Goal: Task Accomplishment & Management: Complete application form

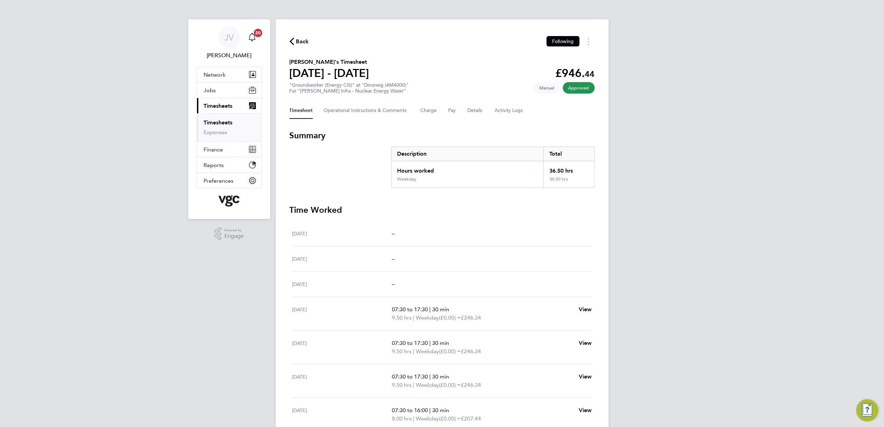
click at [222, 102] on button "Current page: Timesheets" at bounding box center [229, 105] width 64 height 15
click at [219, 121] on link "Timesheets" at bounding box center [218, 122] width 29 height 7
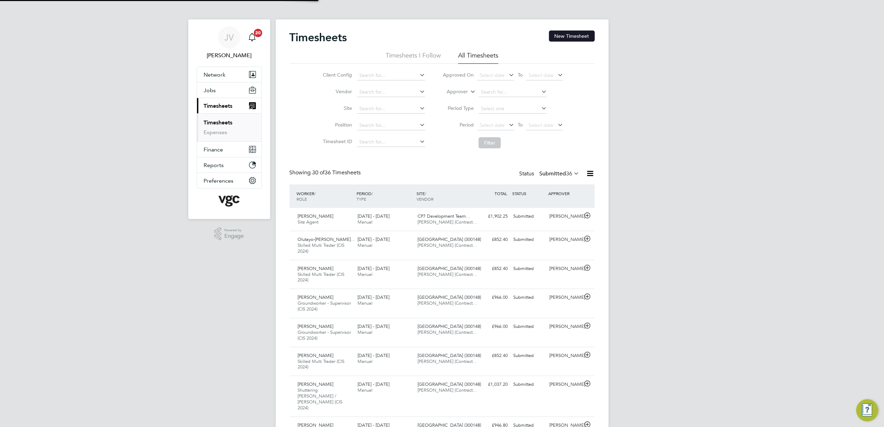
click at [563, 37] on button "New Timesheet" at bounding box center [572, 36] width 46 height 11
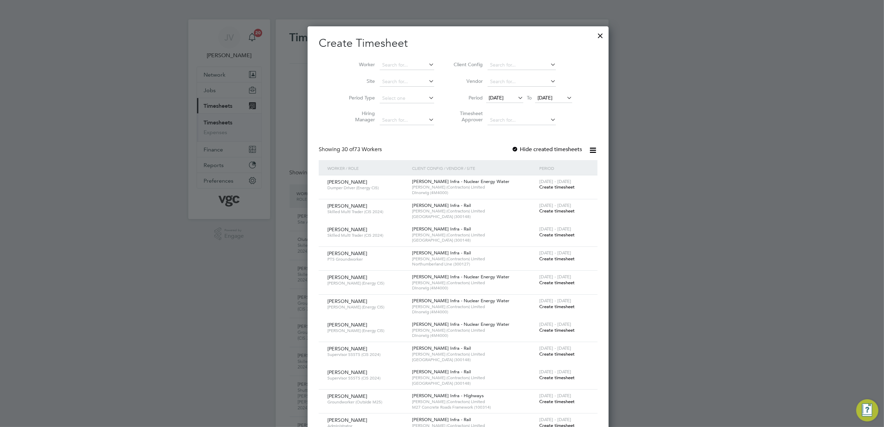
click at [497, 98] on span "[DATE]" at bounding box center [495, 98] width 15 height 6
click at [547, 166] on span "23" at bounding box center [547, 160] width 13 height 13
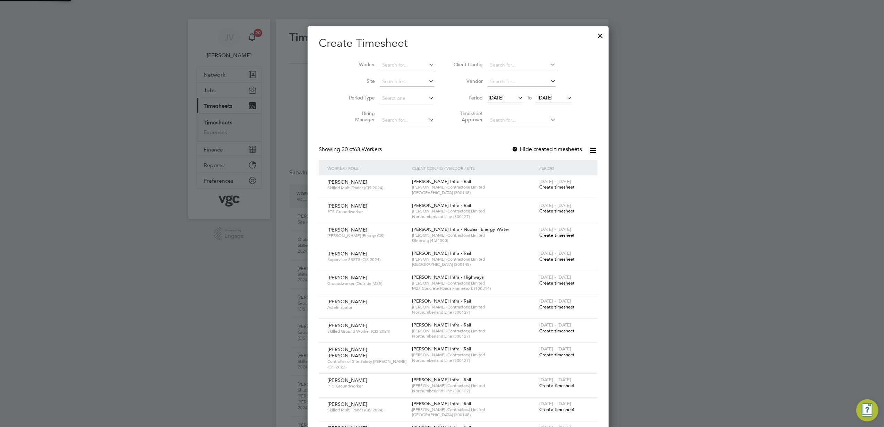
click at [537, 99] on span "[DATE]" at bounding box center [544, 98] width 15 height 6
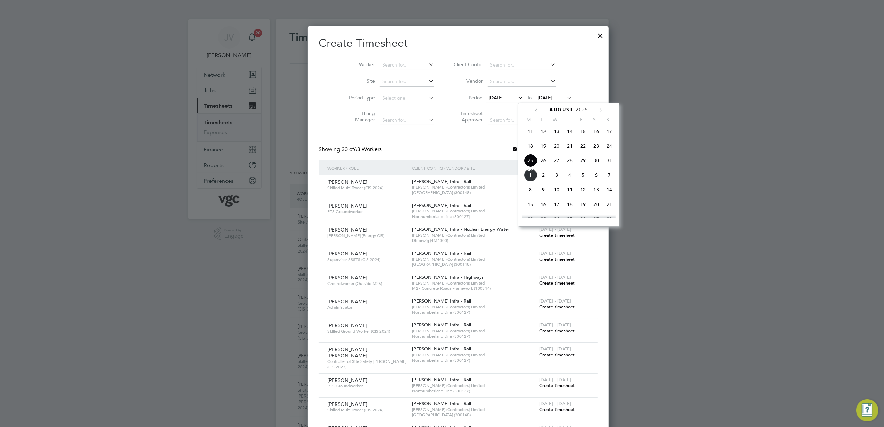
click at [583, 164] on span "29" at bounding box center [582, 160] width 13 height 13
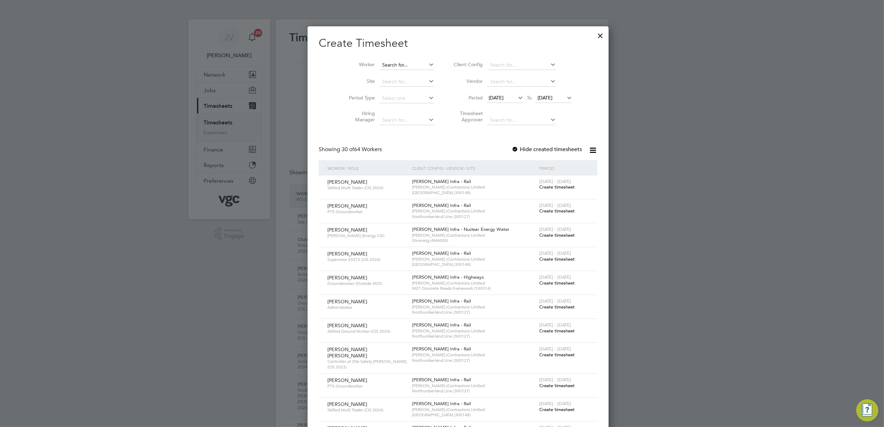
click at [386, 65] on input at bounding box center [407, 65] width 54 height 10
paste input "[PERSON_NAME]"
click at [391, 78] on li "[PERSON_NAME] [PERSON_NAME]" at bounding box center [426, 74] width 126 height 9
type input "[PERSON_NAME] [PERSON_NAME]"
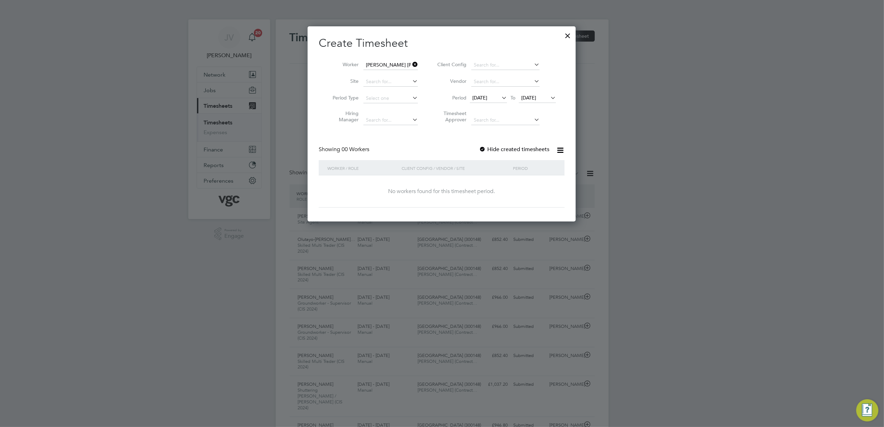
click at [483, 147] on div at bounding box center [482, 149] width 7 height 7
click at [483, 150] on div at bounding box center [482, 149] width 7 height 7
click at [387, 63] on input at bounding box center [390, 65] width 54 height 10
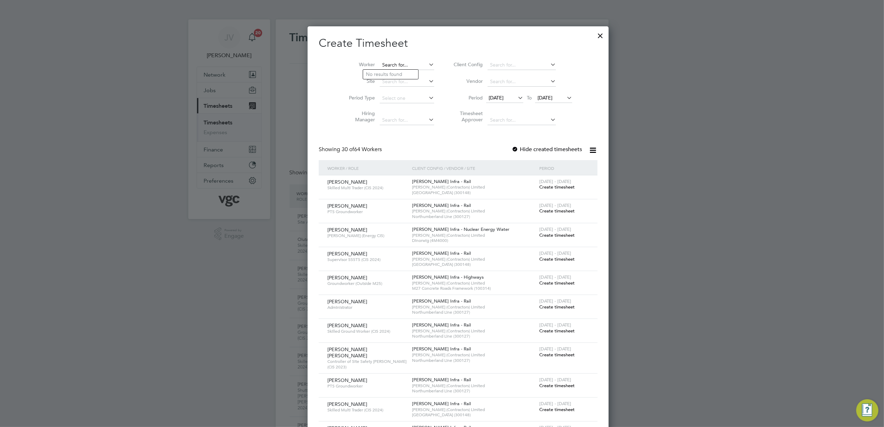
paste input "[PERSON_NAME]"
type input "[PERSON_NAME]"
click at [390, 83] on b "[PERSON_NAME]" at bounding box center [386, 84] width 40 height 6
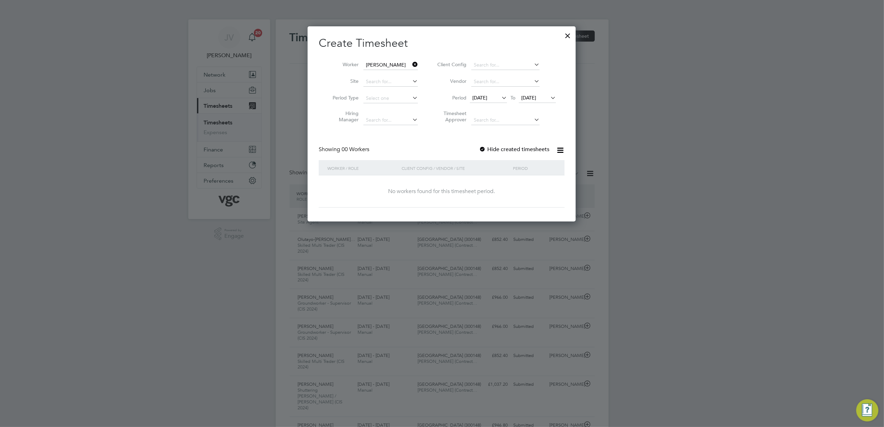
click at [494, 152] on label "Hide created timesheets" at bounding box center [514, 149] width 70 height 7
click at [492, 150] on label "Hide created timesheets" at bounding box center [514, 149] width 70 height 7
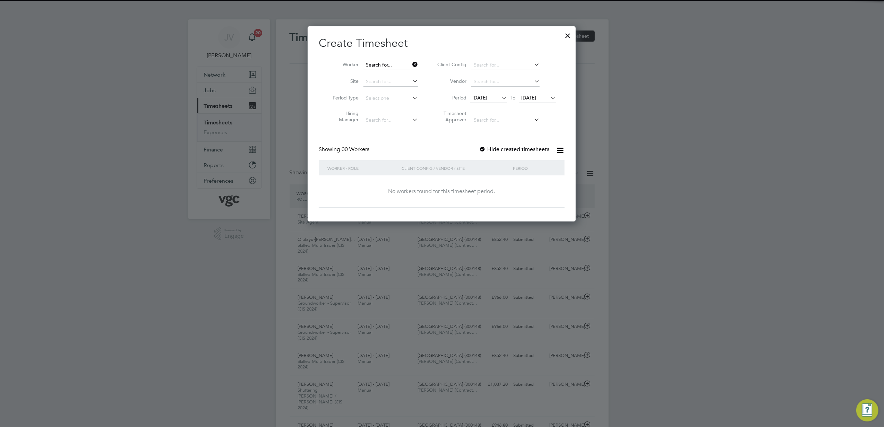
click at [376, 62] on input at bounding box center [390, 65] width 54 height 10
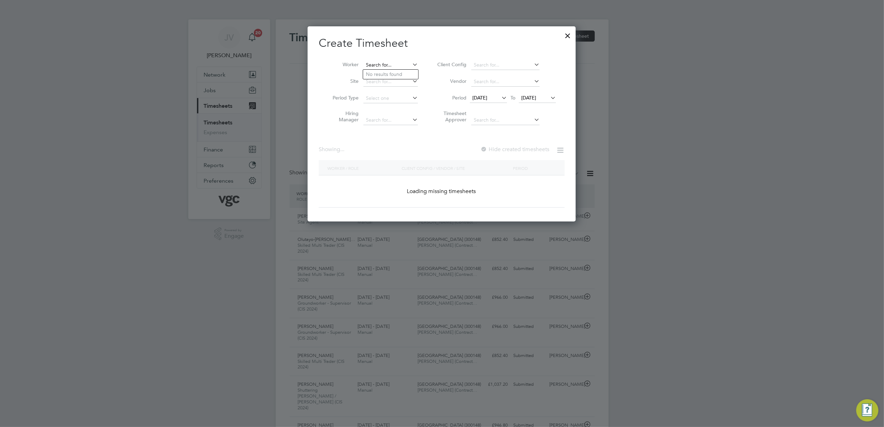
paste input "[PERSON_NAME]"
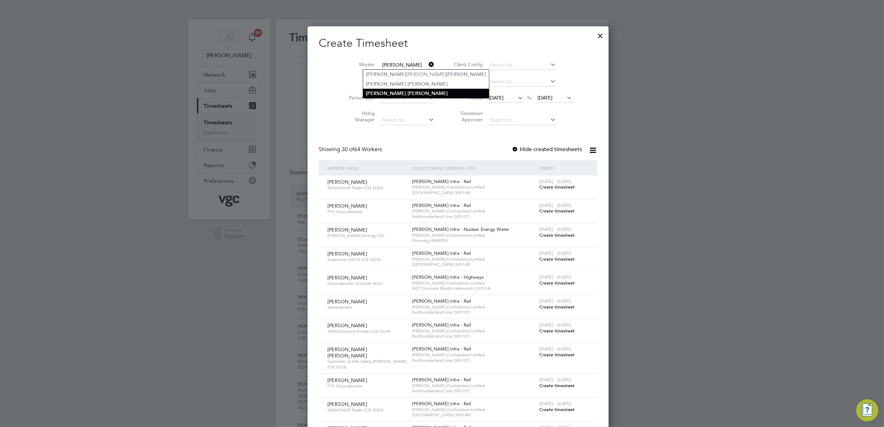
type input "[PERSON_NAME]"
click at [383, 91] on b "[PERSON_NAME]" at bounding box center [386, 93] width 40 height 6
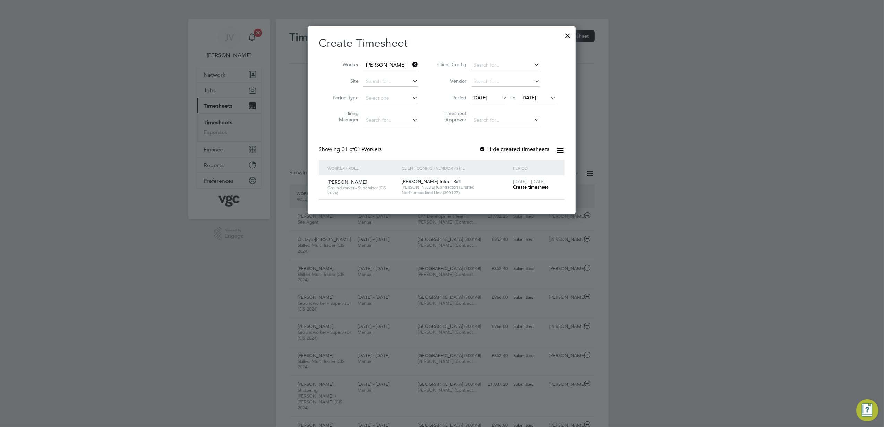
click at [535, 186] on span "Create timesheet" at bounding box center [530, 187] width 35 height 6
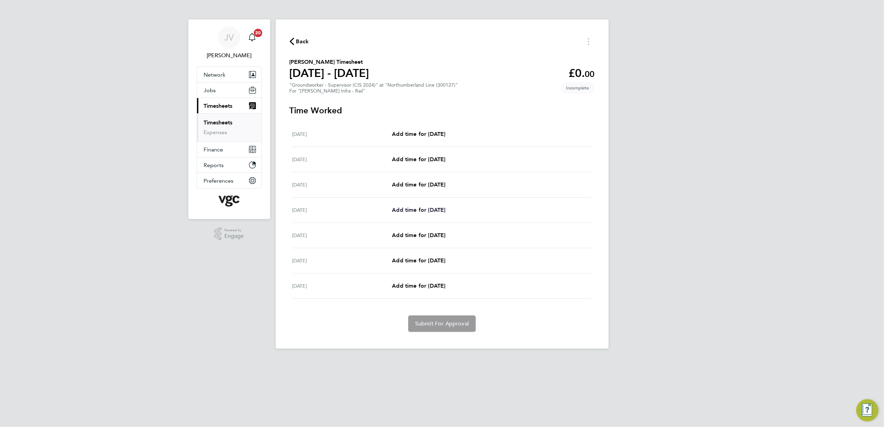
click at [431, 211] on span "Add time for [DATE]" at bounding box center [418, 210] width 53 height 7
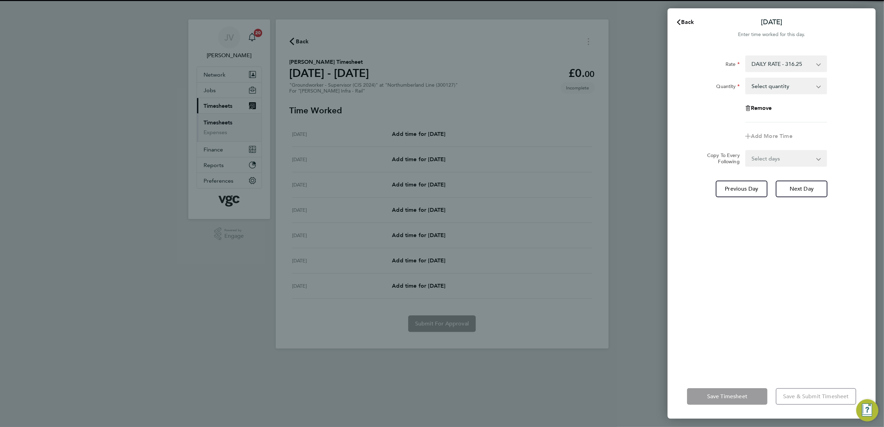
click at [802, 85] on select "Select quantity 0.5 1" at bounding box center [782, 85] width 72 height 15
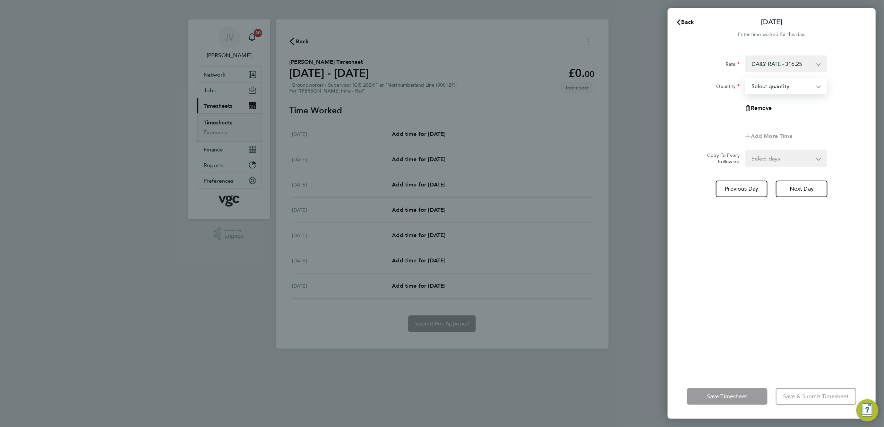
select select "1"
click at [746, 78] on select "Select quantity 0.5 1" at bounding box center [782, 85] width 72 height 15
drag, startPoint x: 773, startPoint y: 161, endPoint x: 771, endPoint y: 167, distance: 6.1
click at [773, 161] on select "Select days Day [DATE] [DATE] [DATE]" at bounding box center [782, 158] width 73 height 15
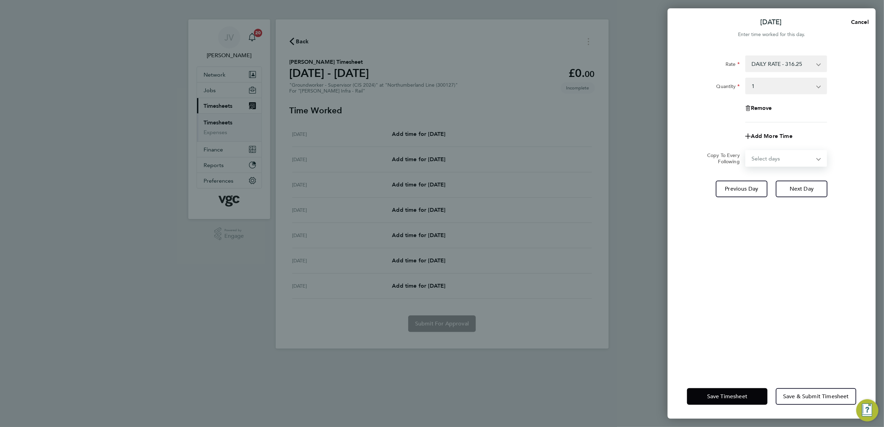
select select "DAY"
click at [746, 151] on select "Select days Day [DATE] [DATE] [DATE]" at bounding box center [782, 158] width 73 height 15
select select "[DATE]"
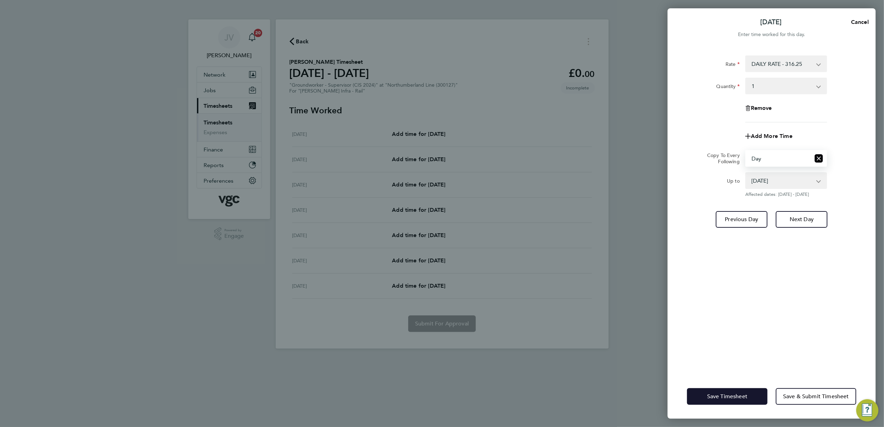
click at [732, 399] on button "Save Timesheet" at bounding box center [727, 396] width 80 height 17
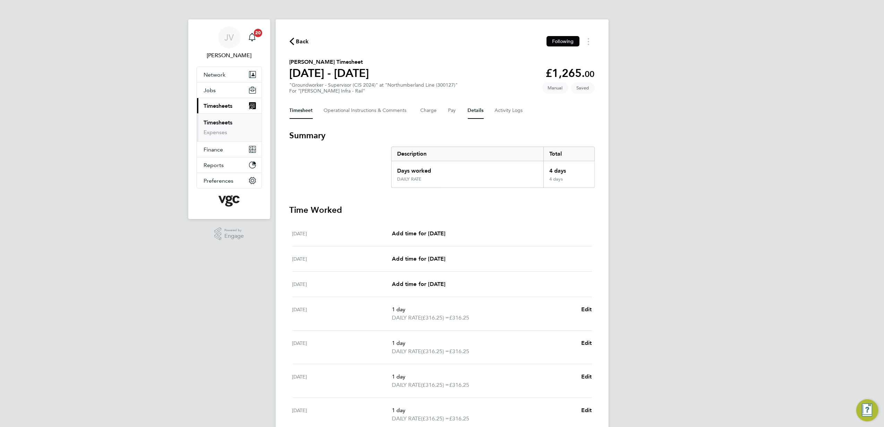
click at [474, 114] on button "Details" at bounding box center [476, 110] width 16 height 17
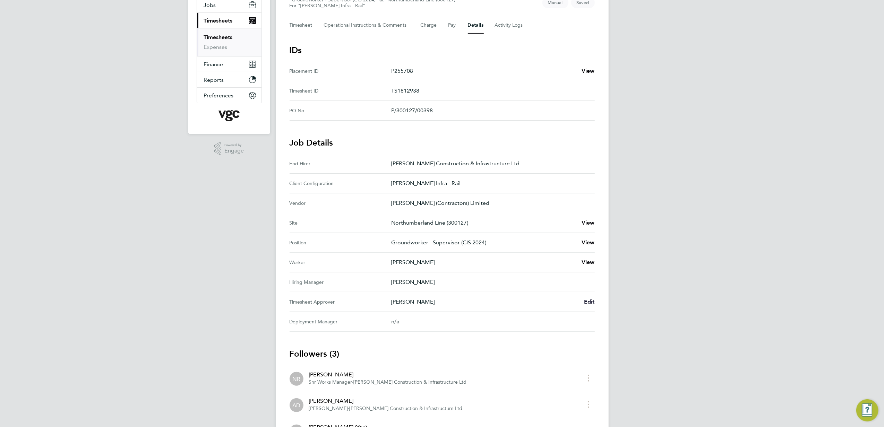
click at [586, 305] on span "Edit" at bounding box center [589, 302] width 11 height 7
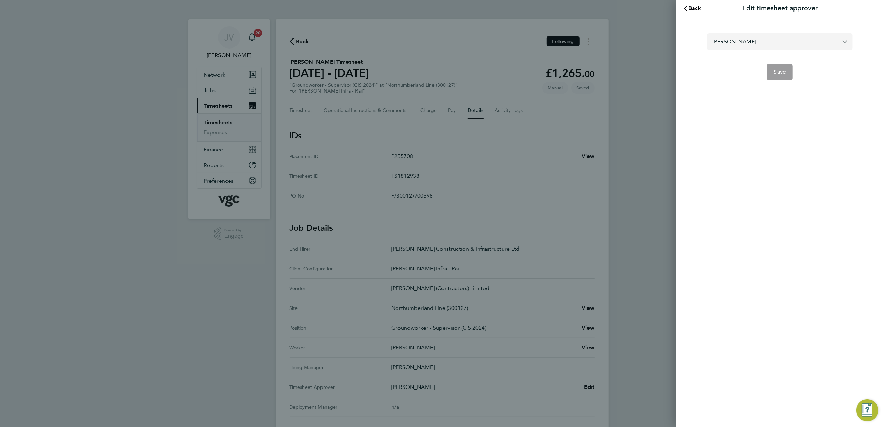
click at [784, 47] on input "[PERSON_NAME]" at bounding box center [780, 41] width 146 height 16
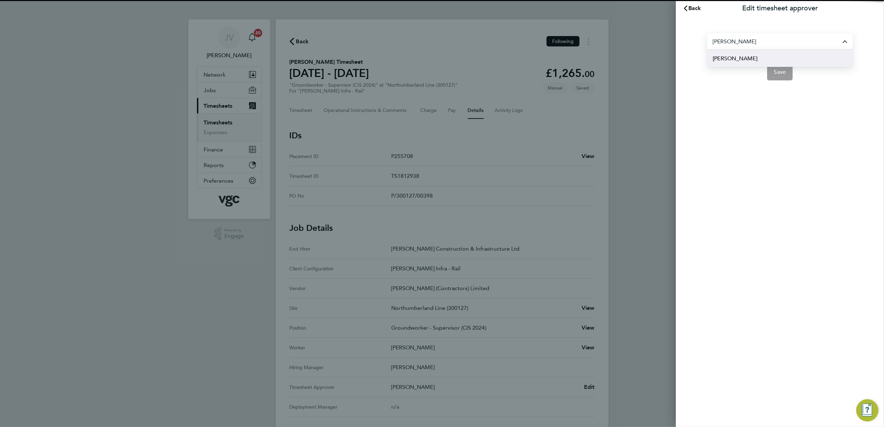
click at [772, 60] on li "[PERSON_NAME]" at bounding box center [780, 58] width 146 height 17
type input "[PERSON_NAME]"
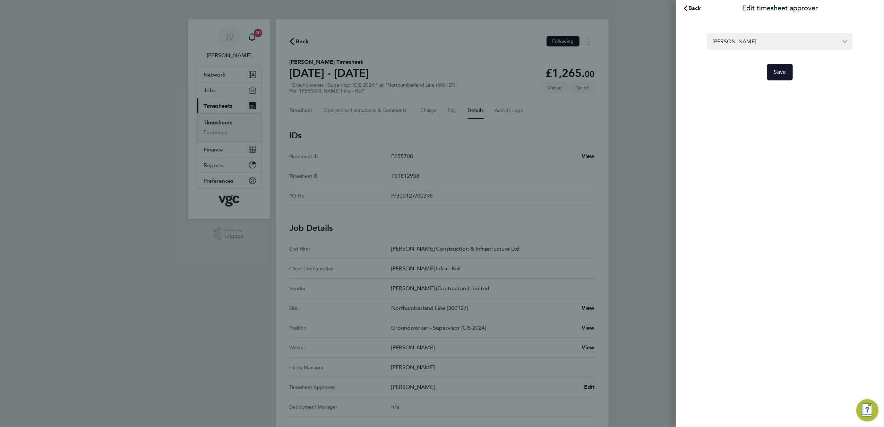
click at [783, 78] on button "Save" at bounding box center [780, 72] width 26 height 17
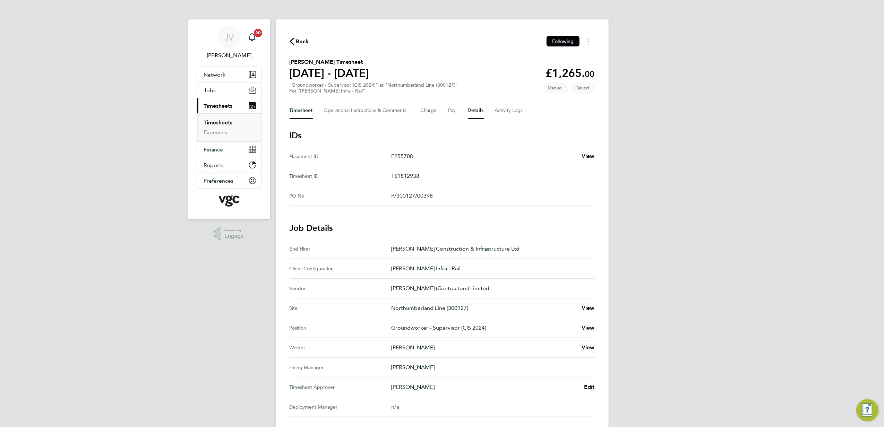
click at [294, 115] on button "Timesheet" at bounding box center [300, 110] width 23 height 17
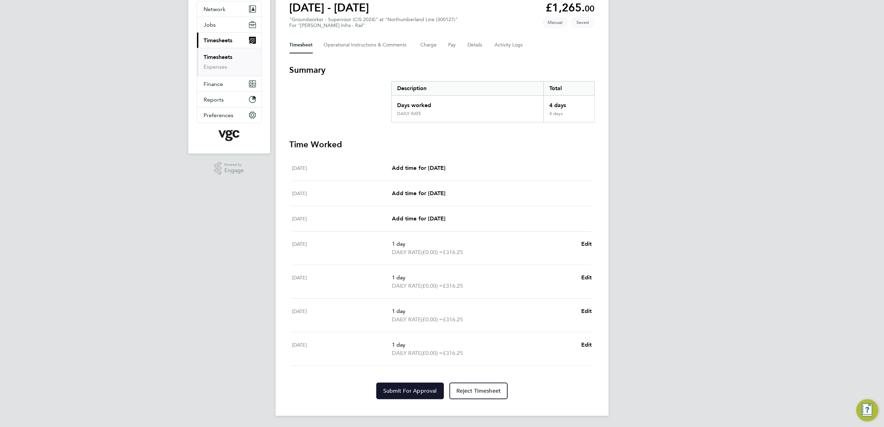
click at [417, 388] on span "Submit For Approval" at bounding box center [410, 391] width 54 height 7
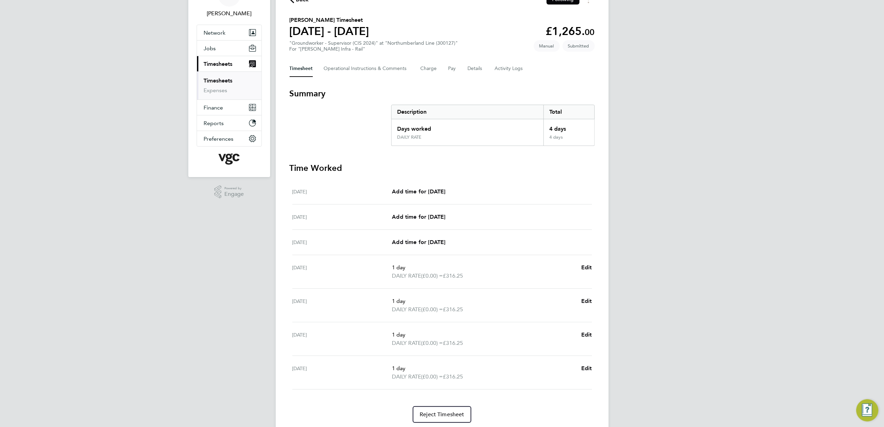
scroll to position [1, 0]
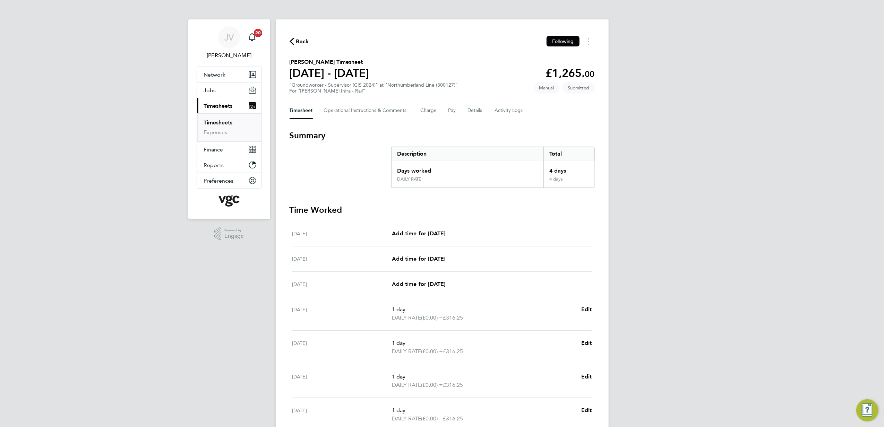
click at [295, 38] on span "Back" at bounding box center [298, 41] width 19 height 7
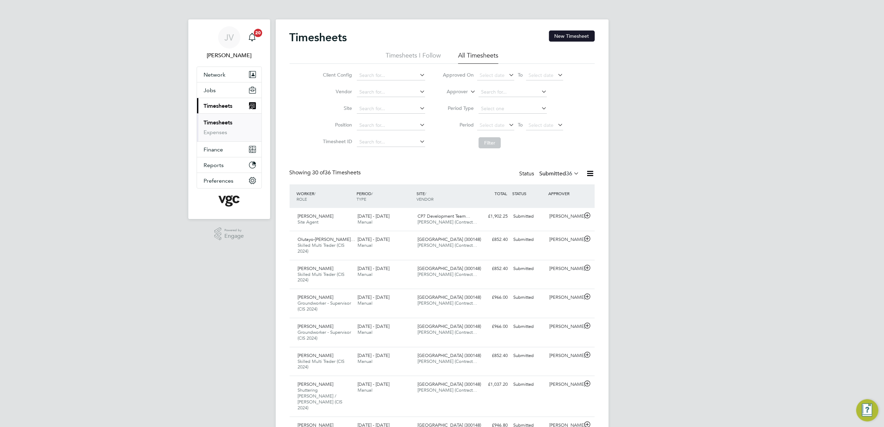
click at [578, 36] on button "New Timesheet" at bounding box center [572, 36] width 46 height 11
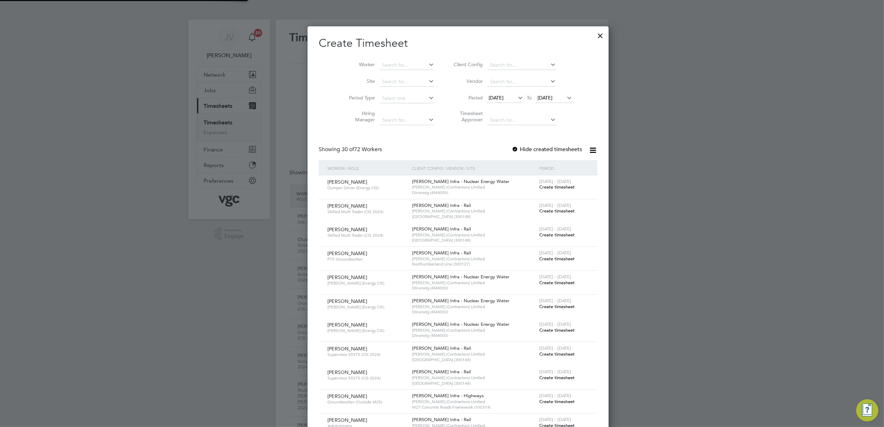
click at [488, 97] on span "[DATE]" at bounding box center [495, 98] width 15 height 6
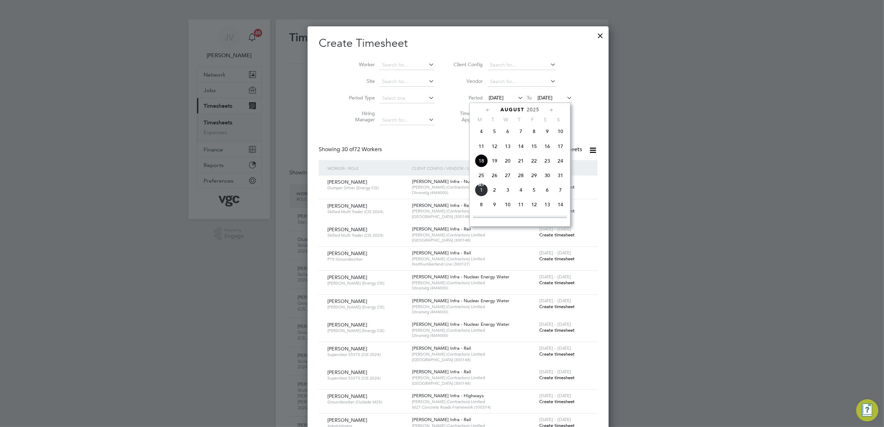
click at [546, 164] on span "23" at bounding box center [547, 160] width 13 height 13
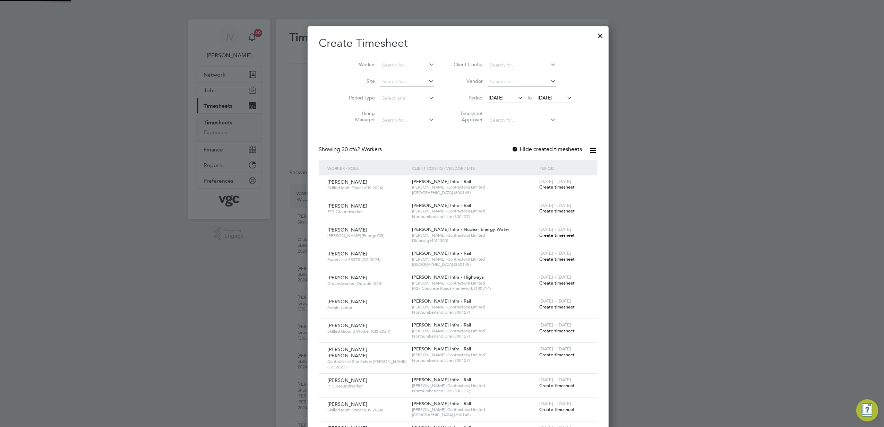
click at [537, 96] on span "[DATE]" at bounding box center [544, 98] width 15 height 6
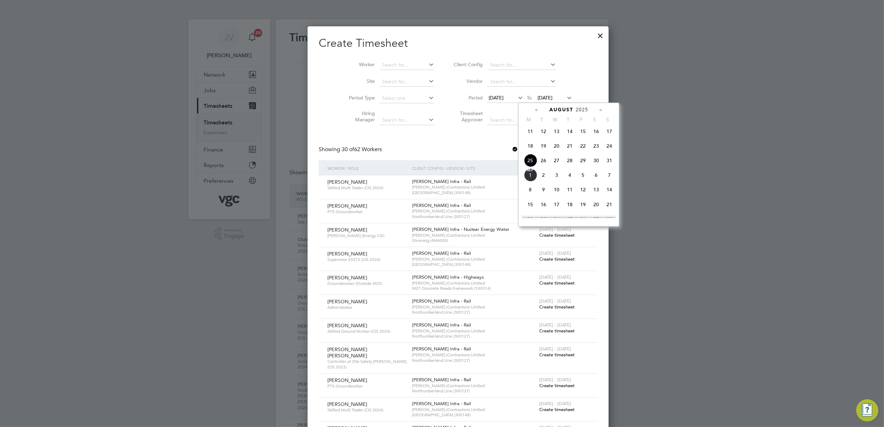
click at [580, 166] on span "29" at bounding box center [582, 160] width 13 height 13
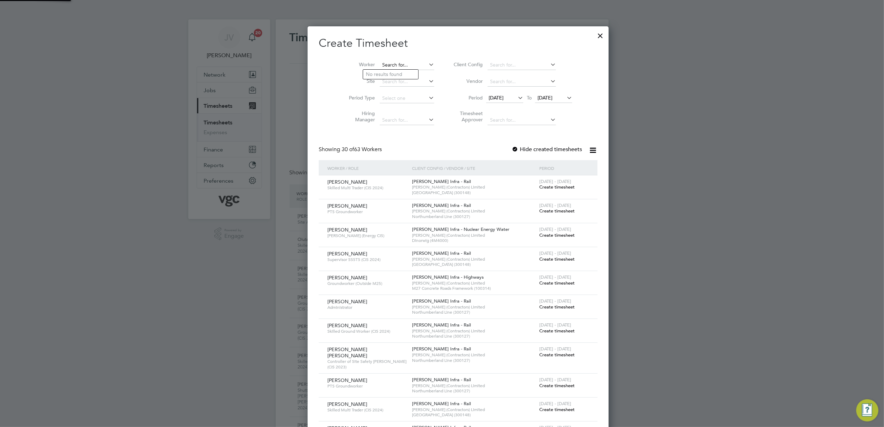
click at [394, 63] on input at bounding box center [407, 65] width 54 height 10
paste input "[PERSON_NAME]"
click at [394, 94] on li "[PERSON_NAME] [PERSON_NAME]" at bounding box center [413, 93] width 101 height 9
type input "[PERSON_NAME] [PERSON_NAME]"
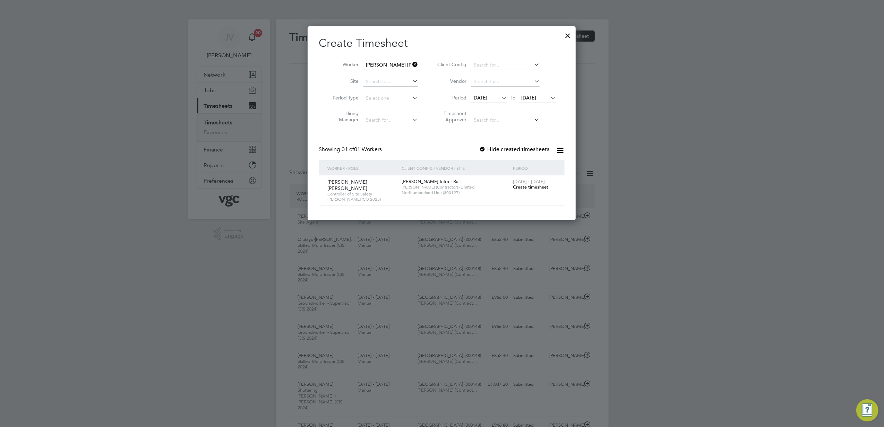
click at [534, 188] on span "Create timesheet" at bounding box center [530, 187] width 35 height 6
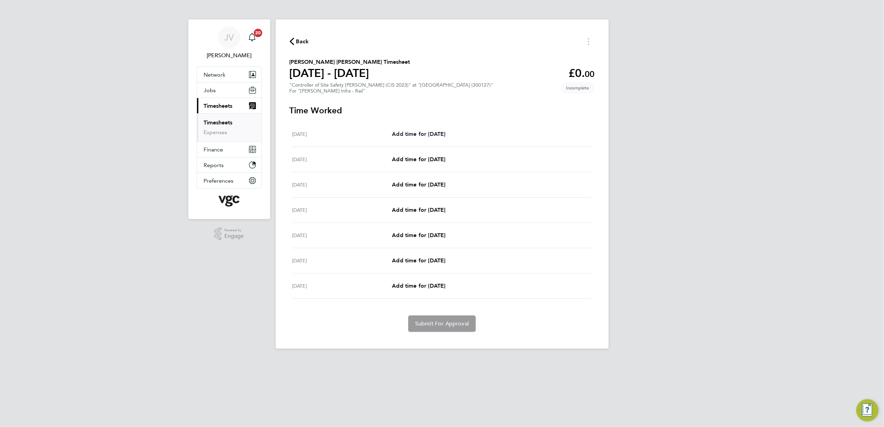
click at [424, 131] on span "Add time for [DATE]" at bounding box center [418, 134] width 53 height 7
select select "30"
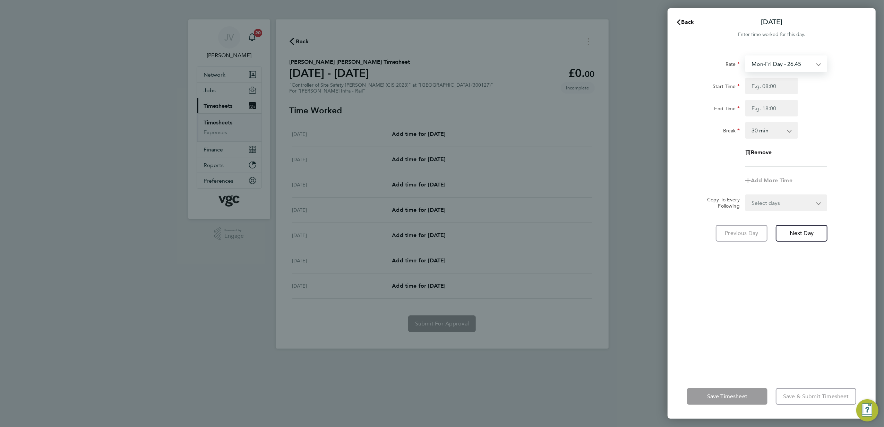
click at [805, 67] on select "Mon-Fri Day - 26.45 LODGE - 48.30 Weekend - 34.39 Xmas / [GEOGRAPHIC_DATA] - 52…" at bounding box center [782, 63] width 72 height 15
select select "30"
click at [771, 87] on input "Start Time" at bounding box center [771, 86] width 53 height 17
type input "07:30"
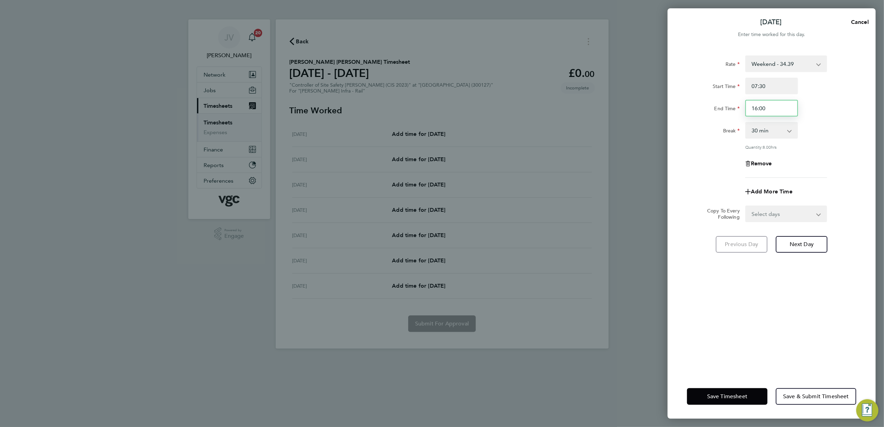
drag, startPoint x: 773, startPoint y: 111, endPoint x: 561, endPoint y: 85, distance: 213.5
click at [576, 94] on div "[DATE] Cancel Enter time worked for this day. Rate Weekend - 34.39 LODGE - 48.3…" at bounding box center [442, 213] width 884 height 427
type input "17:30"
click at [719, 147] on div "Quantity: 8.00 hrs" at bounding box center [771, 147] width 175 height 6
click at [810, 241] on span "Next Day" at bounding box center [801, 244] width 24 height 7
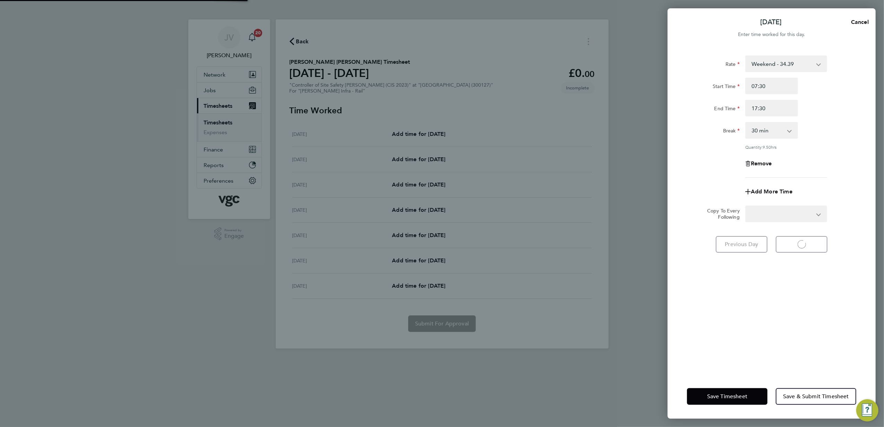
select select "30"
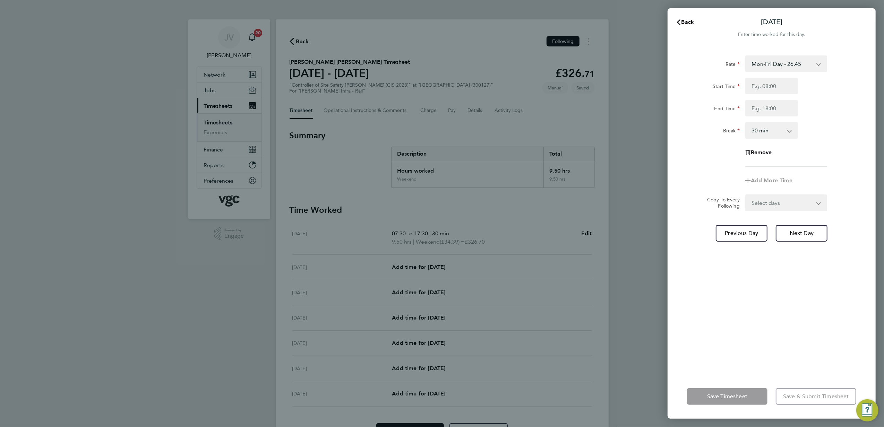
click at [740, 346] on div "Rate Mon-Fri Day - 26.45 LODGE - 48.30 Weekend - 34.39 Xmas / [GEOGRAPHIC_DATA]…" at bounding box center [771, 210] width 208 height 327
click at [741, 279] on div "Rate Mon-Fri Day - 26.45 LODGE - 48.30 Weekend - 34.39 Xmas / [GEOGRAPHIC_DATA]…" at bounding box center [771, 210] width 208 height 327
click at [754, 233] on span "Previous Day" at bounding box center [741, 233] width 33 height 7
select select "30"
click at [730, 301] on div "Rate Weekend - 34.39 LODGE - 48.30 Mon-Fri Day - 26.45 Xmas / [GEOGRAPHIC_DATA]…" at bounding box center [771, 210] width 208 height 327
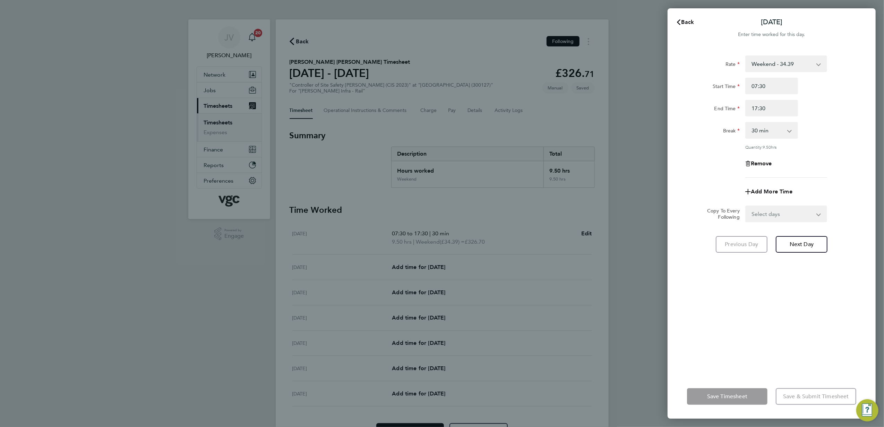
click at [593, 250] on div "Back [DATE] Enter time worked for this day. Rate Weekend - 34.39 LODGE - 48.30 …" at bounding box center [442, 213] width 884 height 427
click at [687, 22] on span "Back" at bounding box center [687, 22] width 13 height 7
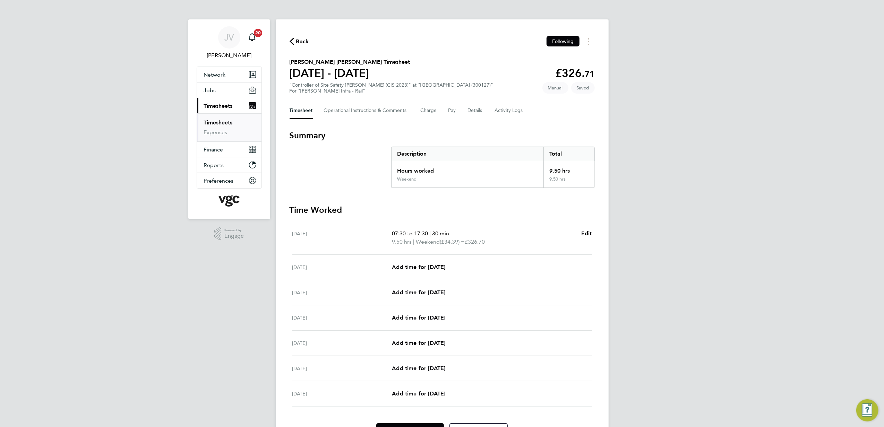
click at [638, 96] on div "JV [PERSON_NAME] Notifications 20 Applications: Network Team Members Businesses…" at bounding box center [442, 234] width 884 height 468
click at [471, 109] on button "Details" at bounding box center [476, 110] width 16 height 17
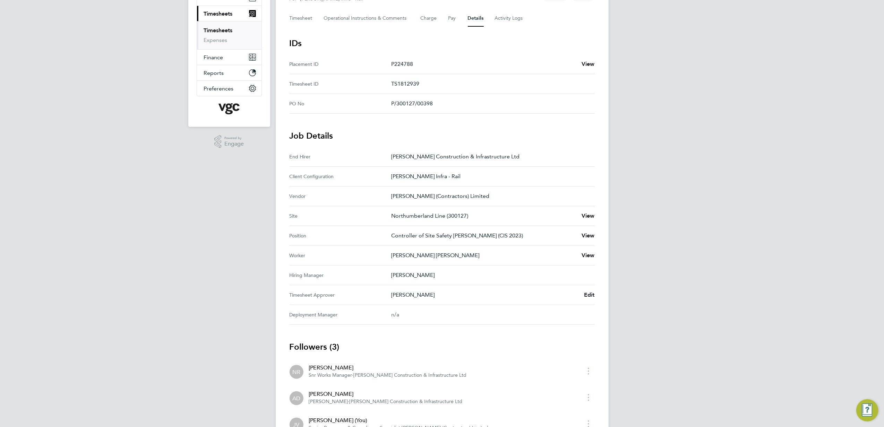
click at [590, 294] on span "Edit" at bounding box center [589, 295] width 11 height 7
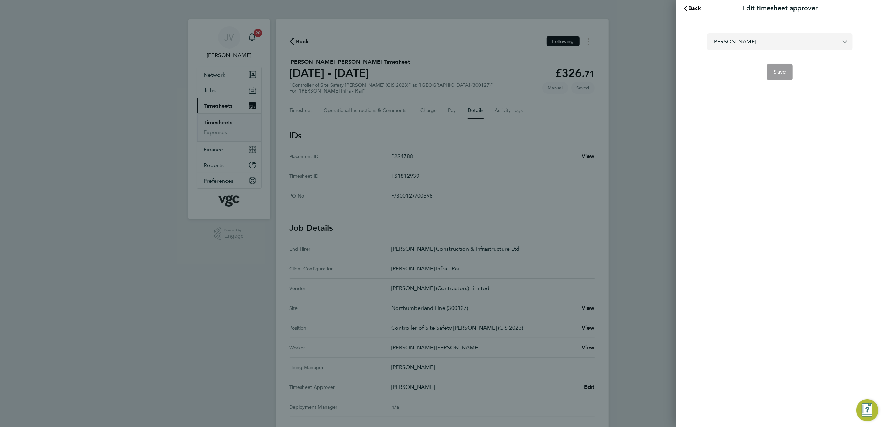
click at [770, 46] on input "[PERSON_NAME]" at bounding box center [780, 41] width 146 height 16
click at [761, 64] on li "[PERSON_NAME]" at bounding box center [780, 58] width 146 height 17
type input "[PERSON_NAME]"
click at [787, 76] on button "Save" at bounding box center [780, 72] width 26 height 17
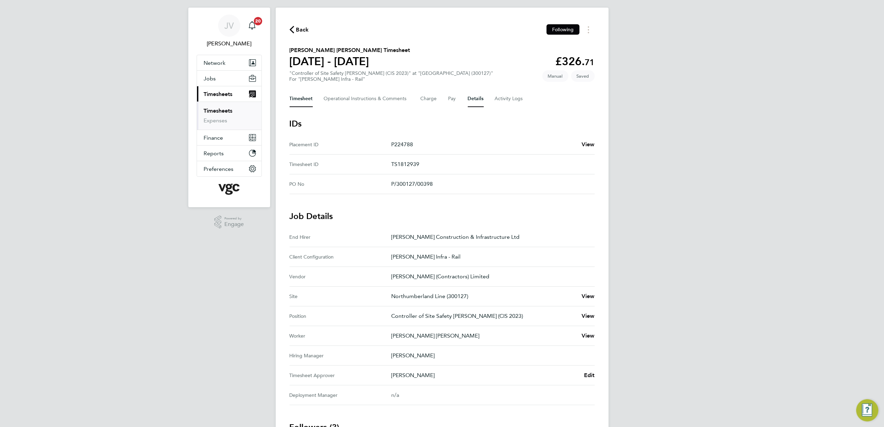
click at [297, 99] on button "Timesheet" at bounding box center [300, 98] width 23 height 17
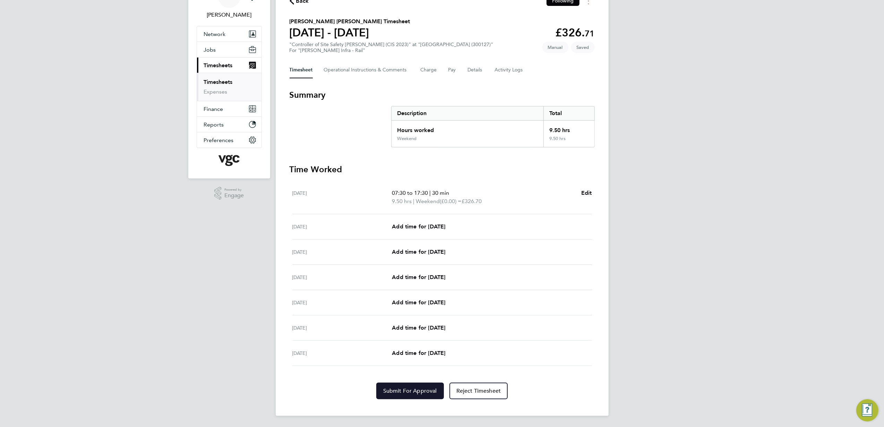
click at [396, 392] on span "Submit For Approval" at bounding box center [410, 391] width 54 height 7
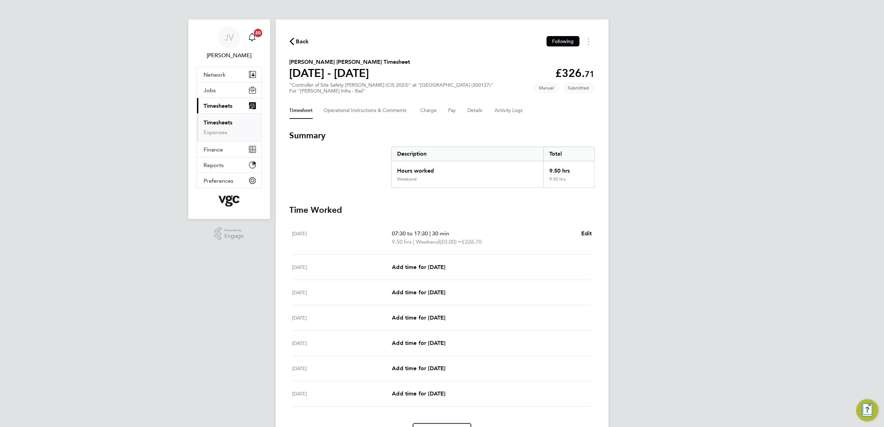
click at [296, 39] on span "Back" at bounding box center [302, 41] width 13 height 8
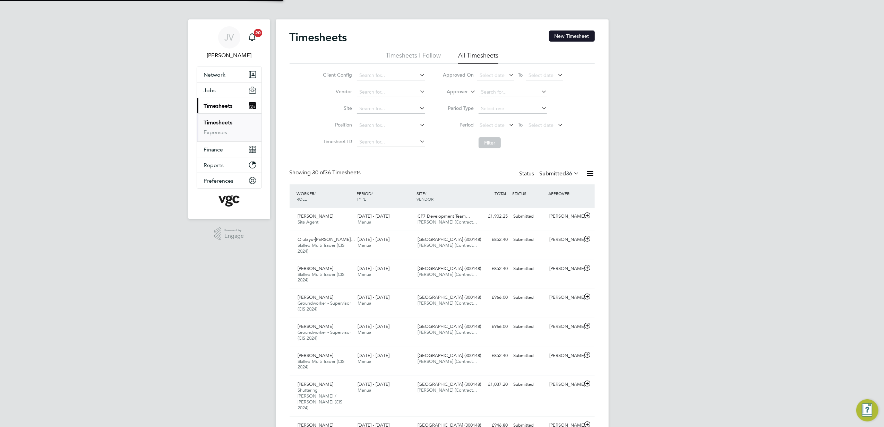
click at [580, 40] on button "New Timesheet" at bounding box center [572, 36] width 46 height 11
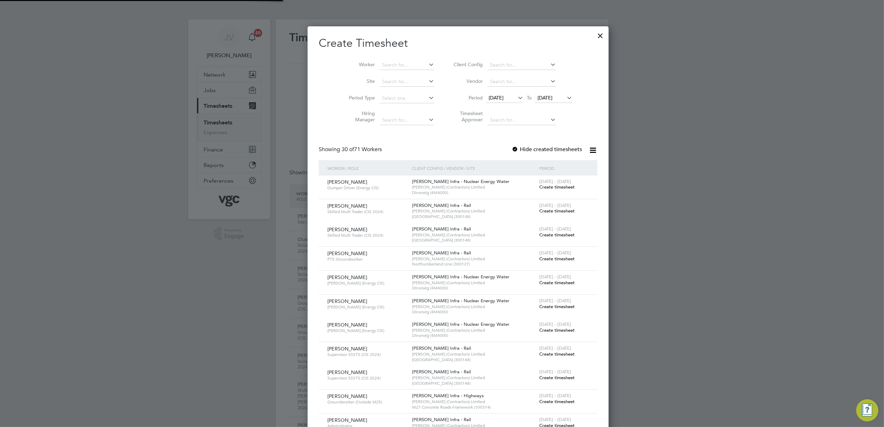
click at [486, 102] on span "[DATE]" at bounding box center [504, 98] width 37 height 9
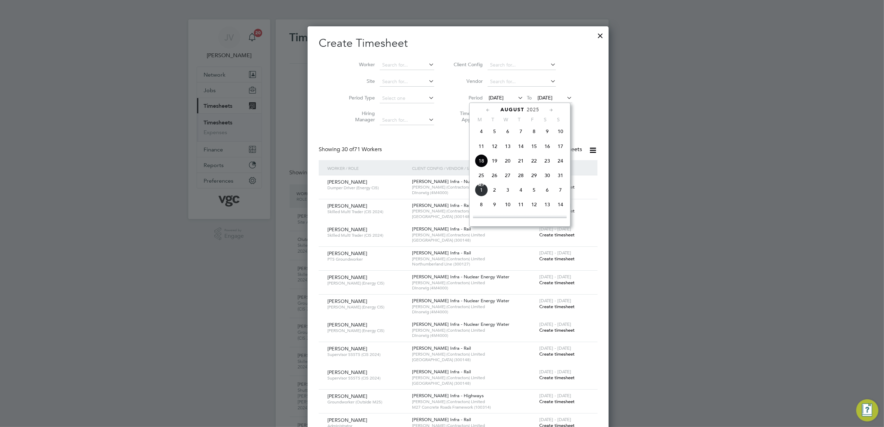
click at [547, 163] on span "23" at bounding box center [547, 160] width 13 height 13
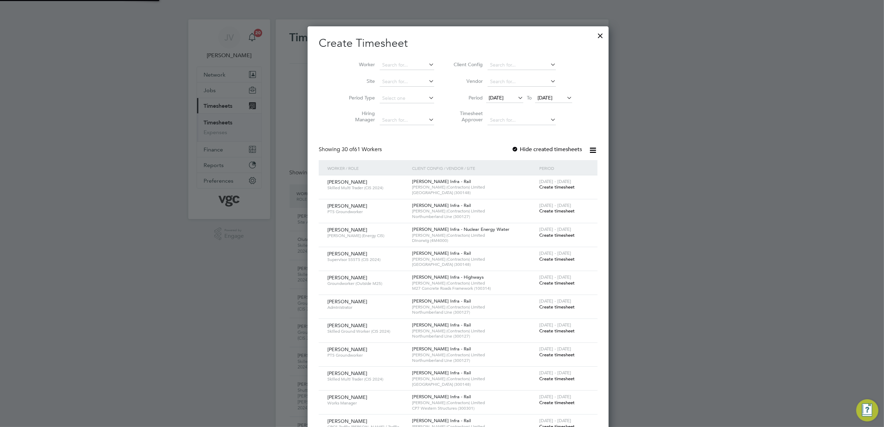
click at [539, 92] on li "Period [DATE] To [DATE]" at bounding box center [512, 98] width 138 height 17
click at [542, 95] on span "[DATE]" at bounding box center [544, 98] width 15 height 6
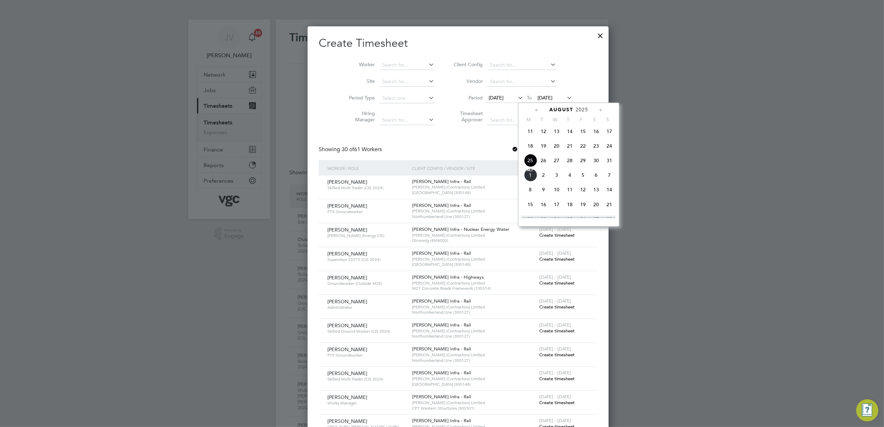
click at [585, 161] on span "29" at bounding box center [582, 160] width 13 height 13
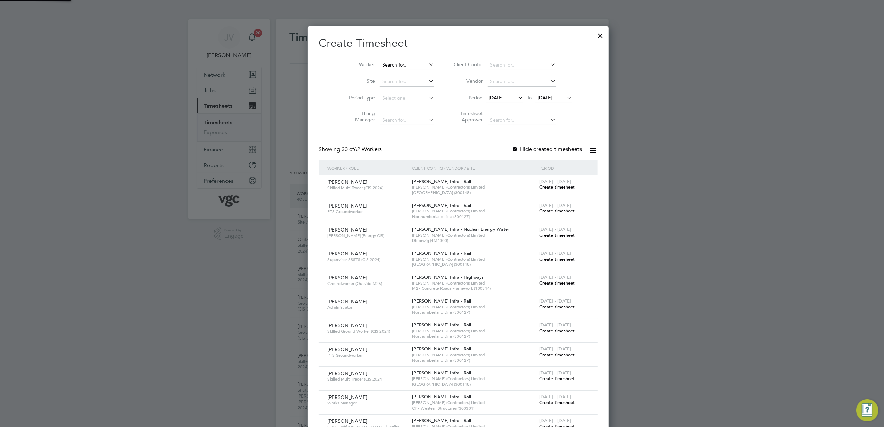
click at [384, 64] on input at bounding box center [407, 65] width 54 height 10
paste input "[PERSON_NAME]"
type input "[PERSON_NAME]"
click at [407, 76] on b "[PERSON_NAME]" at bounding box center [427, 74] width 40 height 6
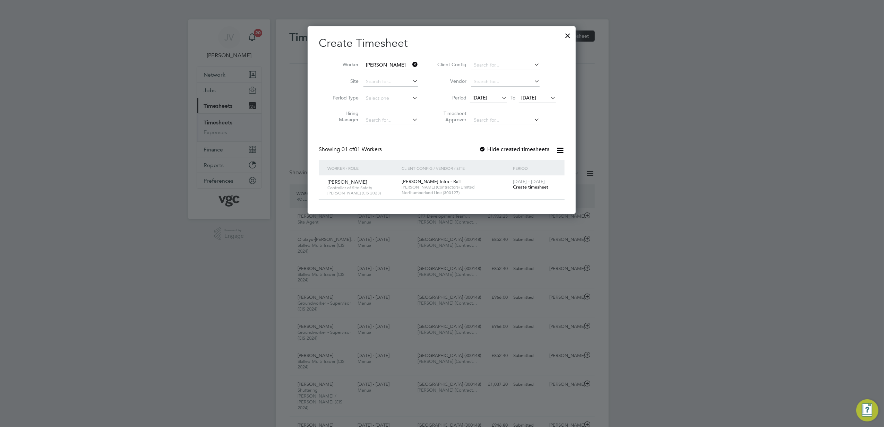
click at [527, 186] on span "Create timesheet" at bounding box center [530, 187] width 35 height 6
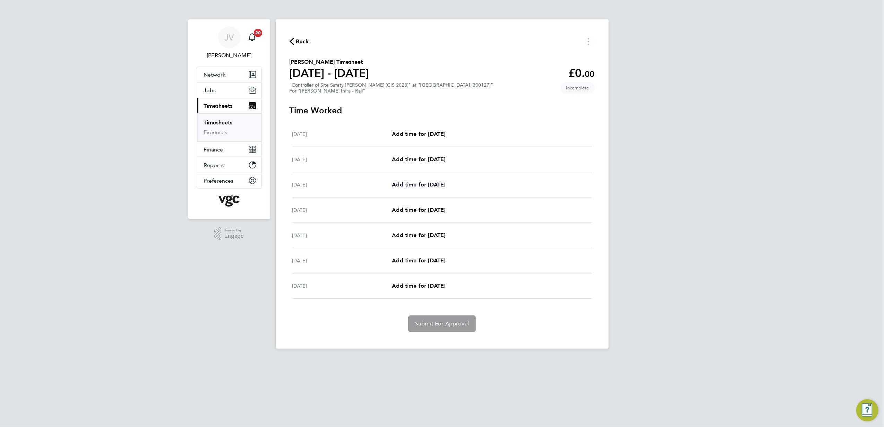
click at [417, 188] on span "Add time for [DATE]" at bounding box center [418, 184] width 53 height 7
select select "30"
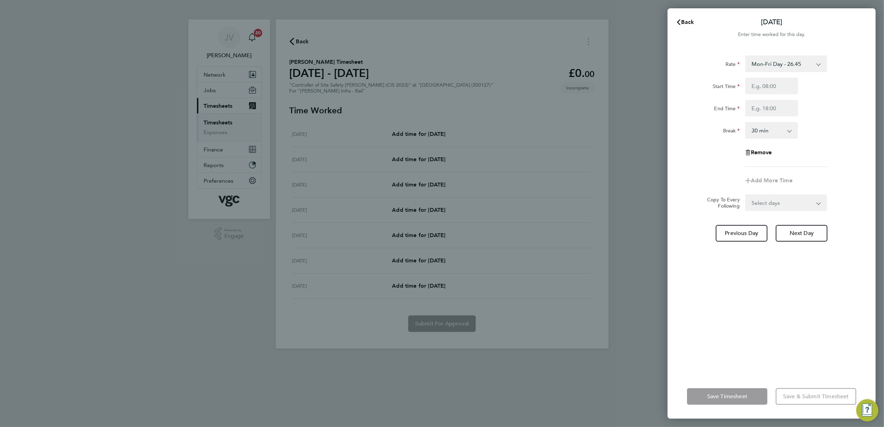
click at [798, 65] on select "Mon-Fri Day - 26.45 Xmas / [GEOGRAPHIC_DATA] - 52.90 Mon-Thurs Night - 30.42 Ba…" at bounding box center [782, 63] width 72 height 15
select select "30"
click at [771, 87] on input "Start Time" at bounding box center [771, 86] width 53 height 17
type input "07:30"
type input "17:30"
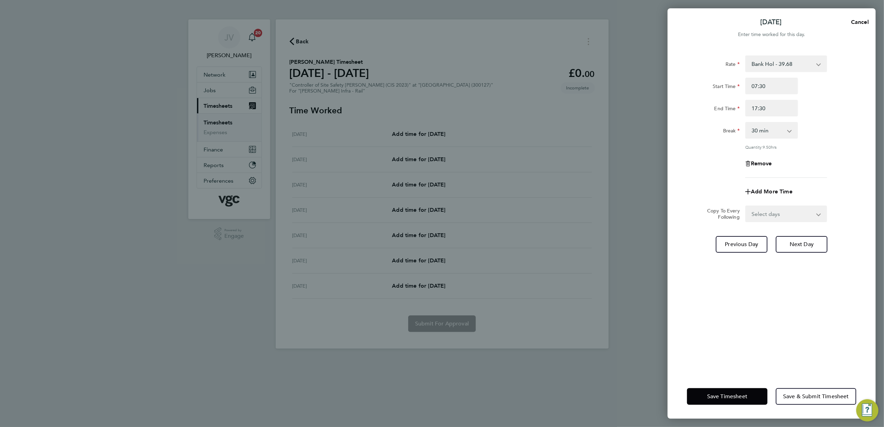
click at [818, 128] on div "Break 0 min 15 min 30 min 45 min 60 min 75 min 90 min" at bounding box center [771, 130] width 175 height 17
click at [804, 250] on button "Next Day" at bounding box center [802, 244] width 52 height 17
select select "30"
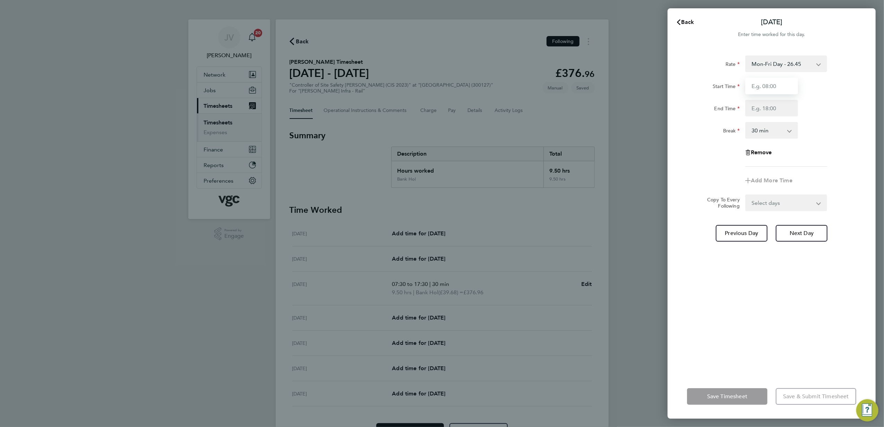
click at [770, 84] on input "Start Time" at bounding box center [771, 86] width 53 height 17
type input "07:30"
type input "17:30"
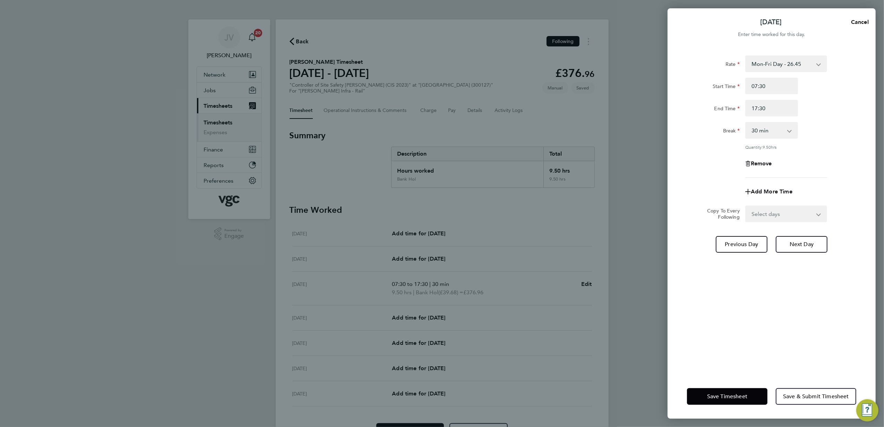
click at [814, 167] on div "Remove" at bounding box center [771, 163] width 175 height 17
click at [795, 218] on select "Select days Day [DATE] [DATE] [DATE]" at bounding box center [782, 213] width 73 height 15
select select "DAY"
click at [746, 206] on select "Select days Day [DATE] [DATE] [DATE]" at bounding box center [782, 213] width 73 height 15
select select "[DATE]"
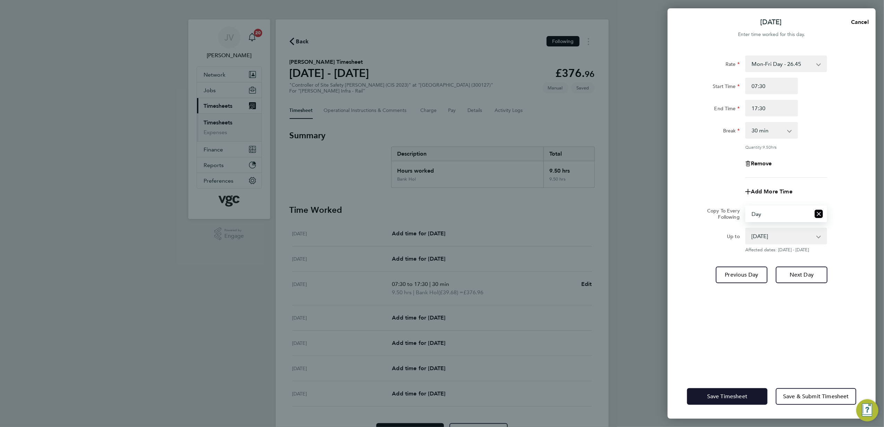
click at [716, 395] on span "Save Timesheet" at bounding box center [727, 396] width 40 height 7
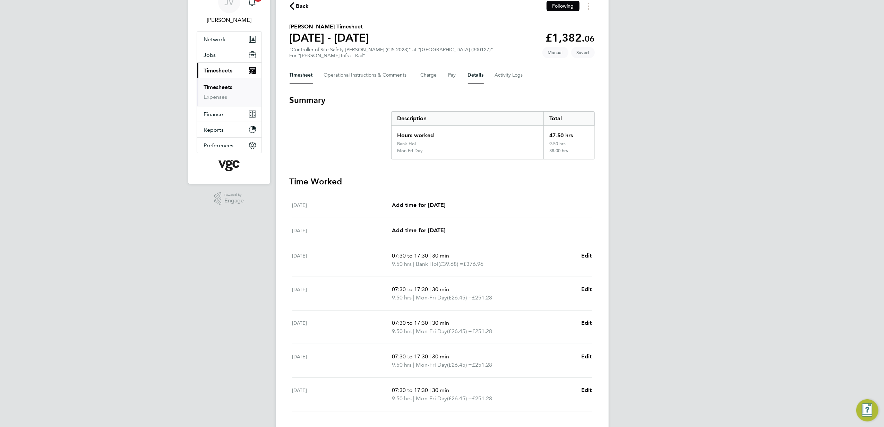
click at [468, 74] on button "Details" at bounding box center [476, 75] width 16 height 17
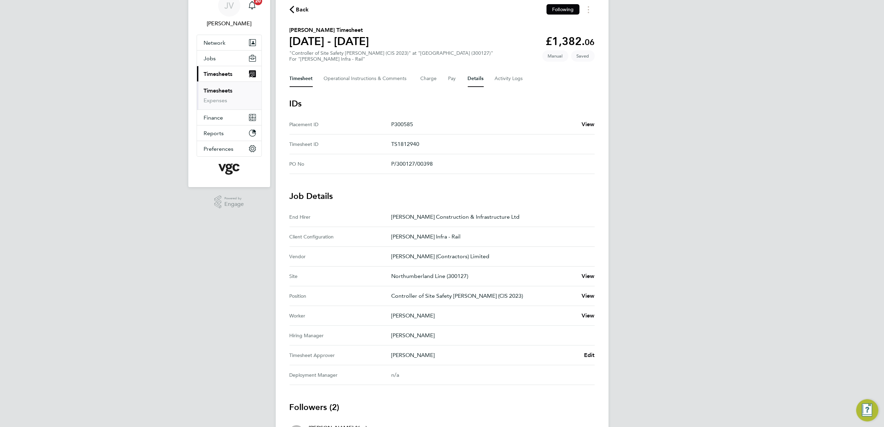
click at [303, 77] on button "Timesheet" at bounding box center [300, 78] width 23 height 17
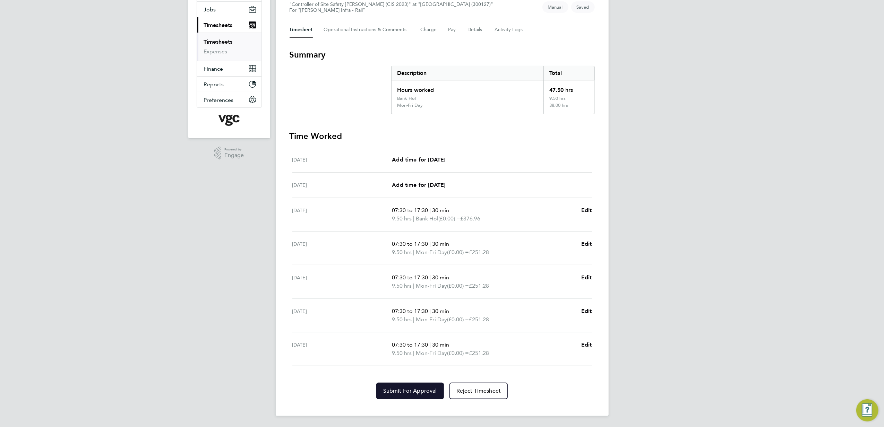
drag, startPoint x: 421, startPoint y: 391, endPoint x: 429, endPoint y: 386, distance: 10.2
click at [421, 391] on span "Submit For Approval" at bounding box center [410, 391] width 54 height 7
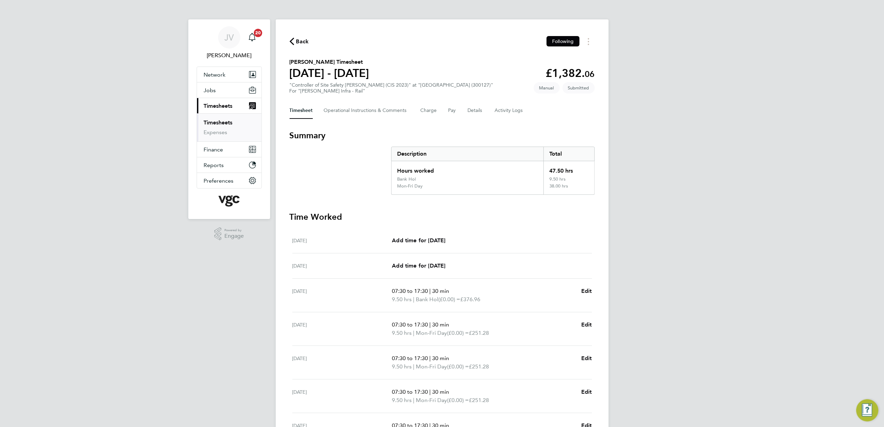
click at [297, 38] on span "Back" at bounding box center [302, 41] width 13 height 8
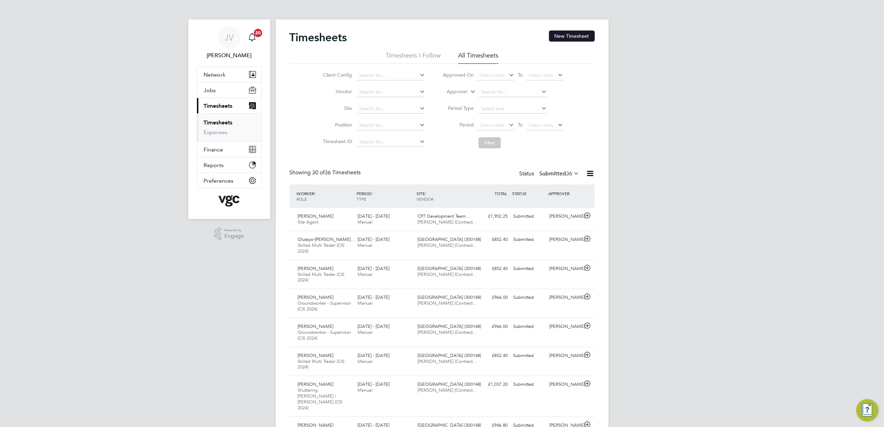
click at [561, 34] on button "New Timesheet" at bounding box center [572, 36] width 46 height 11
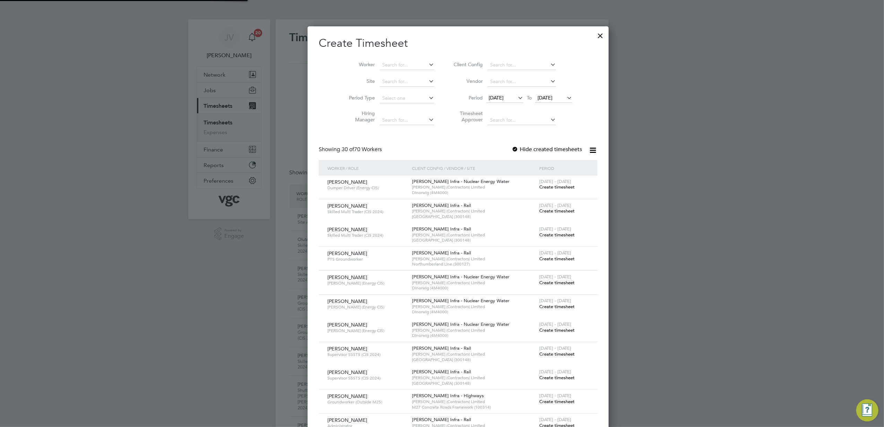
click at [488, 98] on span "[DATE]" at bounding box center [495, 98] width 15 height 6
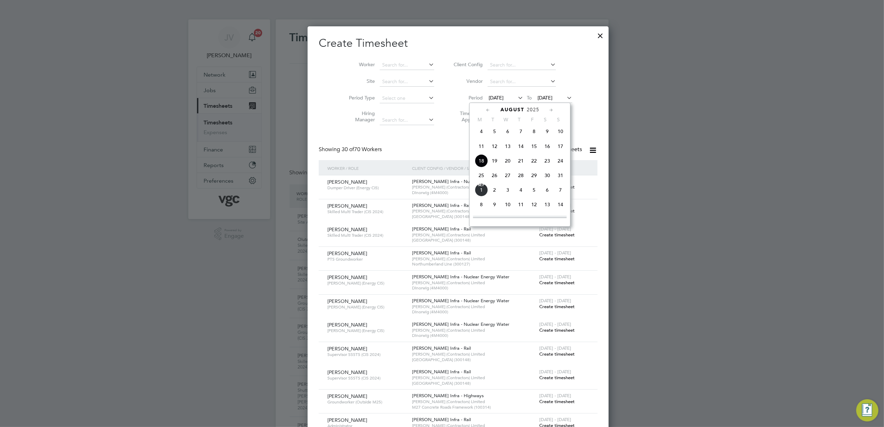
click at [545, 161] on span "23" at bounding box center [547, 160] width 13 height 13
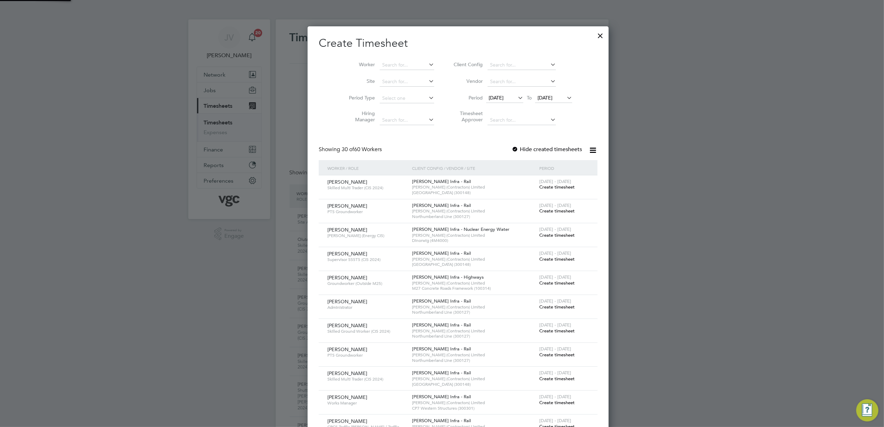
click at [537, 96] on span "[DATE]" at bounding box center [544, 98] width 15 height 6
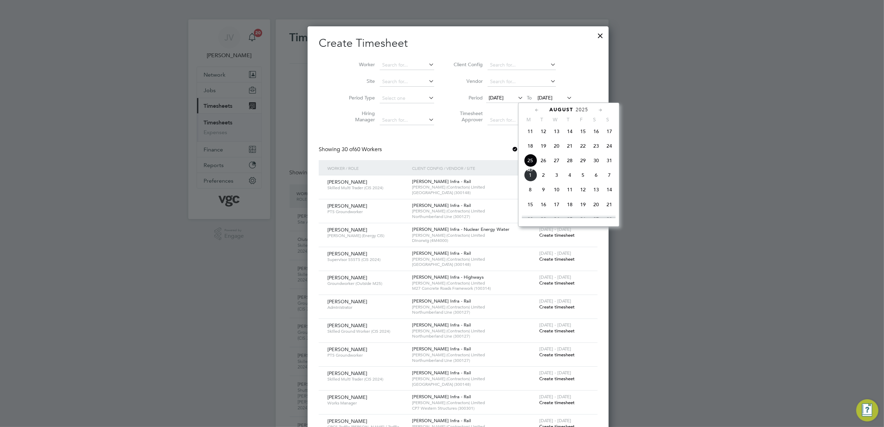
click at [583, 167] on span "29" at bounding box center [582, 160] width 13 height 13
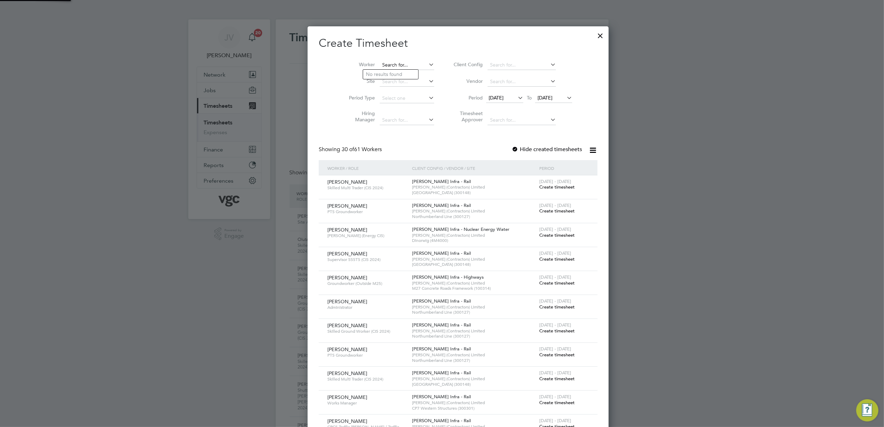
click at [383, 63] on input at bounding box center [407, 65] width 54 height 10
paste input "[PERSON_NAME]"
click at [407, 74] on b "Mapl" at bounding box center [413, 74] width 12 height 6
type input "[PERSON_NAME]"
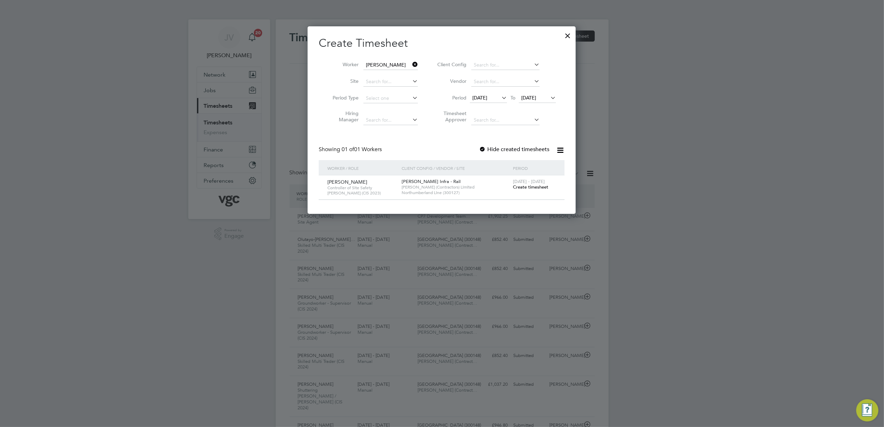
click at [533, 188] on span "Create timesheet" at bounding box center [530, 187] width 35 height 6
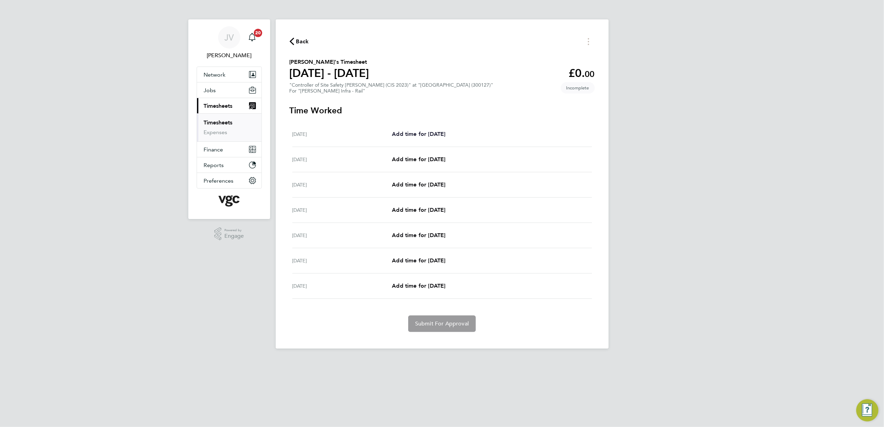
click at [426, 133] on span "Add time for [DATE]" at bounding box center [418, 134] width 53 height 7
select select "30"
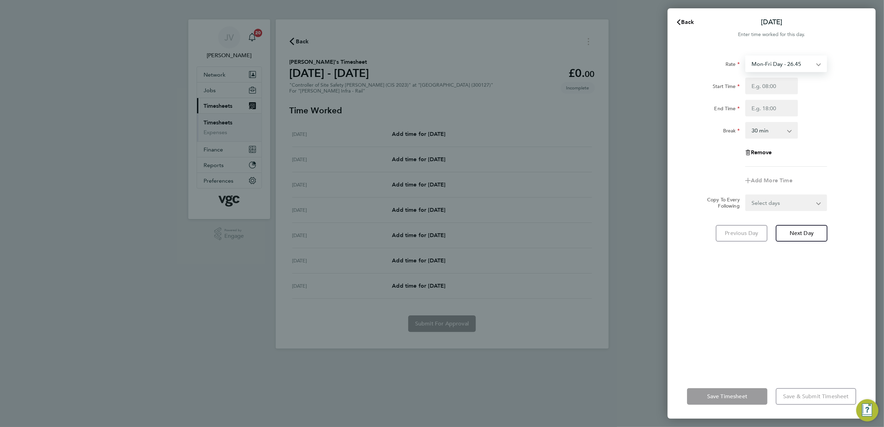
click at [771, 64] on select "Mon-Fri Day - 26.45 Xmas / [GEOGRAPHIC_DATA] - 52.90 Mon-Thurs Night - 30.42 We…" at bounding box center [782, 63] width 72 height 15
select select "30"
click at [768, 83] on input "Start Time" at bounding box center [771, 86] width 53 height 17
drag, startPoint x: 775, startPoint y: 88, endPoint x: 764, endPoint y: 87, distance: 11.1
click at [764, 87] on input "21:30" at bounding box center [771, 86] width 53 height 17
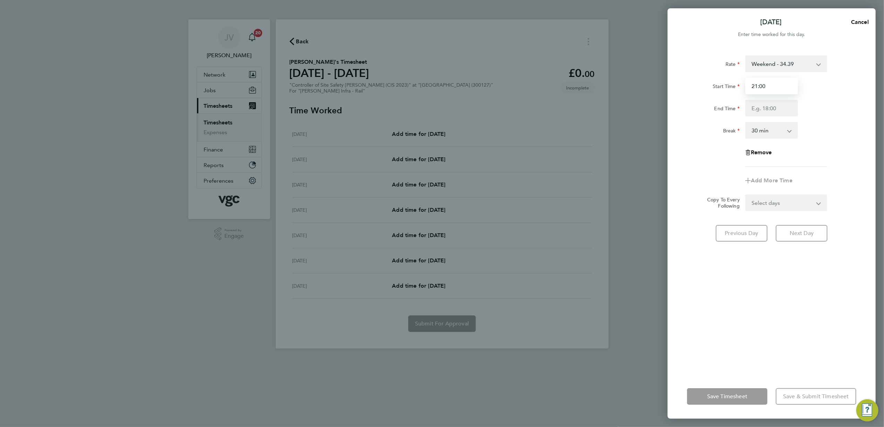
type input "21:00"
type input "07:00"
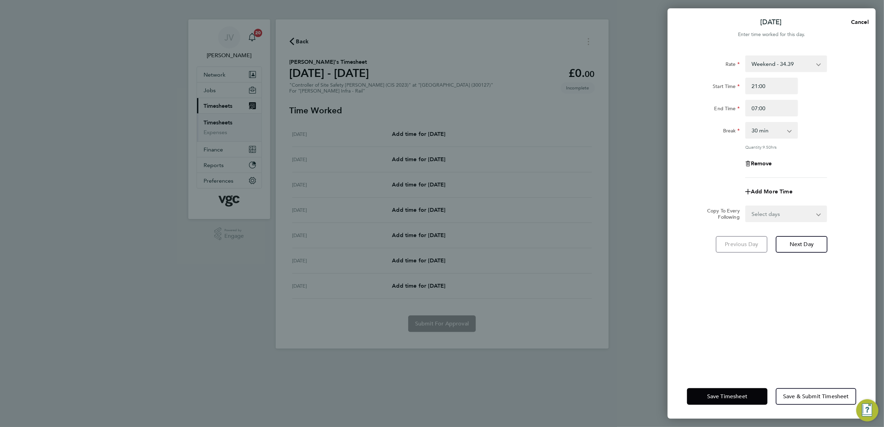
click at [838, 138] on div "Break 0 min 15 min 30 min 45 min 60 min 75 min 90 min" at bounding box center [771, 130] width 175 height 17
click at [784, 217] on select "Select days Day Weekday (Mon-Fri) [DATE] [DATE] [DATE] [DATE] [DATE] [DATE]" at bounding box center [782, 213] width 73 height 15
select select "DAY"
click at [746, 206] on select "Select days Day Weekday (Mon-Fri) [DATE] [DATE] [DATE] [DATE] [DATE] [DATE]" at bounding box center [782, 213] width 73 height 15
click at [775, 234] on select "[DATE] [DATE] [DATE] [DATE] [DATE] [DATE]" at bounding box center [782, 235] width 72 height 15
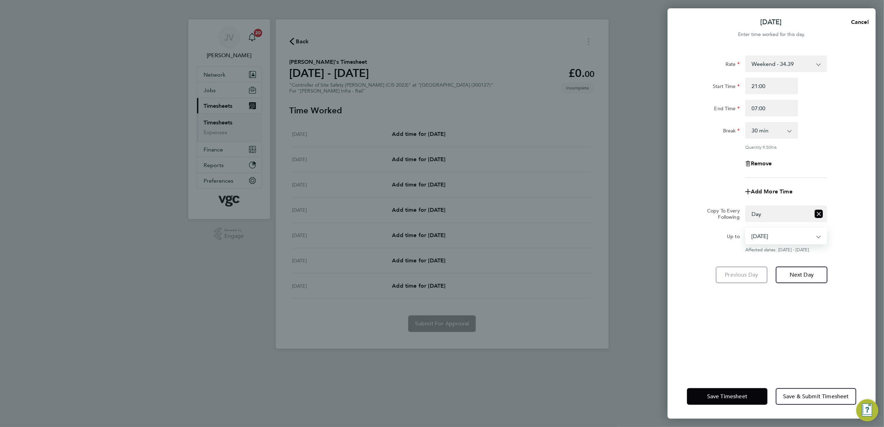
select select "[DATE]"
click at [746, 228] on select "[DATE] [DATE] [DATE] [DATE] [DATE] [DATE]" at bounding box center [782, 235] width 72 height 15
click at [722, 395] on span "Save Timesheet" at bounding box center [727, 396] width 40 height 7
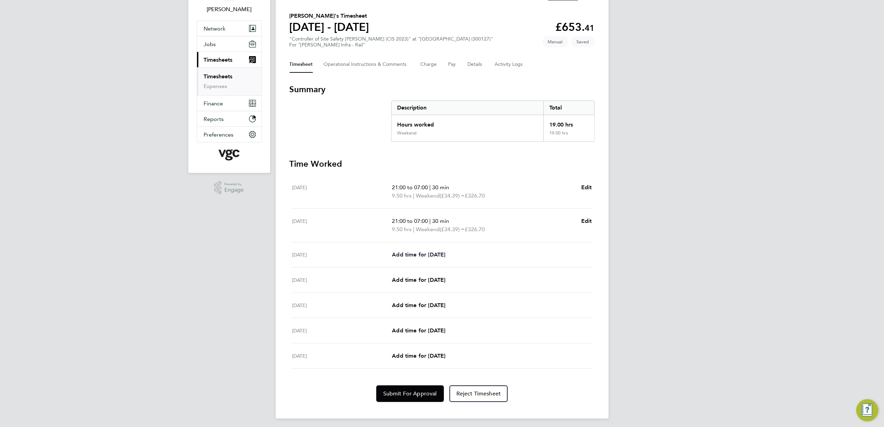
click at [435, 252] on span "Add time for [DATE]" at bounding box center [418, 254] width 53 height 7
select select "30"
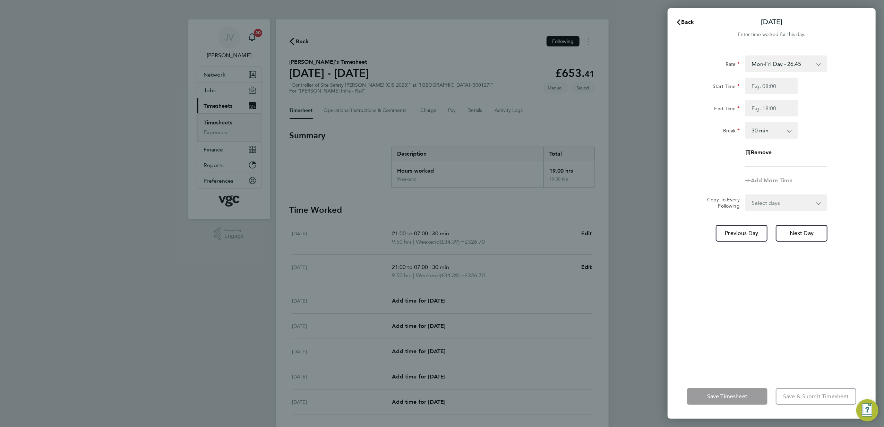
click at [795, 71] on select "Mon-Fri Day - 26.45 Xmas / [GEOGRAPHIC_DATA] - 52.90 Mon-Thurs Night - 30.42 We…" at bounding box center [782, 63] width 72 height 15
select select "30"
click at [760, 91] on input "Start Time" at bounding box center [771, 86] width 53 height 17
type input "21:00"
type input "07:00"
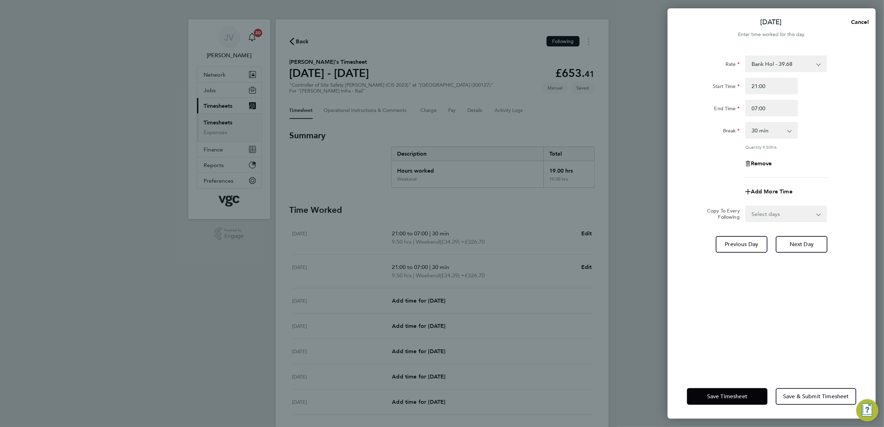
click at [822, 123] on div "Break 0 min 15 min 30 min 45 min 60 min 75 min 90 min" at bounding box center [771, 130] width 175 height 17
click at [813, 247] on span "Next Day" at bounding box center [801, 244] width 24 height 7
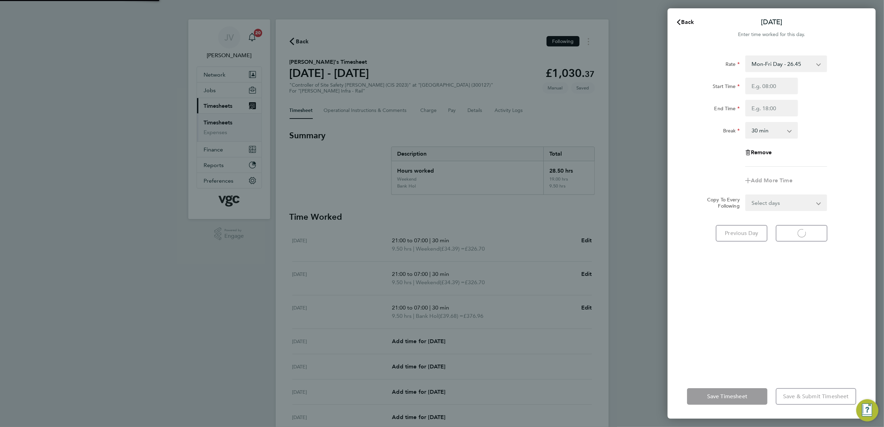
select select "30"
click at [795, 63] on select "Mon-Fri Day - 26.45 Xmas / [GEOGRAPHIC_DATA] - 52.90 Mon-Thurs Night - 30.42 We…" at bounding box center [782, 63] width 72 height 15
select select "30"
click at [776, 83] on input "Start Time" at bounding box center [771, 86] width 53 height 17
type input "21:00"
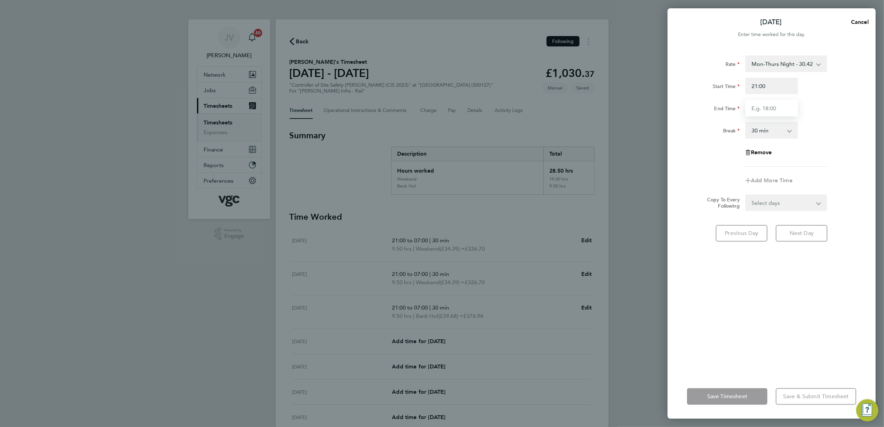
type input "07:00"
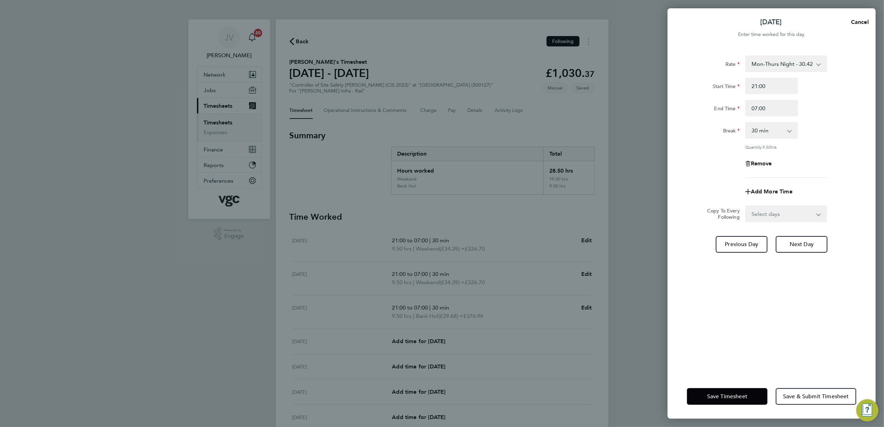
click at [802, 212] on select "Select days Day [DATE] [DATE] [DATE]" at bounding box center [782, 213] width 73 height 15
select select "DAY"
click at [746, 206] on select "Select days Day [DATE] [DATE] [DATE]" at bounding box center [782, 213] width 73 height 15
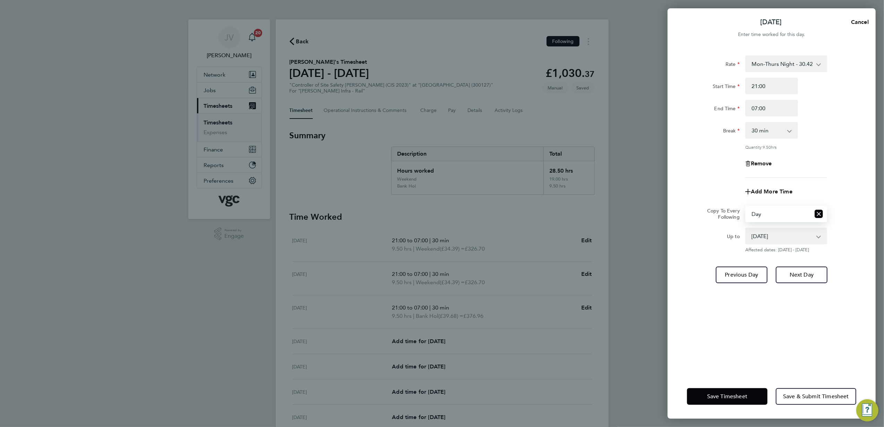
drag, startPoint x: 779, startPoint y: 236, endPoint x: 780, endPoint y: 241, distance: 5.6
click at [779, 236] on select "[DATE] [DATE] [DATE]" at bounding box center [782, 235] width 72 height 15
select select "[DATE]"
click at [746, 228] on select "[DATE] [DATE] [DATE]" at bounding box center [782, 235] width 72 height 15
click at [720, 395] on span "Save Timesheet" at bounding box center [727, 396] width 40 height 7
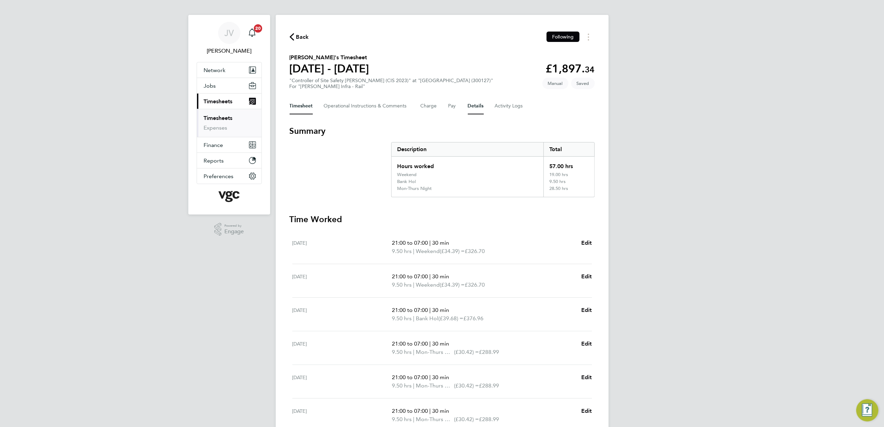
click at [469, 105] on button "Details" at bounding box center [476, 106] width 16 height 17
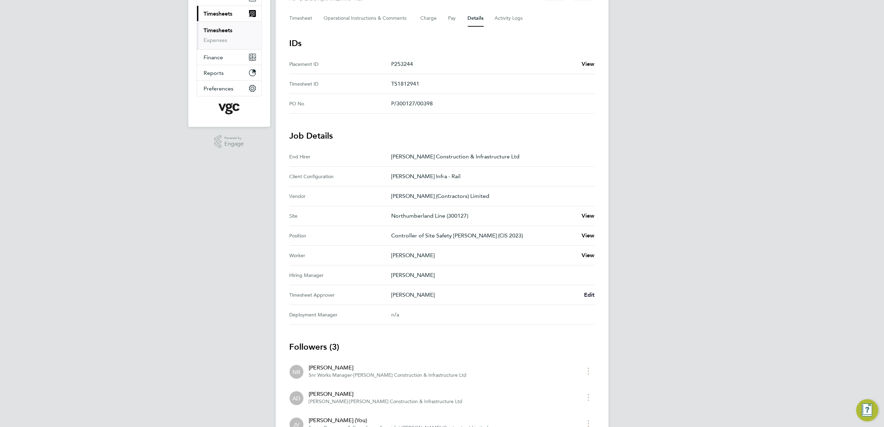
click at [590, 294] on span "Edit" at bounding box center [589, 295] width 11 height 7
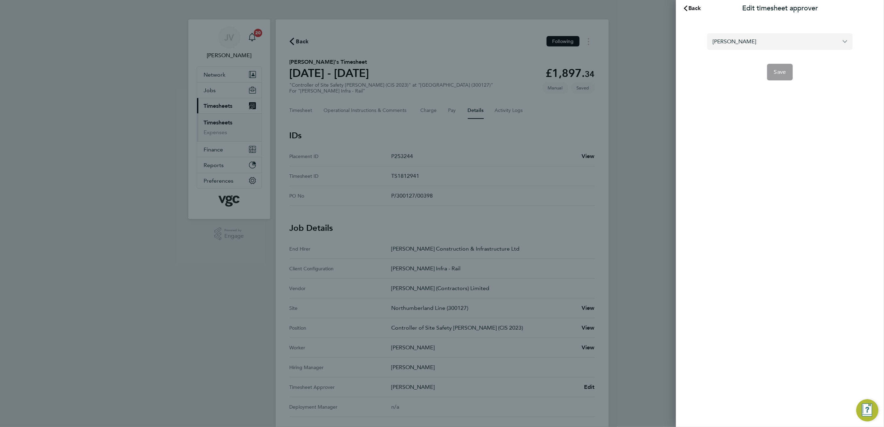
click at [795, 46] on input "[PERSON_NAME]" at bounding box center [780, 41] width 146 height 16
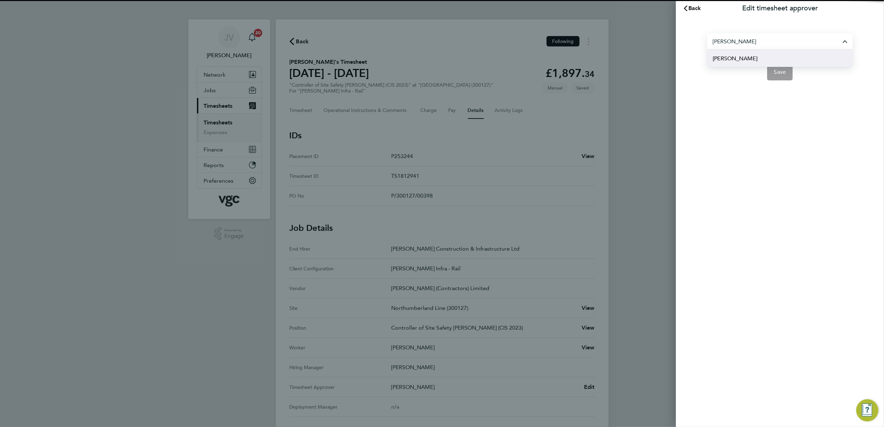
click at [760, 58] on li "[PERSON_NAME]" at bounding box center [780, 58] width 146 height 17
type input "[PERSON_NAME]"
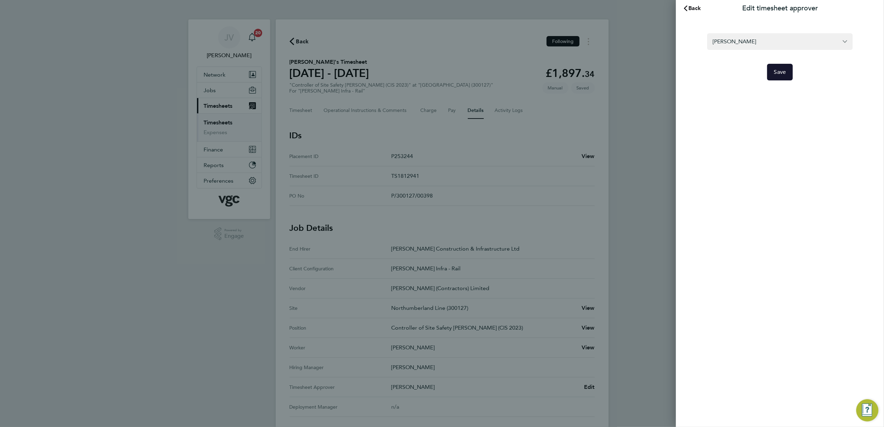
click at [777, 79] on button "Save" at bounding box center [780, 72] width 26 height 17
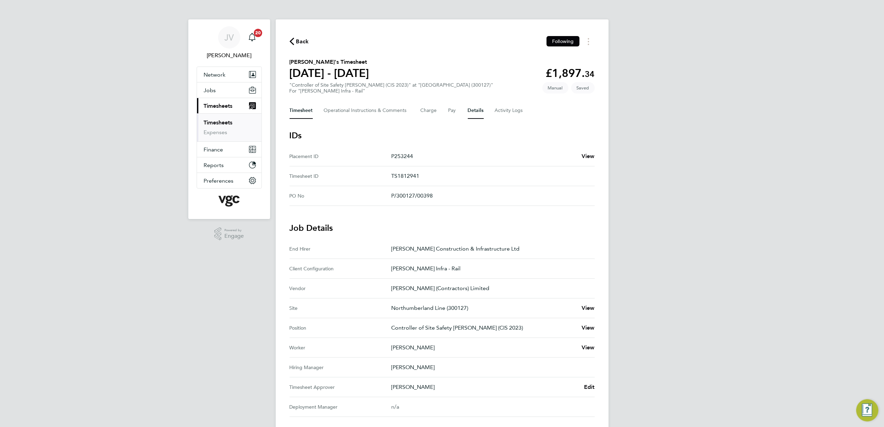
click at [300, 111] on button "Timesheet" at bounding box center [300, 110] width 23 height 17
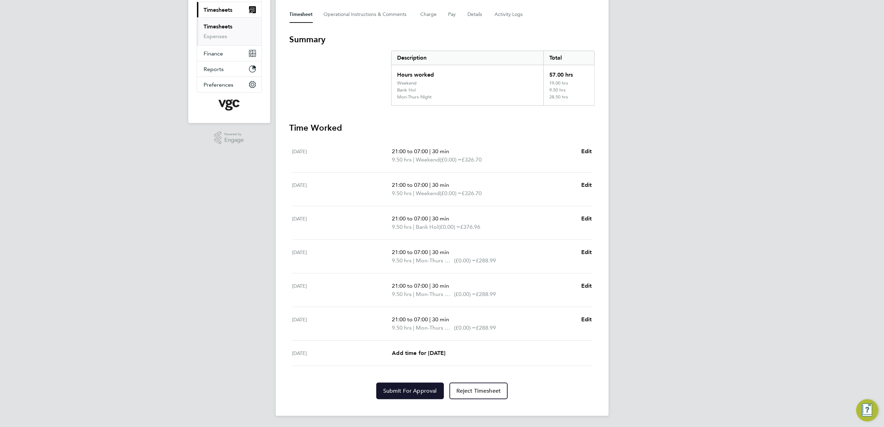
click at [419, 390] on span "Submit For Approval" at bounding box center [410, 391] width 54 height 7
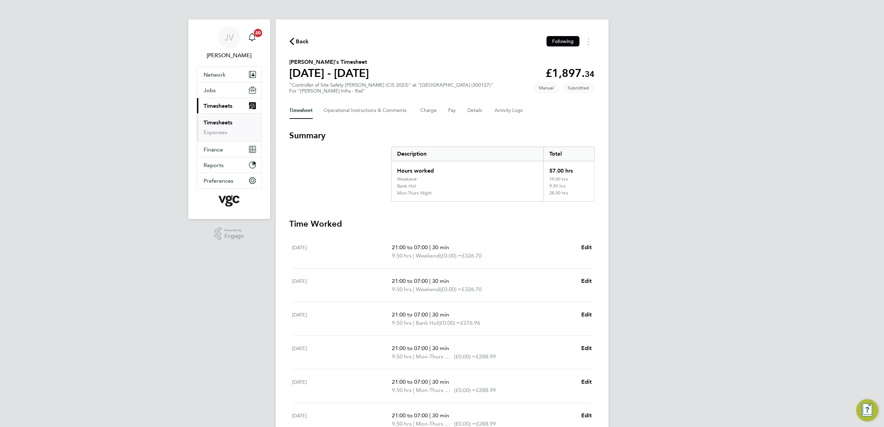
click at [293, 39] on icon "button" at bounding box center [291, 41] width 5 height 7
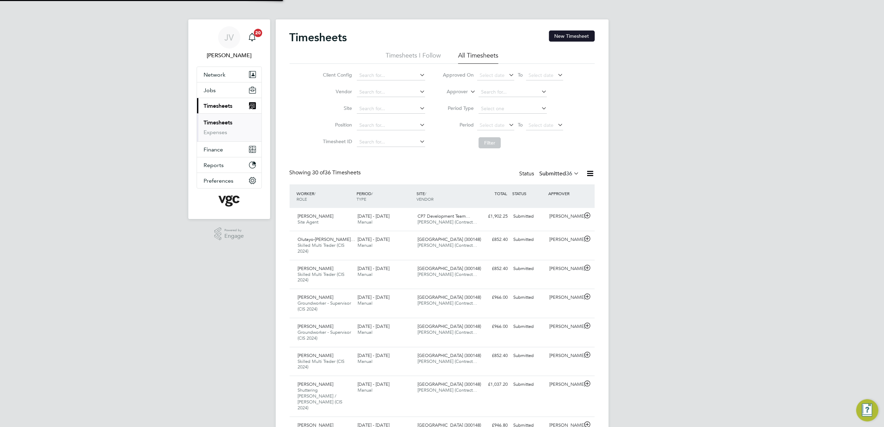
scroll to position [24, 60]
click at [565, 32] on button "New Timesheet" at bounding box center [572, 36] width 46 height 11
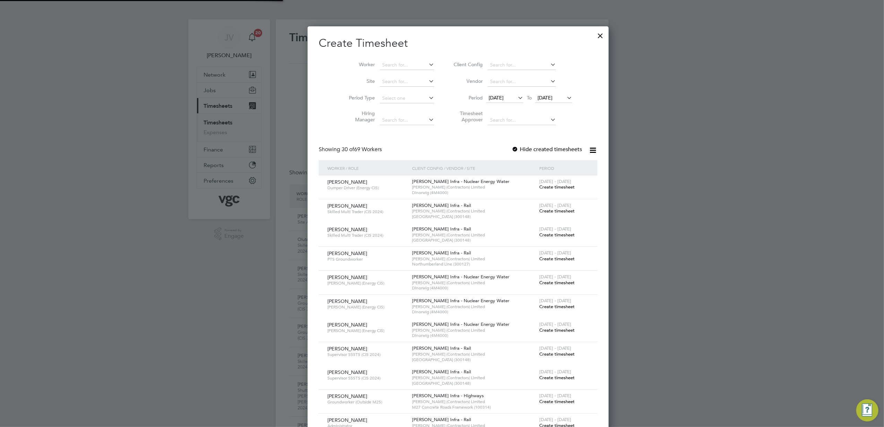
click at [488, 96] on span "[DATE]" at bounding box center [495, 98] width 15 height 6
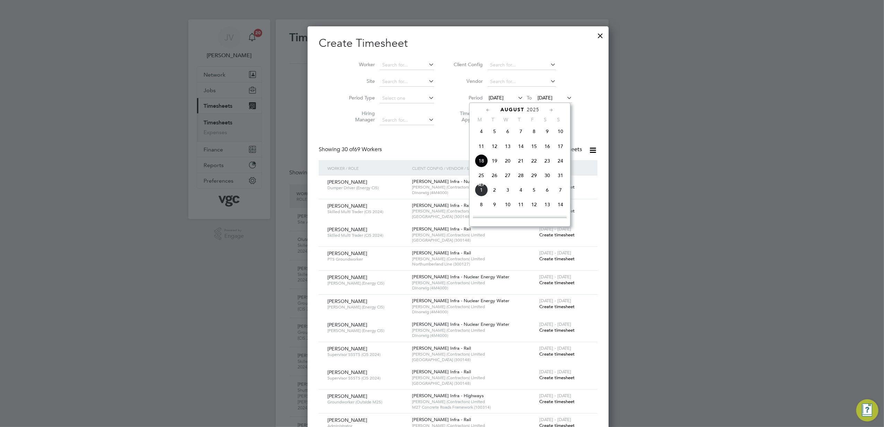
click at [547, 161] on span "23" at bounding box center [547, 160] width 13 height 13
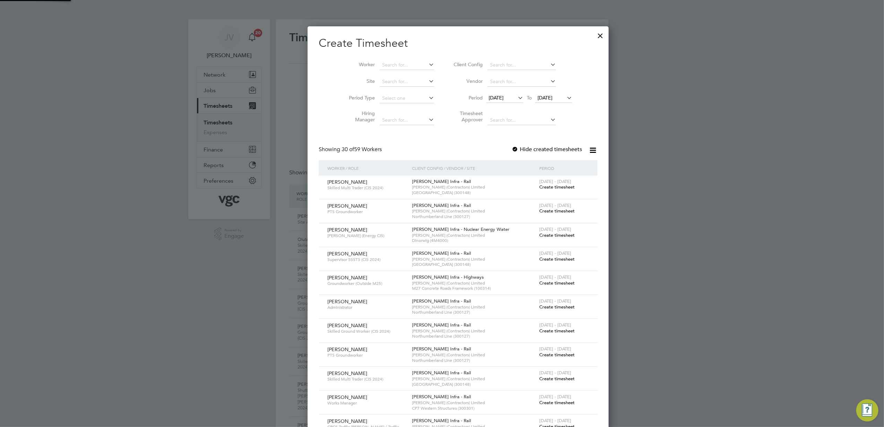
click at [541, 97] on span "[DATE]" at bounding box center [544, 98] width 15 height 6
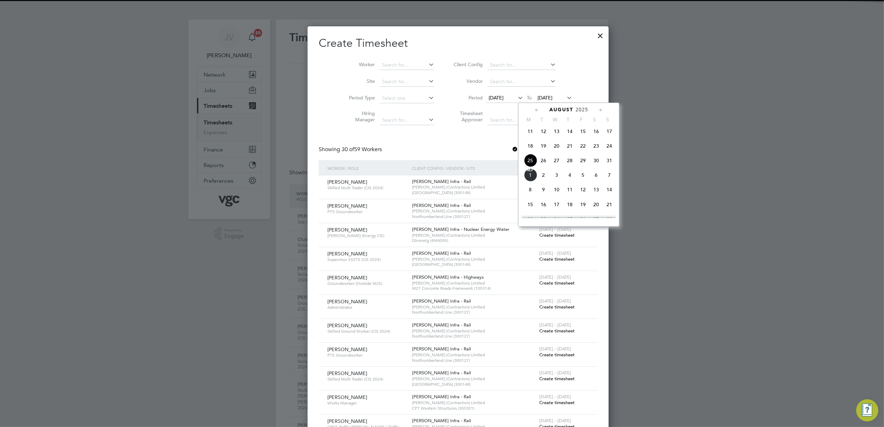
click at [585, 162] on span "29" at bounding box center [582, 160] width 13 height 13
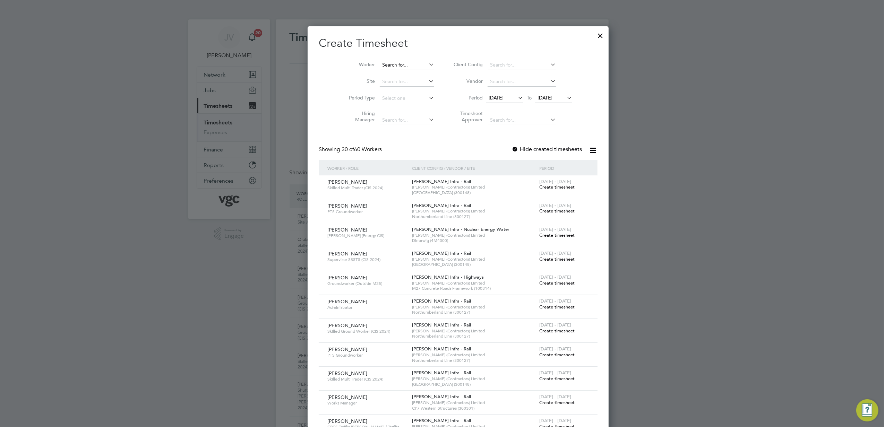
click at [381, 60] on input at bounding box center [407, 65] width 54 height 10
paste input "[PERSON_NAME]"
click at [389, 72] on li "Ishe [PERSON_NAME]" at bounding box center [401, 74] width 76 height 9
type input "Ishe [PERSON_NAME]"
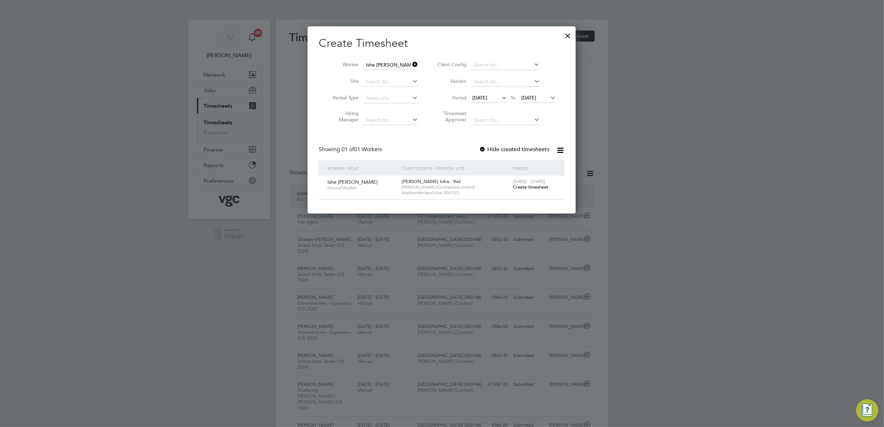
click at [534, 185] on span "Create timesheet" at bounding box center [530, 187] width 35 height 6
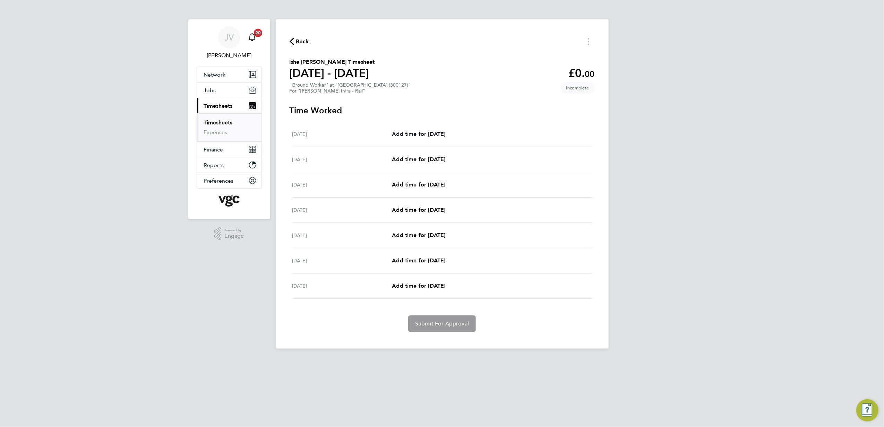
click at [421, 131] on span "Add time for [DATE]" at bounding box center [418, 134] width 53 height 7
select select "30"
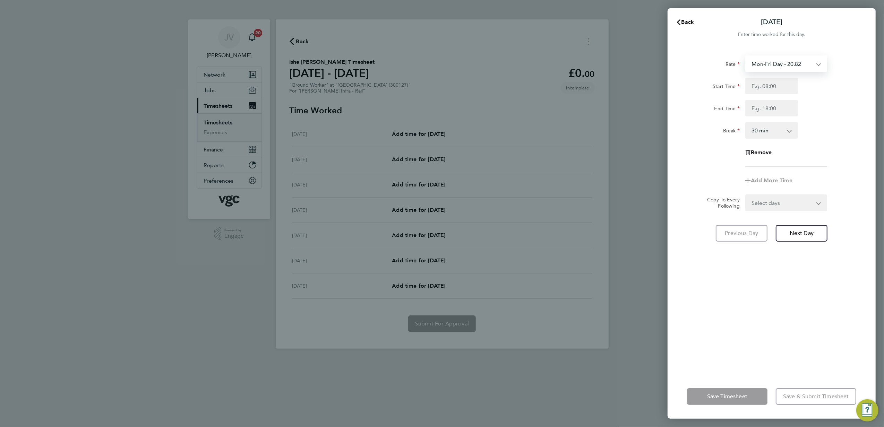
drag, startPoint x: 759, startPoint y: 60, endPoint x: 768, endPoint y: 70, distance: 12.5
click at [759, 60] on select "Mon-Fri Day - 20.82 Frid-Mon Nights - 27.06 Xmas/New Year - 41.63 Public/Bank H…" at bounding box center [782, 63] width 72 height 15
select select "30"
click at [779, 92] on input "Start Time" at bounding box center [771, 86] width 53 height 17
type input "07:30"
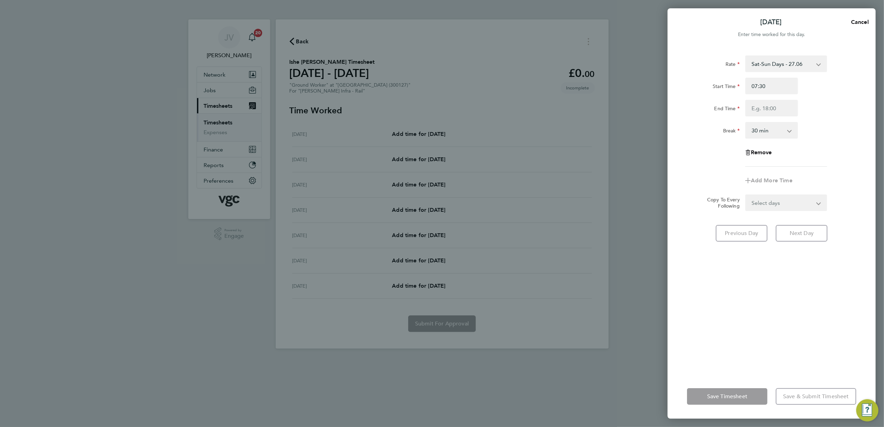
click at [769, 98] on div "Start Time 07:30 End Time" at bounding box center [771, 97] width 175 height 39
click at [768, 110] on input "End Time" at bounding box center [771, 108] width 53 height 17
type input "17:30"
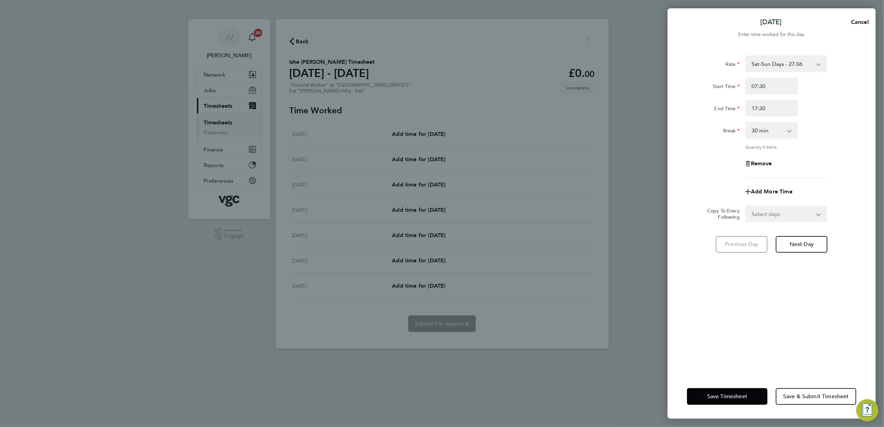
drag, startPoint x: 708, startPoint y: 143, endPoint x: 780, endPoint y: 174, distance: 78.1
click at [708, 143] on div "Rate Sat-Sun Days - 27.06 Mon-Fri Day - 20.82 Frid-Mon Nights - 27.06 Xmas/New …" at bounding box center [771, 116] width 169 height 122
click at [802, 250] on button "Next Day" at bounding box center [802, 244] width 52 height 17
select select "30"
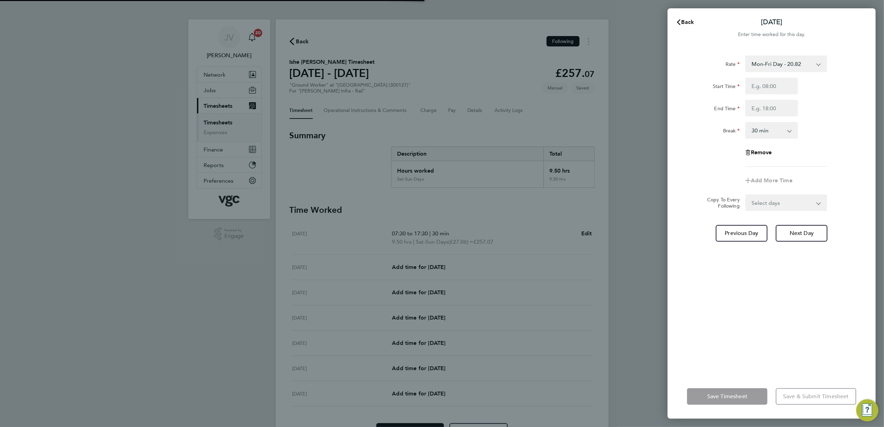
click at [801, 221] on div "Rate Mon-Fri Day - 20.82 Frid-Mon Nights - 27.06 Xmas/New Year - 41.63 Public/B…" at bounding box center [771, 210] width 208 height 327
click at [799, 234] on span "Next Day" at bounding box center [801, 233] width 24 height 7
select select "30"
click at [802, 236] on span "Next Day" at bounding box center [801, 233] width 24 height 7
select select "30"
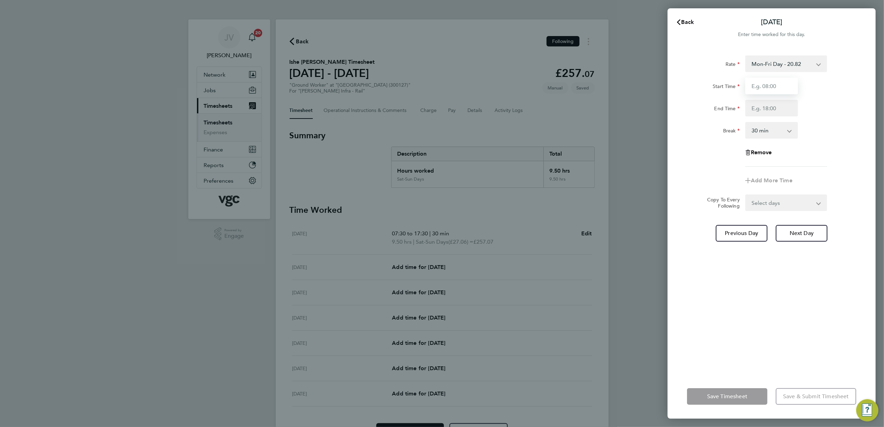
click at [777, 93] on input "Start Time" at bounding box center [771, 86] width 53 height 17
type input "07:30"
type input "17:30"
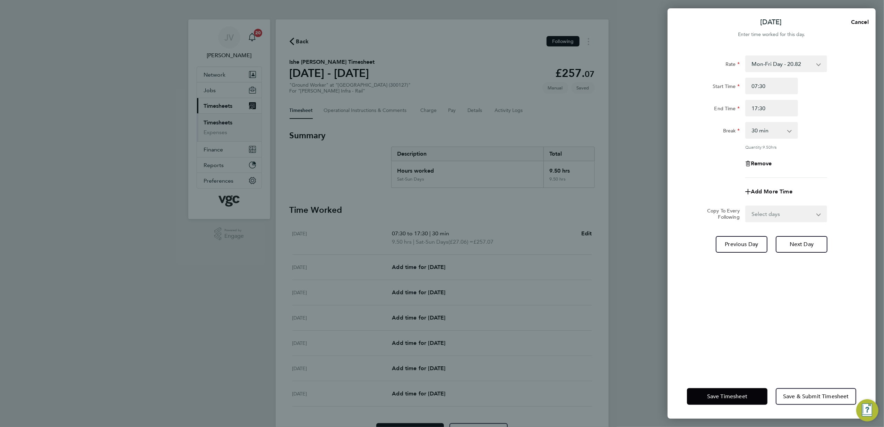
click at [819, 124] on div "Break 0 min 15 min 30 min 45 min 60 min 75 min 90 min" at bounding box center [771, 130] width 175 height 17
click at [770, 216] on select "Select days Day [DATE] [DATE] [DATE]" at bounding box center [782, 213] width 73 height 15
select select "DAY"
click at [746, 206] on select "Select days Day [DATE] [DATE] [DATE]" at bounding box center [782, 213] width 73 height 15
select select "[DATE]"
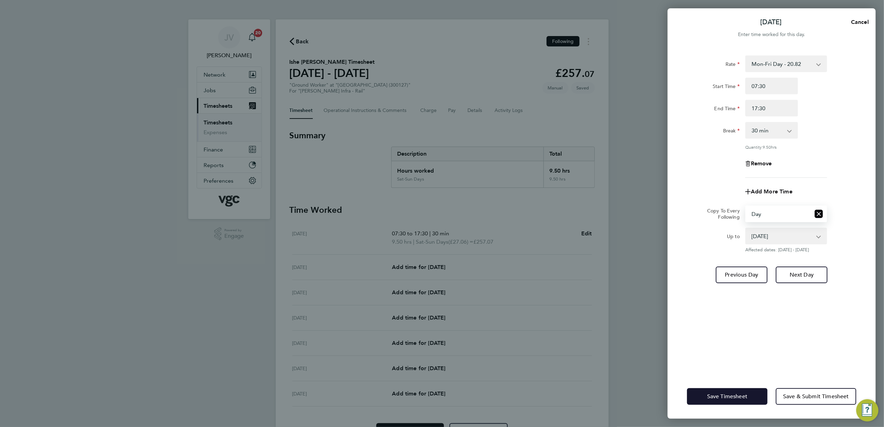
click at [725, 393] on button "Save Timesheet" at bounding box center [727, 396] width 80 height 17
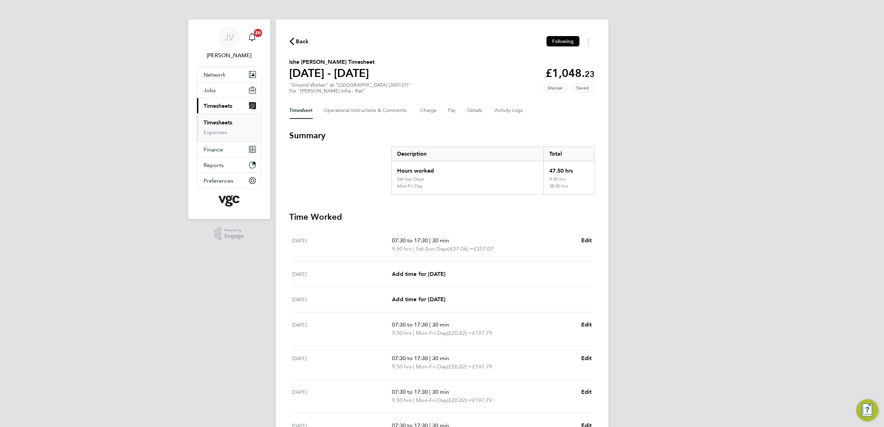
click at [465, 111] on div "Timesheet Operational Instructions & Comments Charge Pay Details Activity Logs" at bounding box center [441, 110] width 305 height 17
click at [471, 110] on button "Details" at bounding box center [476, 110] width 16 height 17
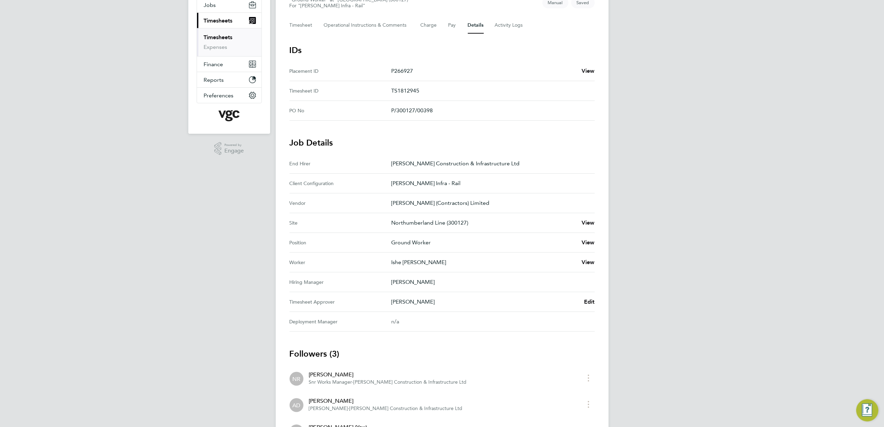
click at [588, 296] on Approver "Timesheet Approver [PERSON_NAME] Edit" at bounding box center [441, 302] width 305 height 20
click at [590, 303] on span "Edit" at bounding box center [589, 302] width 11 height 7
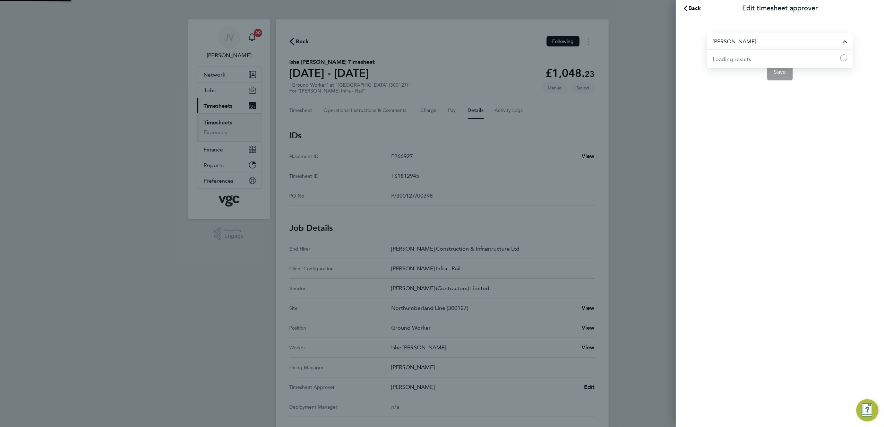
click at [782, 39] on input "[PERSON_NAME]" at bounding box center [780, 41] width 146 height 16
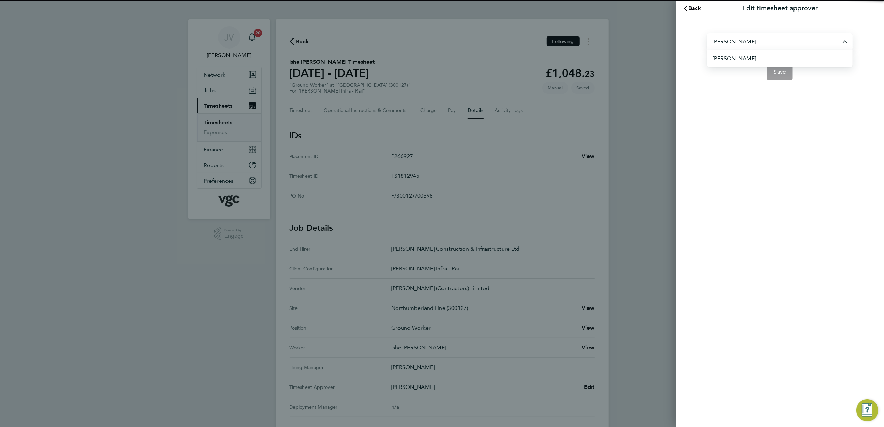
click at [751, 59] on li "[PERSON_NAME]" at bounding box center [782, 58] width 140 height 17
type input "[PERSON_NAME]"
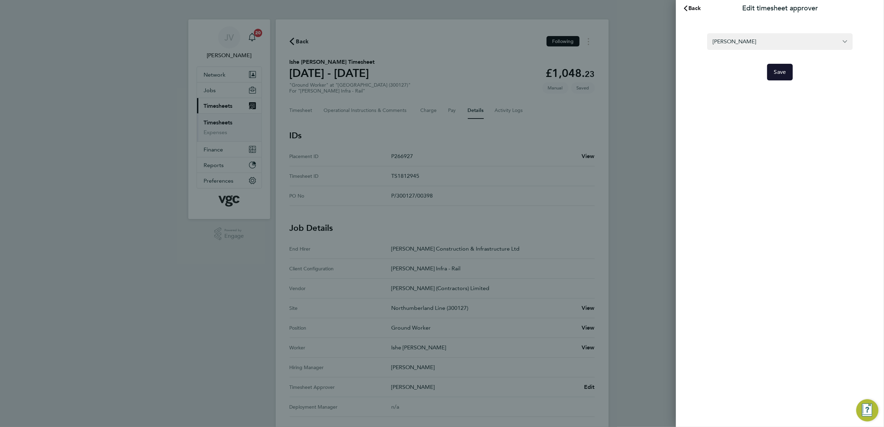
click at [772, 74] on button "Save" at bounding box center [780, 72] width 26 height 17
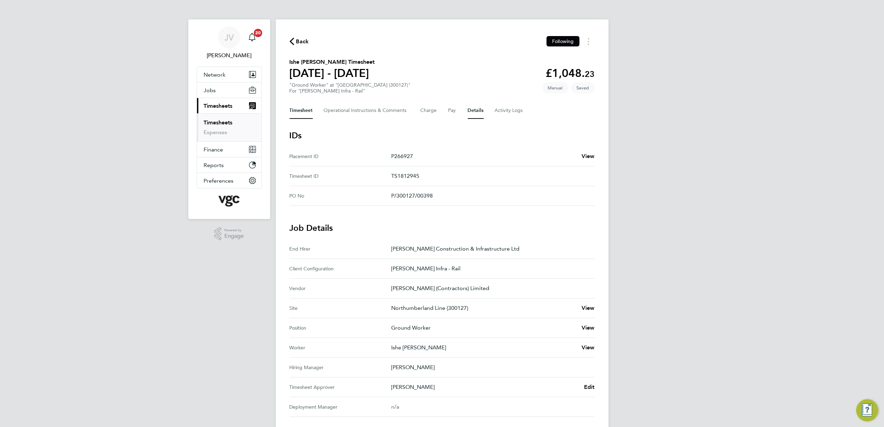
click at [298, 113] on button "Timesheet" at bounding box center [300, 110] width 23 height 17
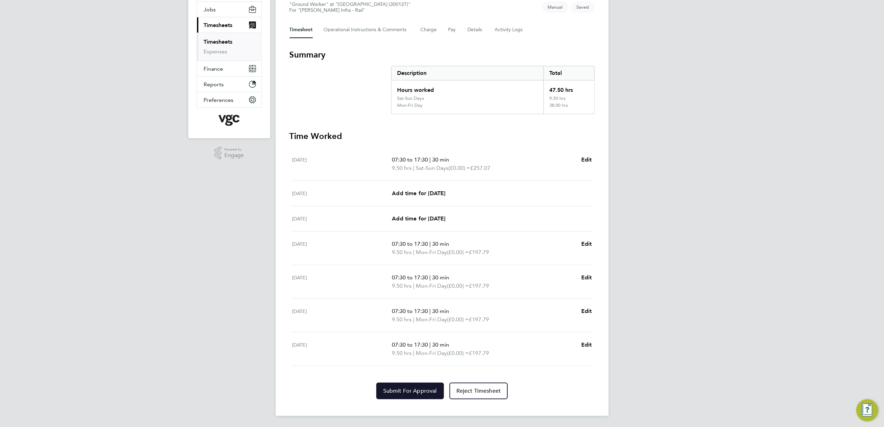
click at [409, 383] on button "Submit For Approval" at bounding box center [410, 391] width 68 height 17
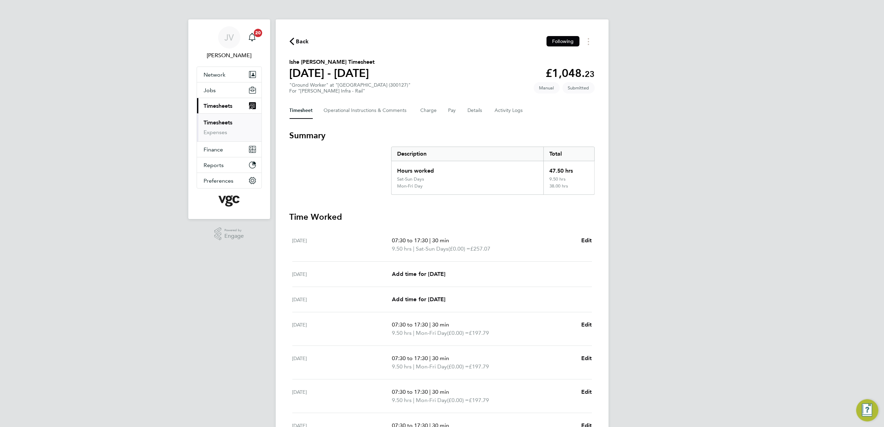
click at [304, 41] on span "Back" at bounding box center [302, 41] width 13 height 8
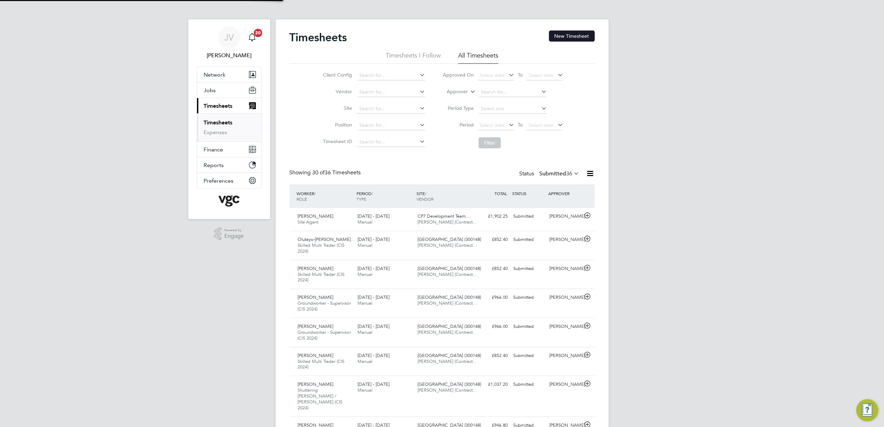
click at [570, 38] on button "New Timesheet" at bounding box center [572, 36] width 46 height 11
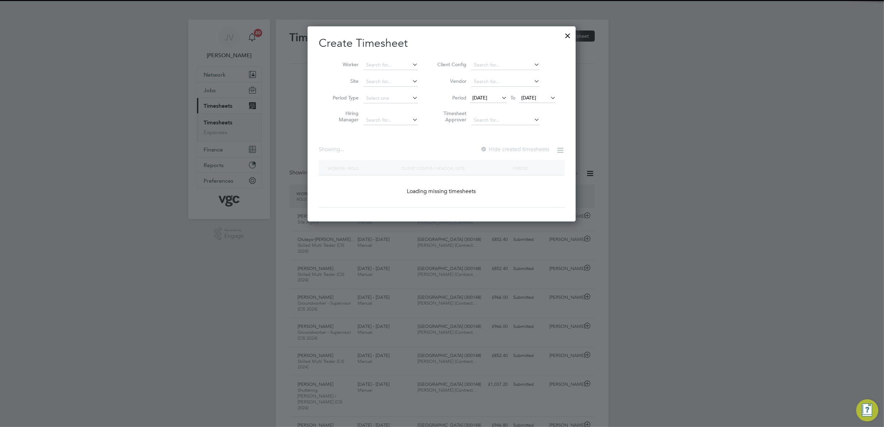
click at [487, 96] on span "[DATE]" at bounding box center [479, 98] width 15 height 6
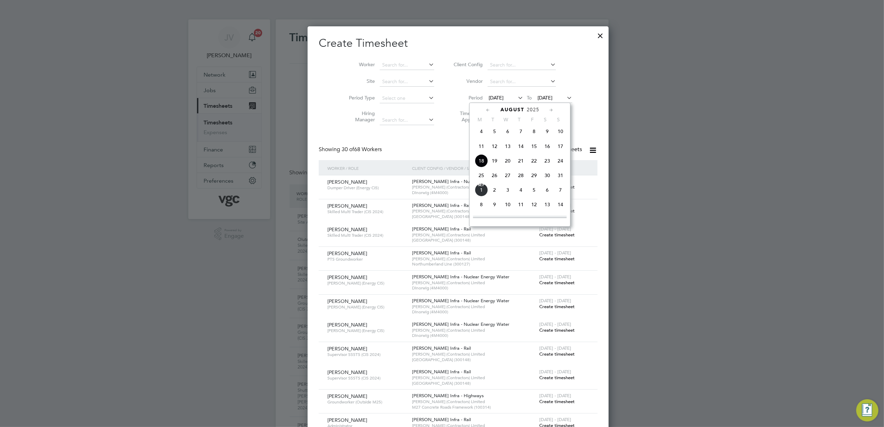
click at [545, 162] on span "23" at bounding box center [547, 160] width 13 height 13
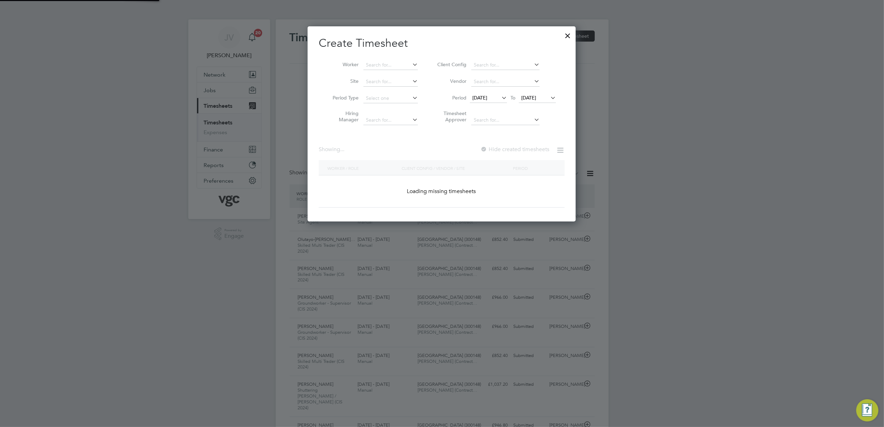
click at [533, 95] on span "[DATE]" at bounding box center [528, 98] width 15 height 6
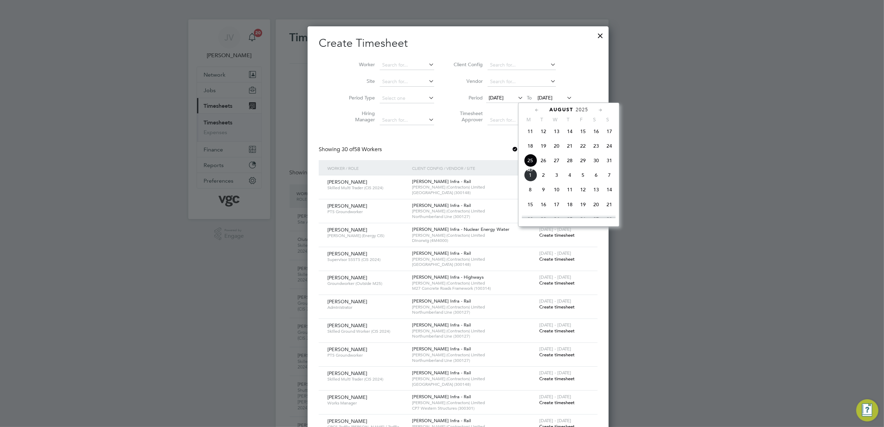
click at [581, 161] on span "29" at bounding box center [582, 160] width 13 height 13
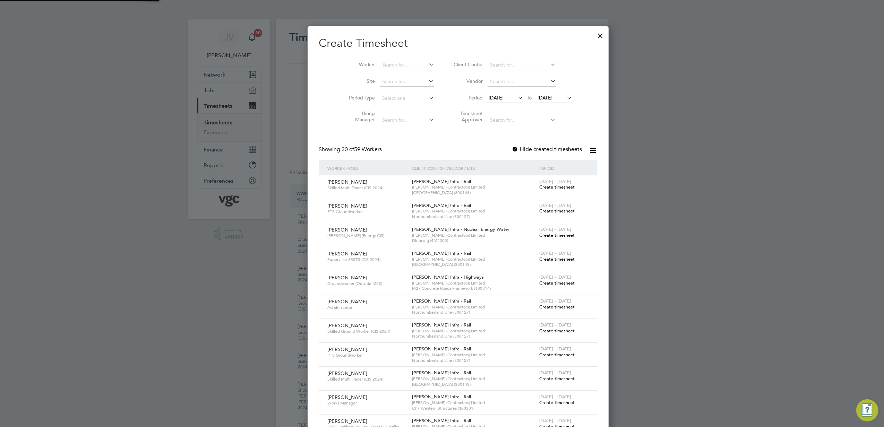
click at [384, 70] on li "Worker" at bounding box center [389, 65] width 108 height 17
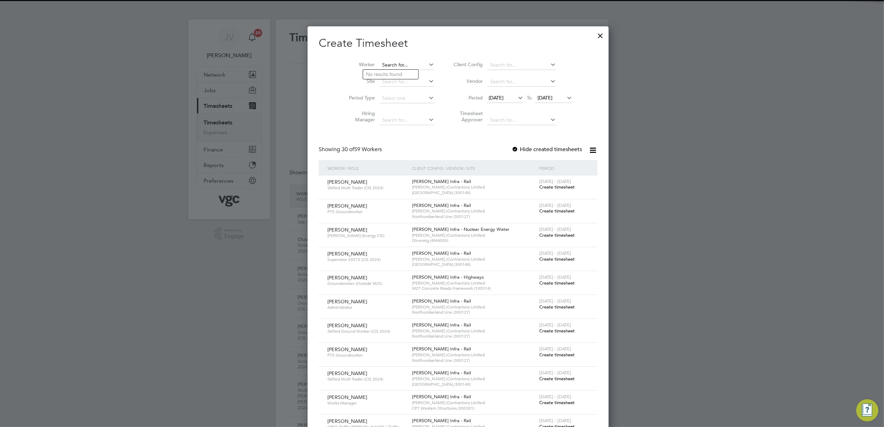
click at [383, 62] on input at bounding box center [407, 65] width 54 height 10
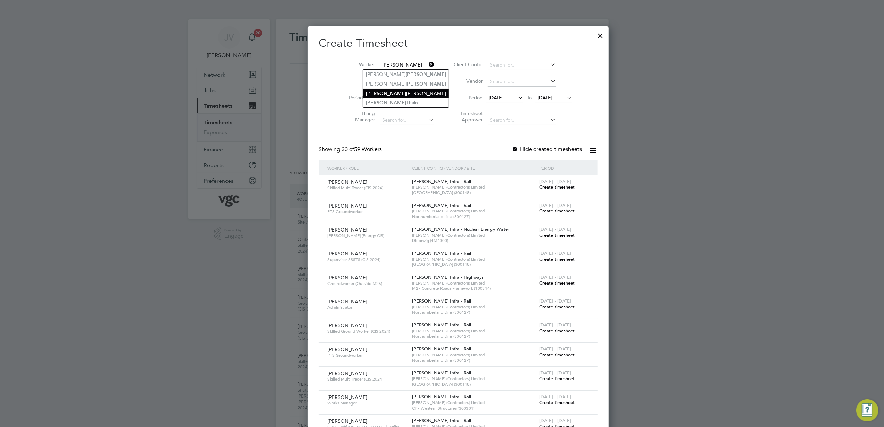
click at [398, 93] on li "[PERSON_NAME] [PERSON_NAME]" at bounding box center [406, 93] width 86 height 9
type input "[PERSON_NAME] [PERSON_NAME]"
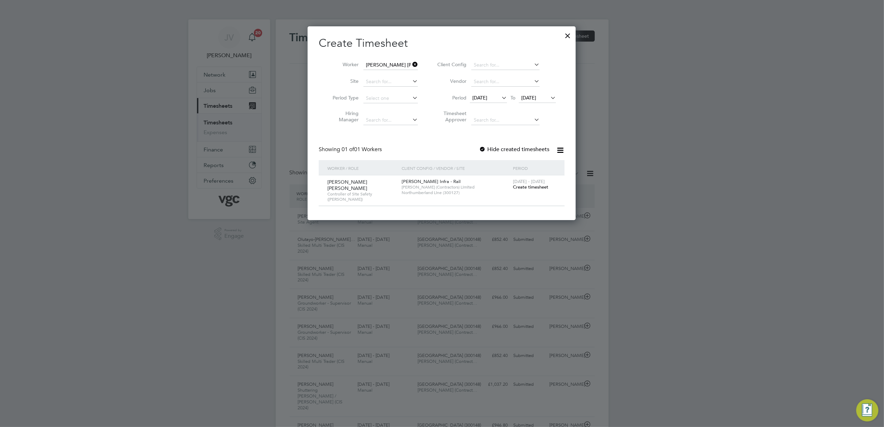
click at [516, 185] on span "Create timesheet" at bounding box center [530, 187] width 35 height 6
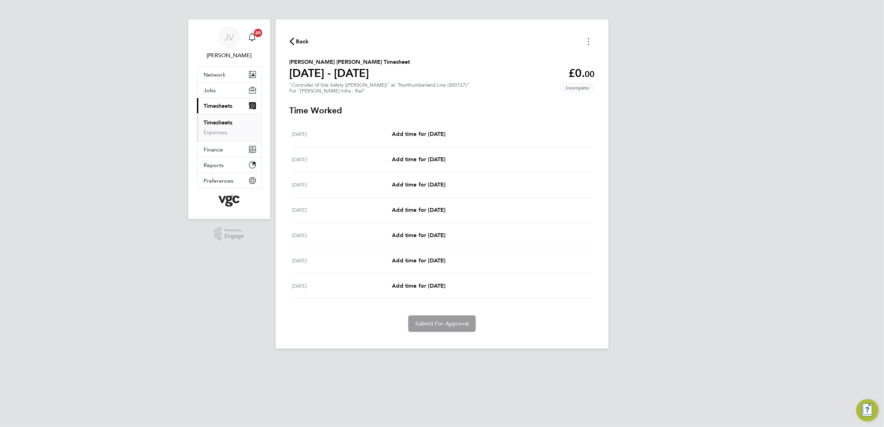
click at [588, 43] on icon "Timesheets Menu" at bounding box center [588, 41] width 1 height 7
click at [551, 59] on button "Mark as absent" at bounding box center [552, 57] width 83 height 14
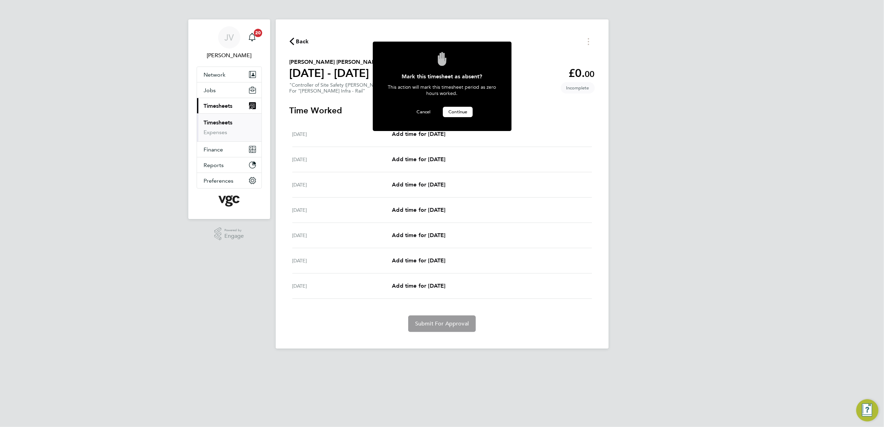
click at [455, 110] on span "Continue" at bounding box center [457, 112] width 19 height 6
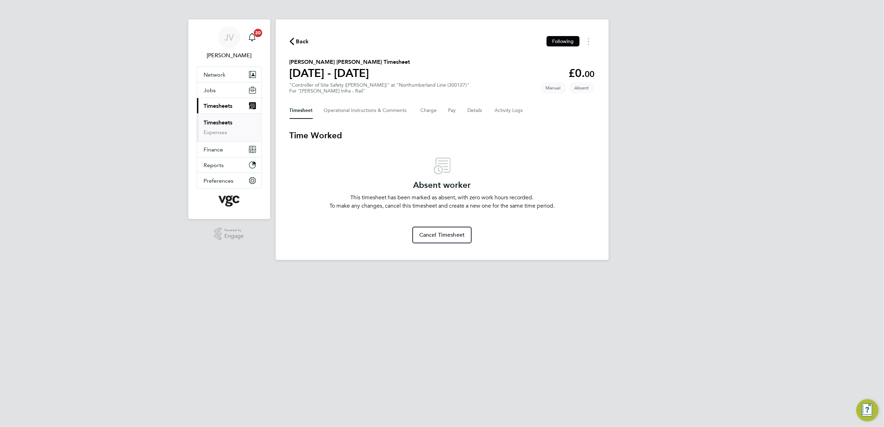
click at [311, 45] on div "Back Following" at bounding box center [441, 41] width 305 height 11
click at [294, 37] on button "Back" at bounding box center [298, 41] width 19 height 9
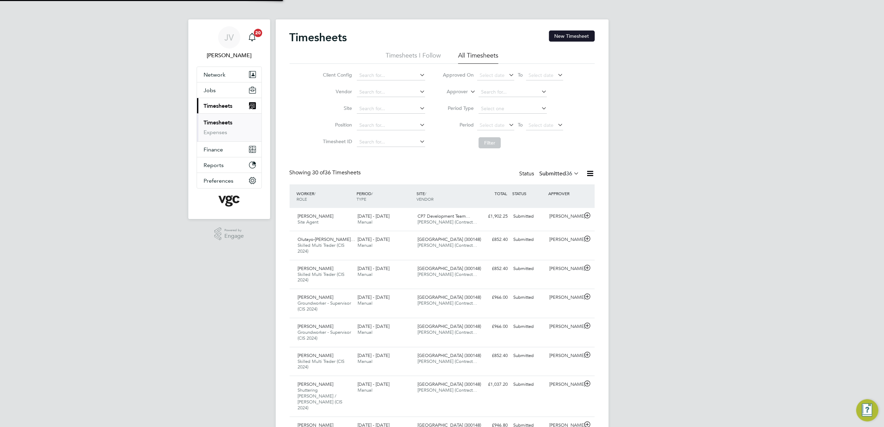
click at [579, 37] on button "New Timesheet" at bounding box center [572, 36] width 46 height 11
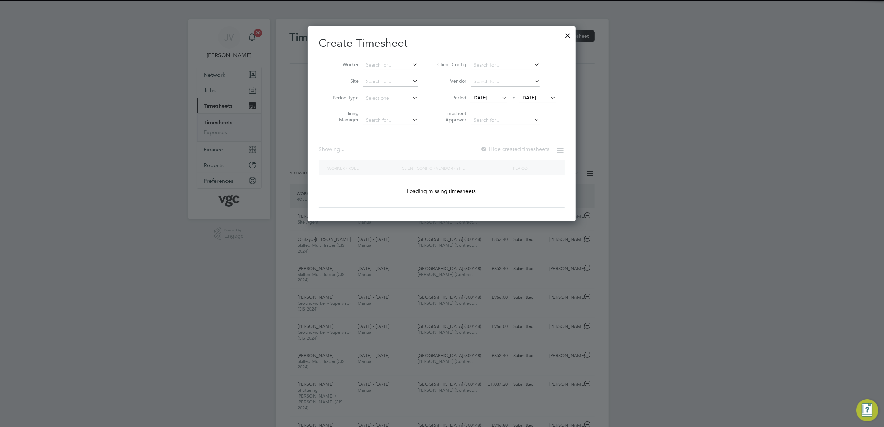
click at [480, 98] on span "[DATE]" at bounding box center [479, 98] width 15 height 6
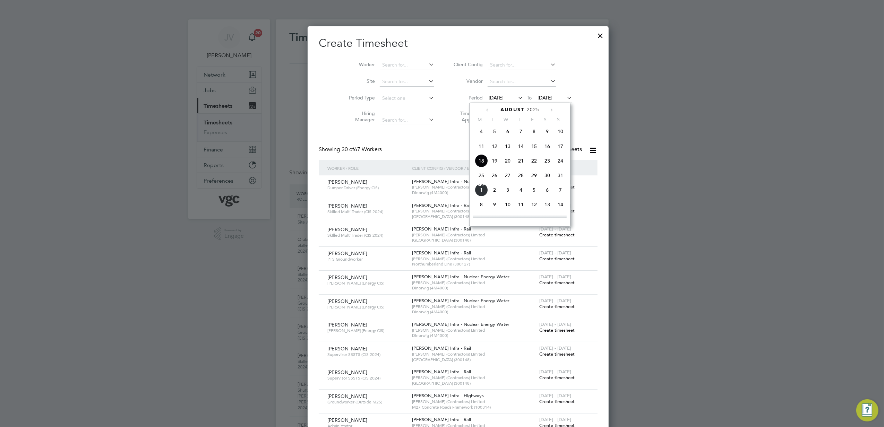
click at [545, 162] on span "23" at bounding box center [547, 160] width 13 height 13
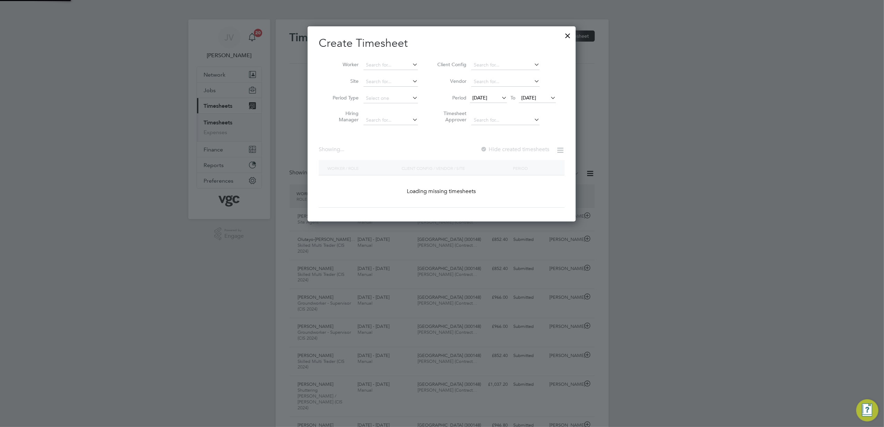
click at [537, 103] on span "[DATE]" at bounding box center [537, 98] width 37 height 9
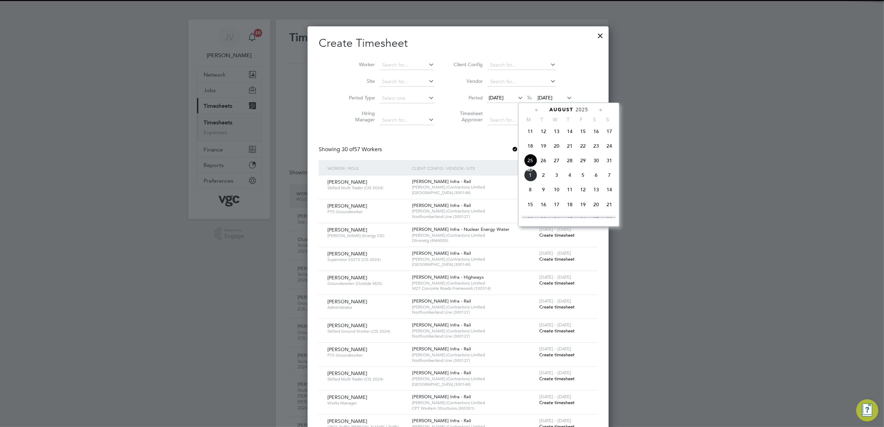
click at [580, 163] on span "29" at bounding box center [582, 160] width 13 height 13
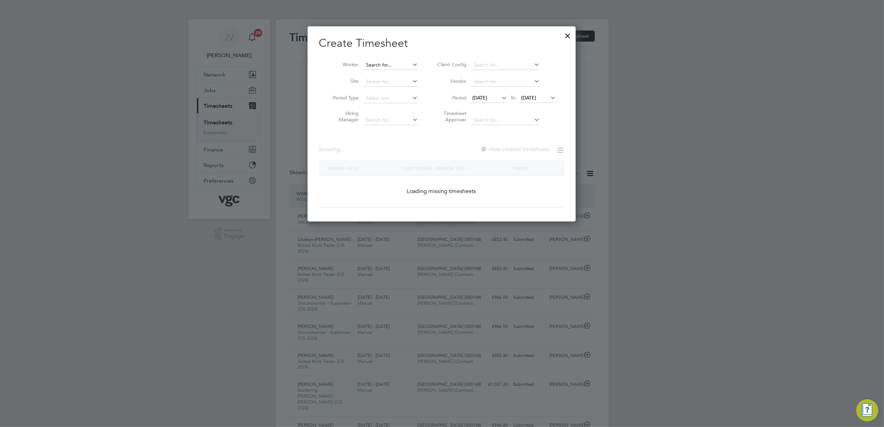
click at [383, 67] on input at bounding box center [390, 65] width 54 height 10
paste input "[PERSON_NAME]"
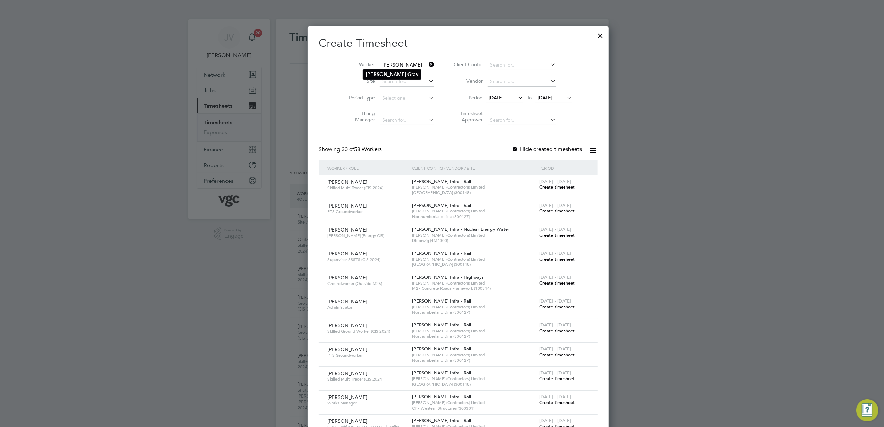
type input "[PERSON_NAME]"
click at [407, 75] on b "Gray" at bounding box center [412, 74] width 11 height 6
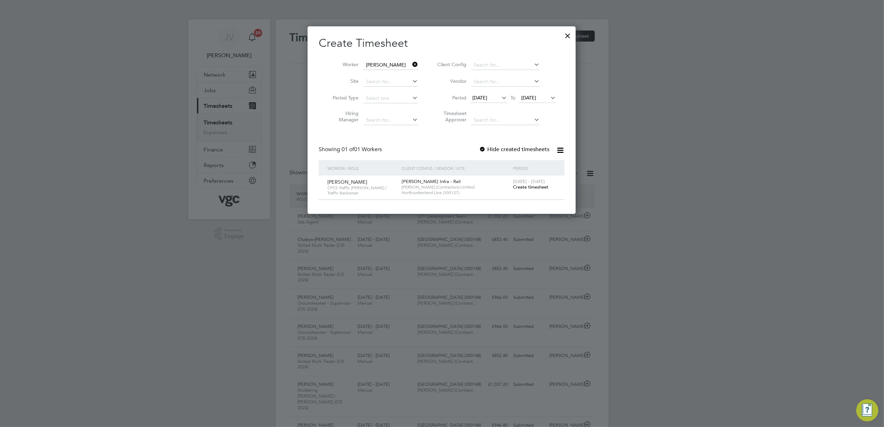
click at [535, 188] on span "Create timesheet" at bounding box center [530, 187] width 35 height 6
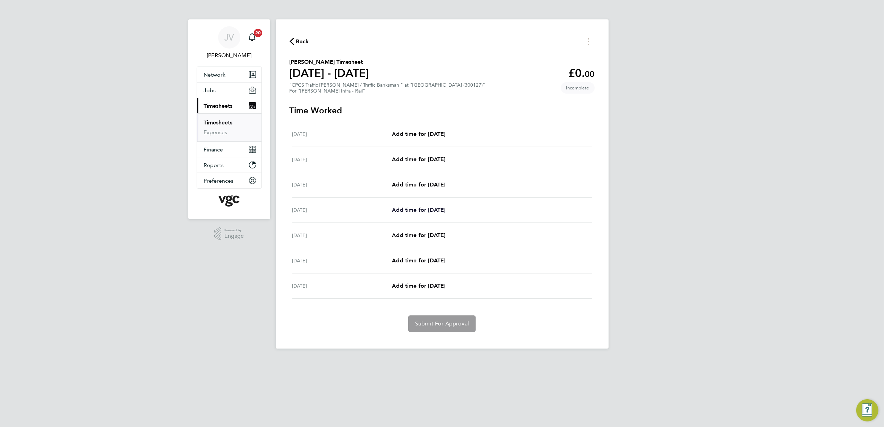
click at [421, 214] on link "Add time for [DATE]" at bounding box center [418, 210] width 53 height 8
select select "30"
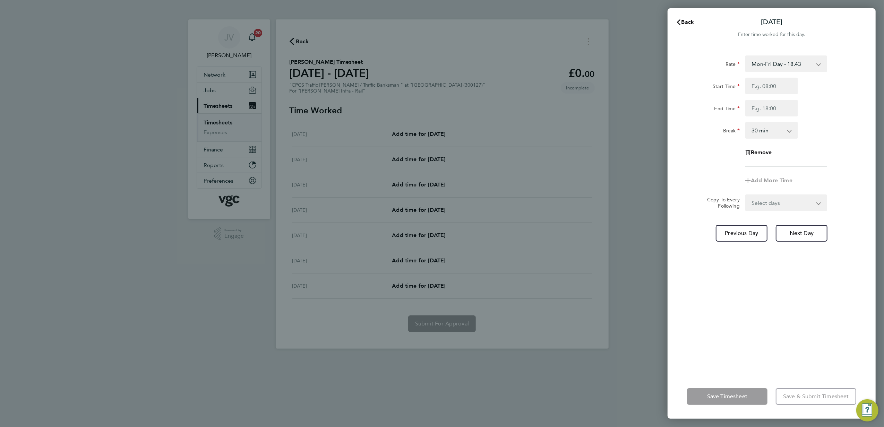
drag, startPoint x: 778, startPoint y: 74, endPoint x: 771, endPoint y: 86, distance: 14.6
click at [778, 75] on div "Rate Mon-Fri Day - 18.43 Public/Bank Holiday - 27.65 Sun-Thurs Nights - 21.19 F…" at bounding box center [771, 110] width 169 height 111
click at [771, 86] on input "Start Time" at bounding box center [771, 86] width 53 height 17
type input "07:30"
type input "17:30"
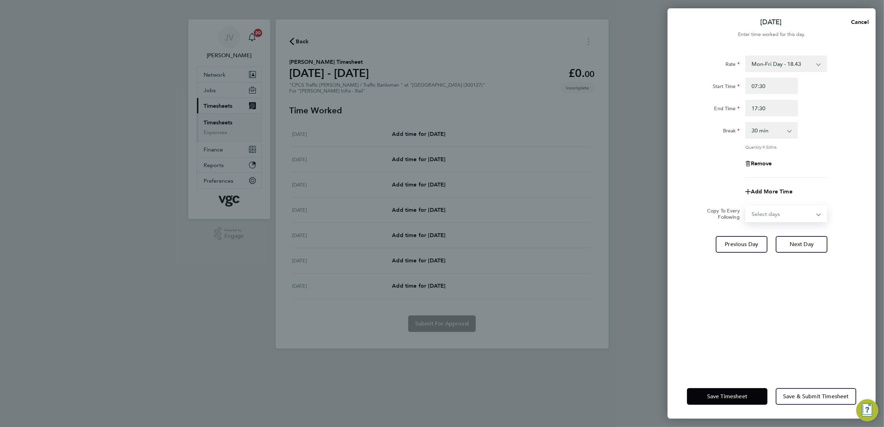
click at [785, 215] on select "Select days Day [DATE] [DATE] [DATE]" at bounding box center [782, 213] width 73 height 15
select select "DAY"
click at [746, 206] on select "Select days Day [DATE] [DATE] [DATE]" at bounding box center [782, 213] width 73 height 15
select select "[DATE]"
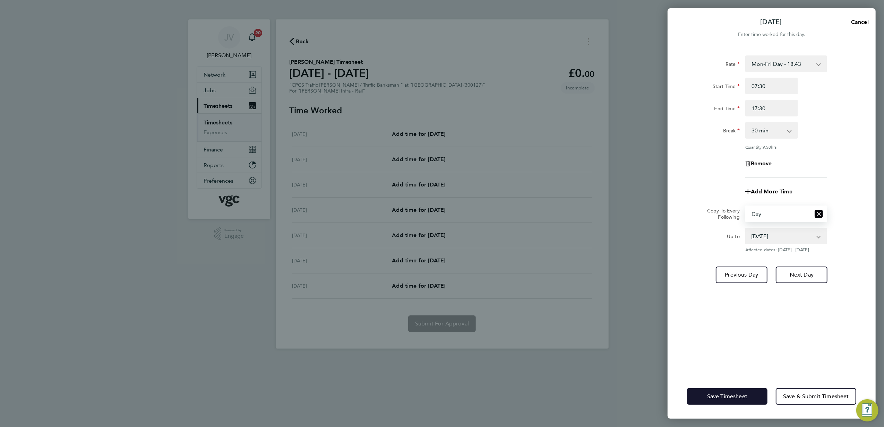
click at [740, 392] on button "Save Timesheet" at bounding box center [727, 396] width 80 height 17
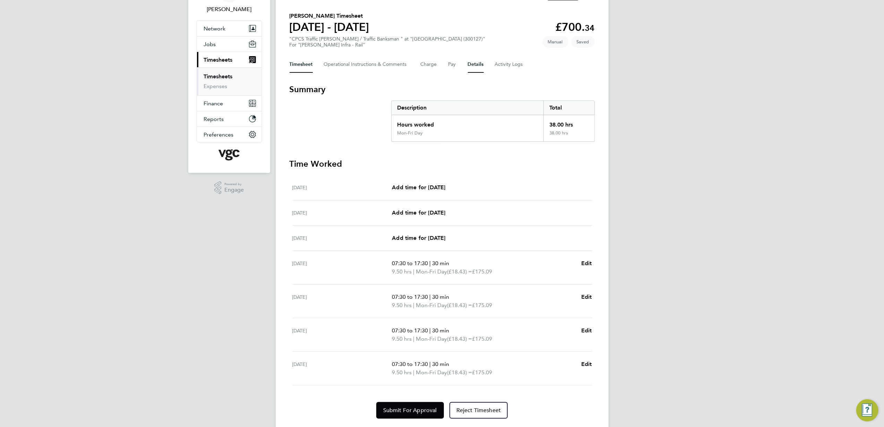
click at [472, 65] on button "Details" at bounding box center [476, 64] width 16 height 17
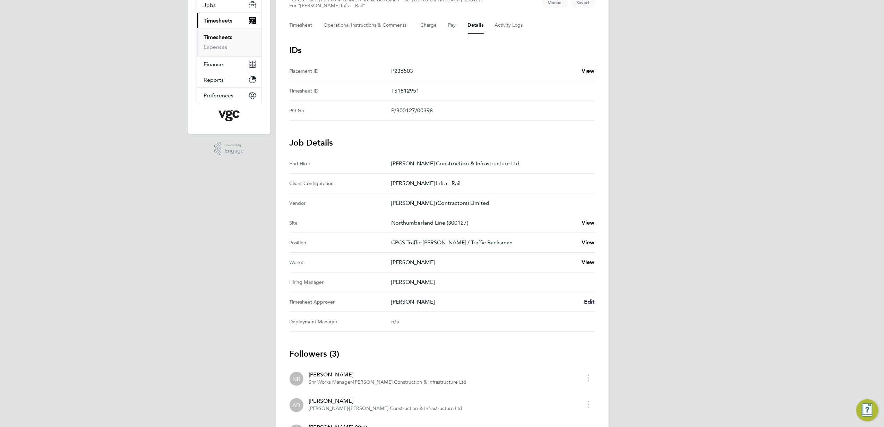
click at [591, 299] on span "Edit" at bounding box center [589, 302] width 11 height 7
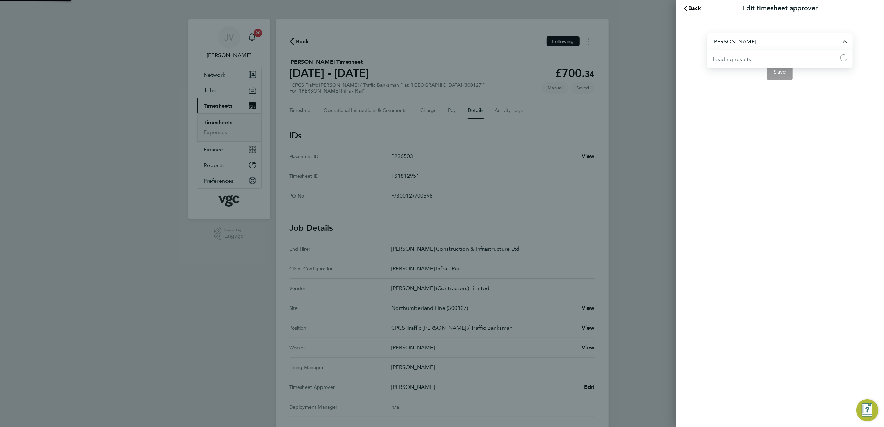
click at [777, 40] on input "[PERSON_NAME]" at bounding box center [780, 41] width 146 height 16
click at [750, 61] on li "[PERSON_NAME]" at bounding box center [780, 58] width 146 height 17
type input "[PERSON_NAME]"
click at [780, 76] on button "Save" at bounding box center [780, 72] width 26 height 17
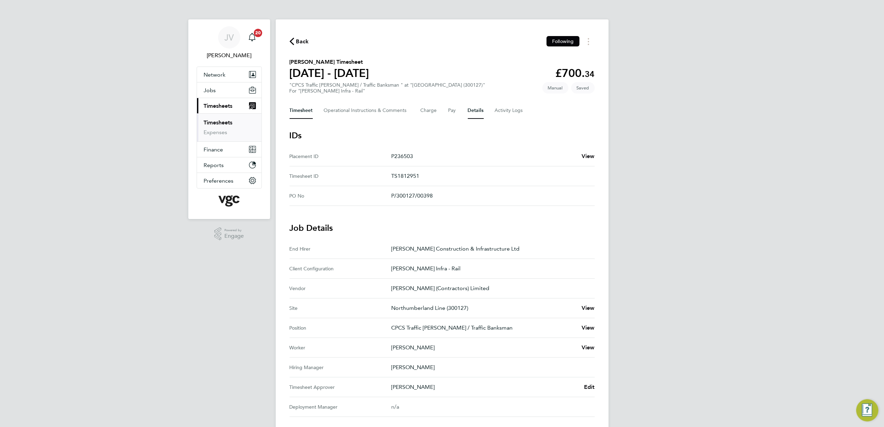
click at [310, 114] on button "Timesheet" at bounding box center [300, 110] width 23 height 17
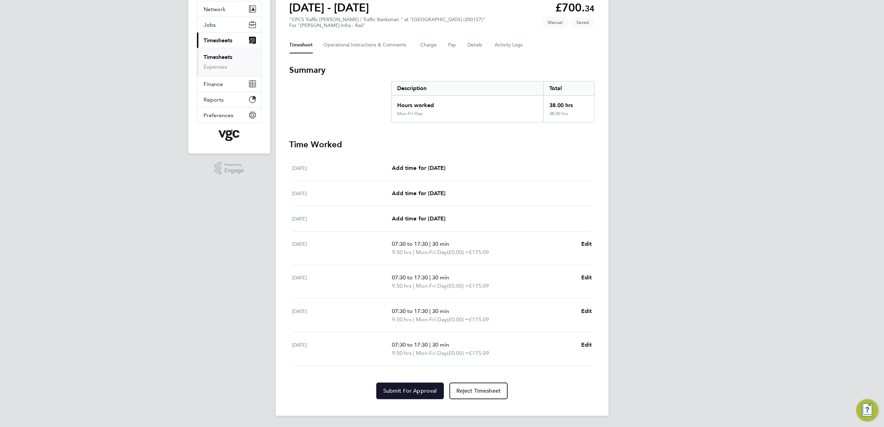
click at [414, 392] on span "Submit For Approval" at bounding box center [410, 391] width 54 height 7
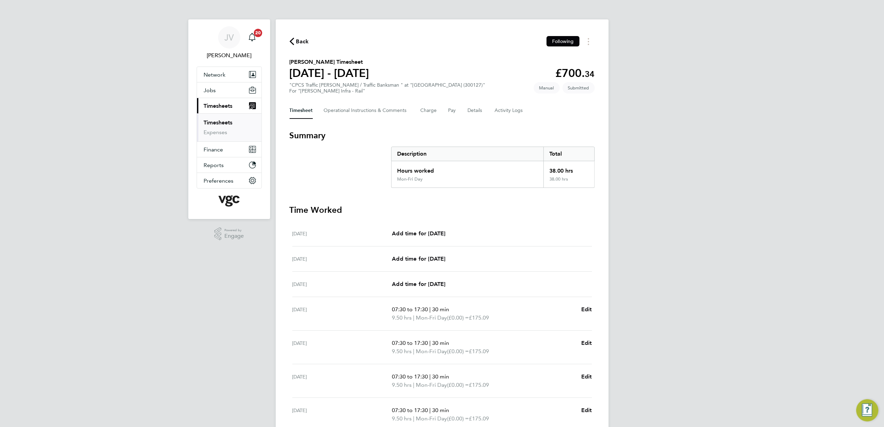
click at [301, 38] on span "Back" at bounding box center [302, 41] width 13 height 8
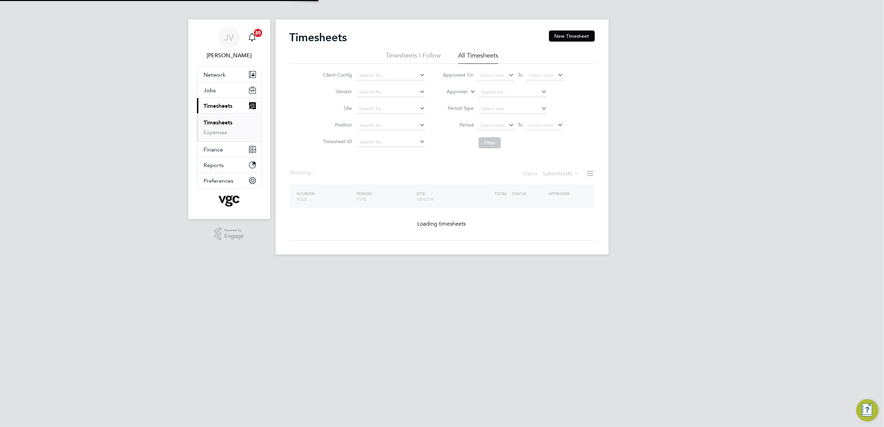
click at [572, 38] on button "New Timesheet" at bounding box center [572, 36] width 46 height 11
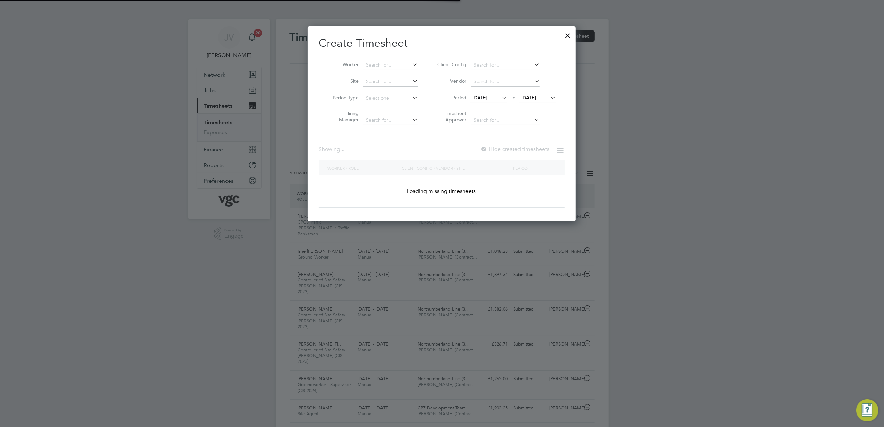
click at [500, 94] on icon at bounding box center [500, 98] width 0 height 10
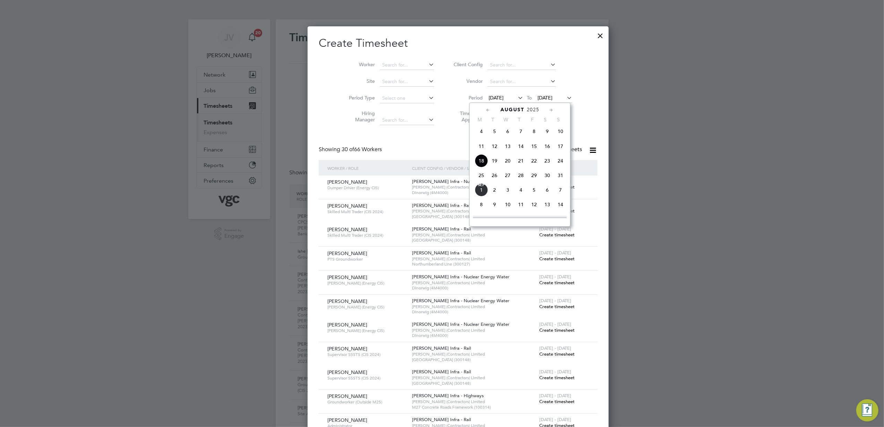
click at [551, 165] on span "23" at bounding box center [547, 160] width 13 height 13
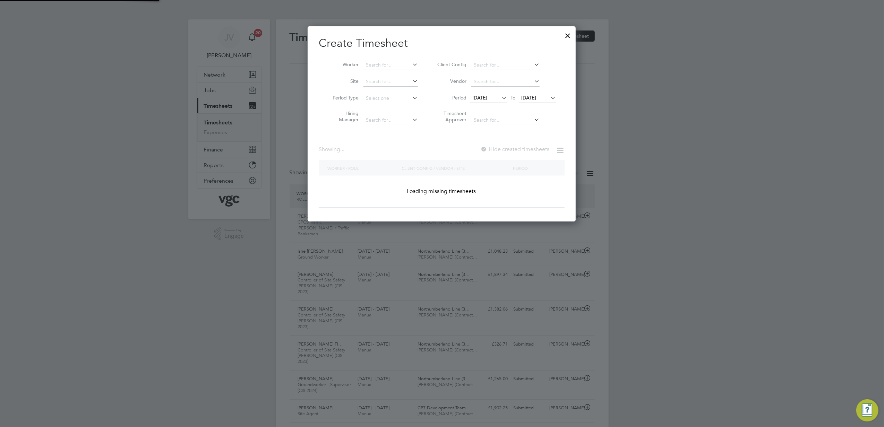
click at [544, 93] on li "Period [DATE] To [DATE]" at bounding box center [495, 98] width 138 height 17
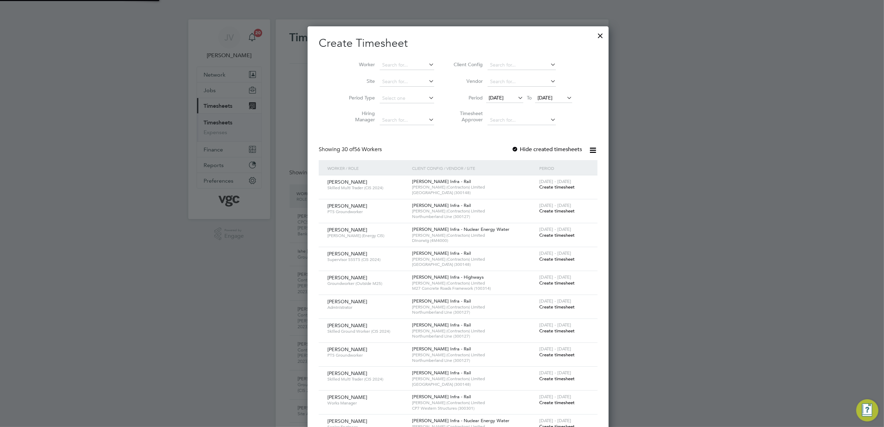
click at [538, 96] on span "[DATE]" at bounding box center [544, 98] width 15 height 6
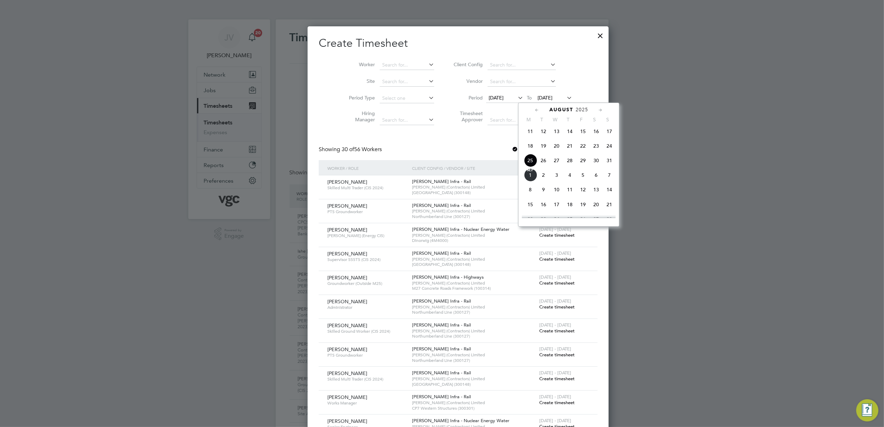
click at [584, 164] on span "29" at bounding box center [582, 160] width 13 height 13
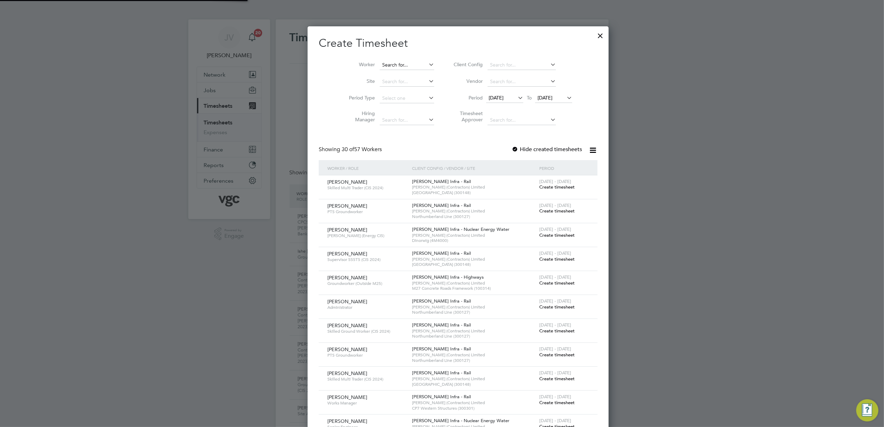
click at [380, 65] on input at bounding box center [407, 65] width 54 height 10
paste input "[PERSON_NAME]"
click at [409, 76] on b "[PERSON_NAME]" at bounding box center [429, 74] width 40 height 6
type input "[PERSON_NAME]"
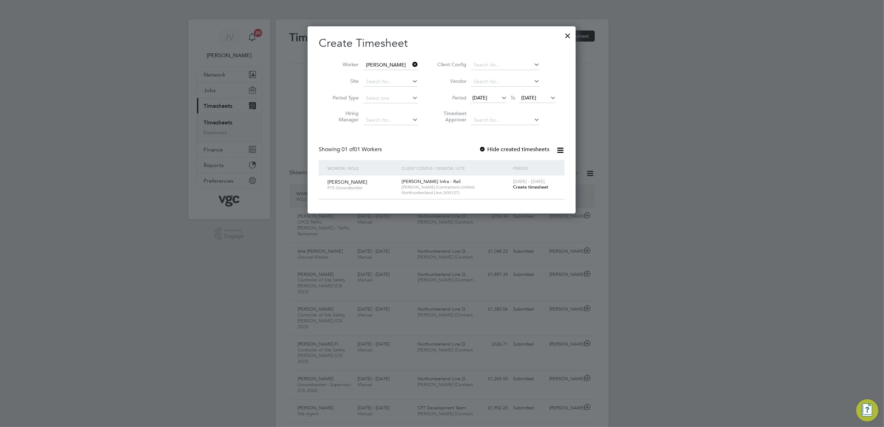
click at [530, 187] on span "Create timesheet" at bounding box center [530, 187] width 35 height 6
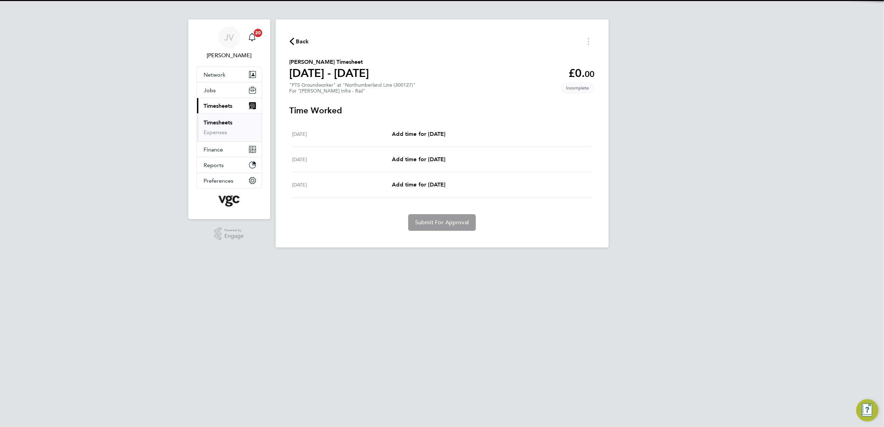
click at [586, 28] on div "Back [PERSON_NAME] Timesheet [DATE] - [DATE] £0. 00 "PTS Groundworker" at "Nort…" at bounding box center [442, 133] width 333 height 228
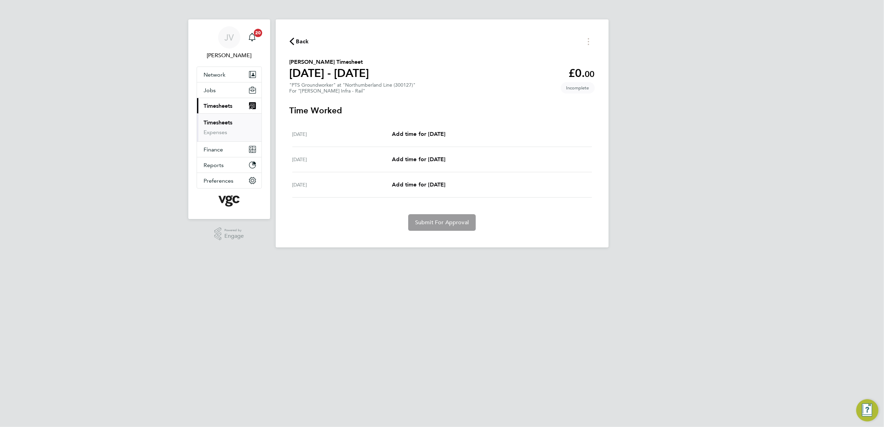
click at [586, 32] on div "Back [PERSON_NAME] Timesheet [DATE] - [DATE] £0. 00 "PTS Groundworker" at "Nort…" at bounding box center [442, 133] width 333 height 228
click at [586, 37] on button "Timesheets Menu" at bounding box center [588, 41] width 12 height 11
click at [552, 58] on button "Mark as absent" at bounding box center [552, 57] width 83 height 14
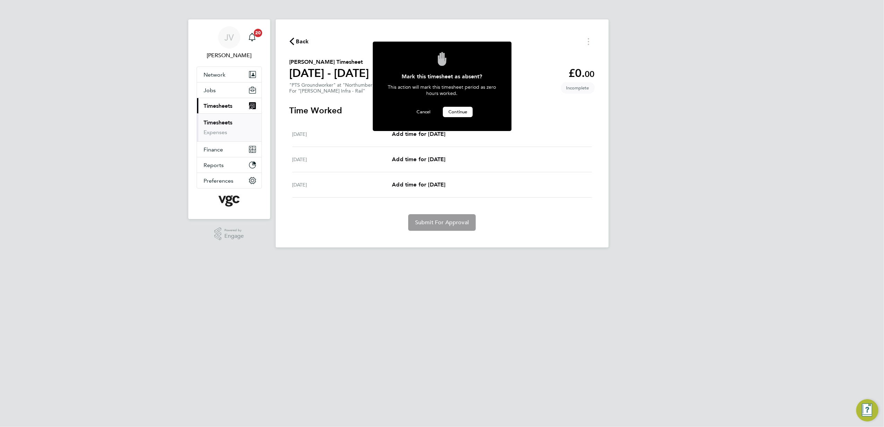
click at [458, 109] on span "Continue" at bounding box center [457, 112] width 19 height 6
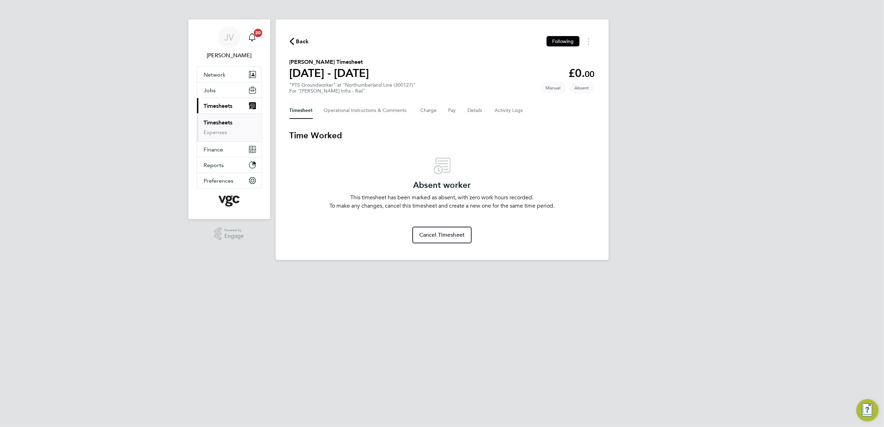
click at [297, 40] on span "Back" at bounding box center [302, 41] width 13 height 8
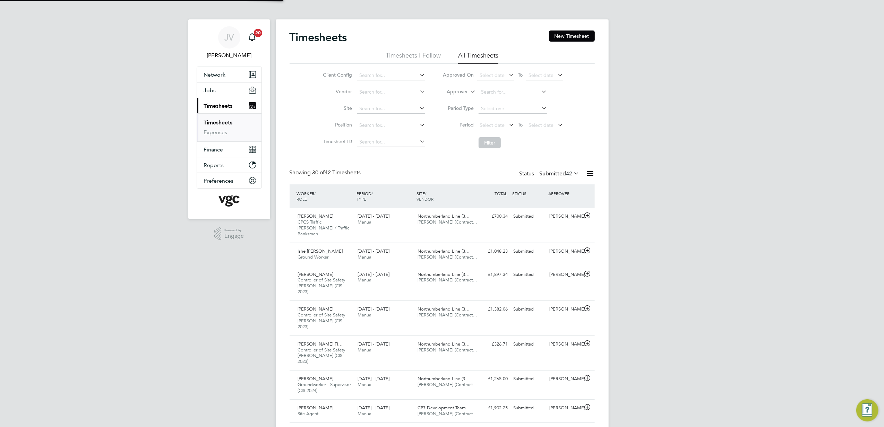
click at [555, 42] on div "Timesheets New Timesheet" at bounding box center [441, 41] width 305 height 21
click at [557, 42] on div "Timesheets New Timesheet" at bounding box center [441, 41] width 305 height 21
drag, startPoint x: 582, startPoint y: 31, endPoint x: 573, endPoint y: 42, distance: 15.1
click at [582, 31] on button "New Timesheet" at bounding box center [572, 36] width 46 height 11
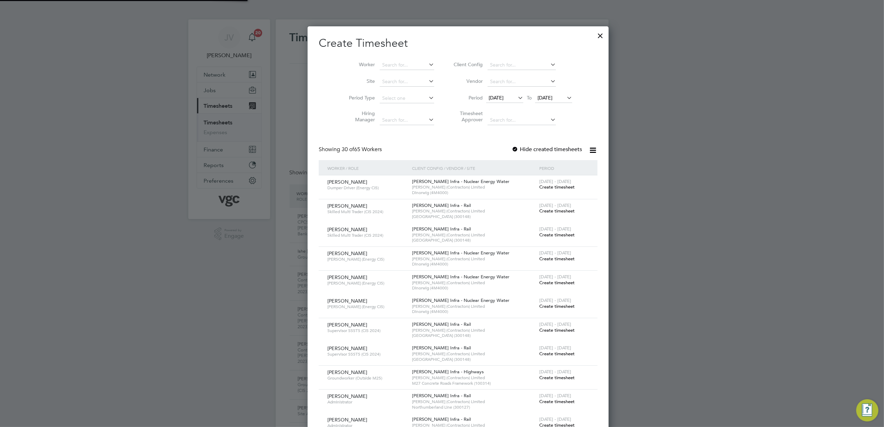
click at [495, 97] on span "[DATE]" at bounding box center [495, 98] width 15 height 6
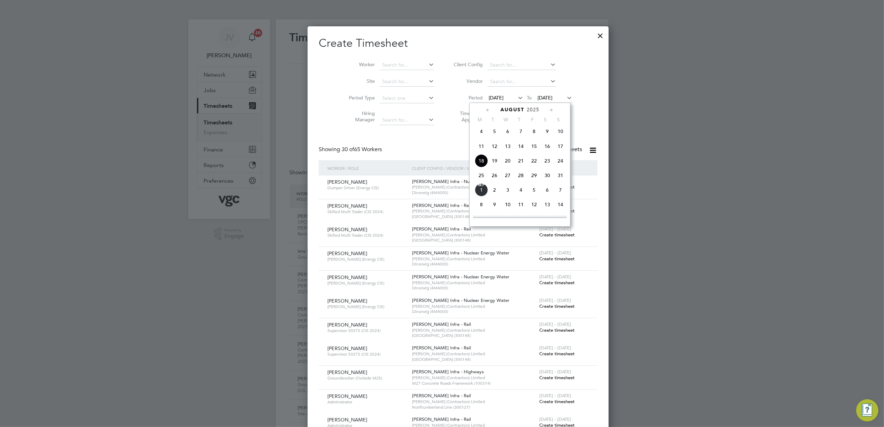
click at [543, 162] on span "23" at bounding box center [547, 160] width 13 height 13
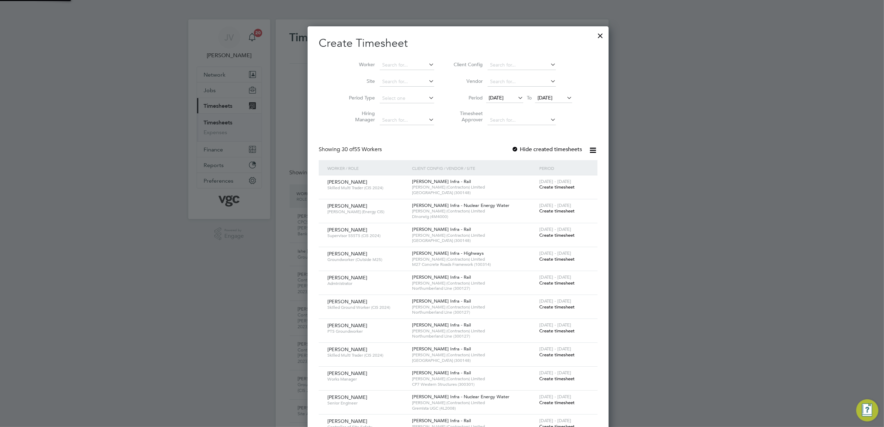
click at [545, 92] on li "Period [DATE] To [DATE]" at bounding box center [512, 98] width 138 height 17
drag, startPoint x: 551, startPoint y: 106, endPoint x: 545, endPoint y: 94, distance: 12.9
click at [551, 106] on li "Period [DATE] To [DATE]" at bounding box center [512, 98] width 138 height 17
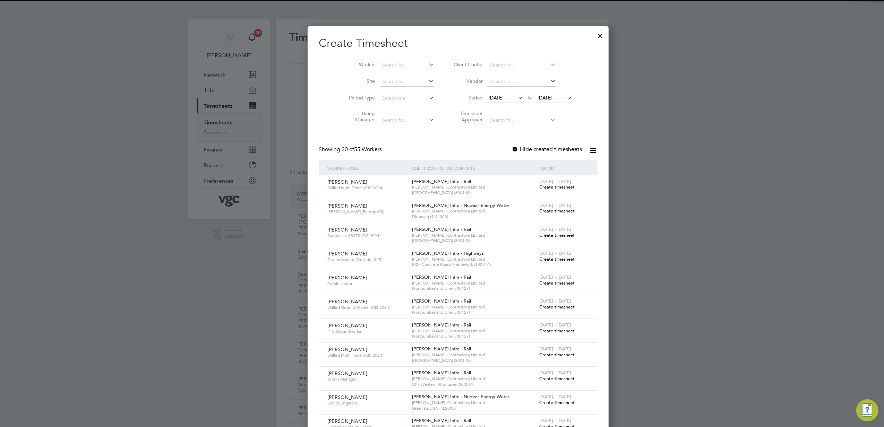
click at [544, 92] on li "Period [DATE] To [DATE]" at bounding box center [512, 98] width 138 height 17
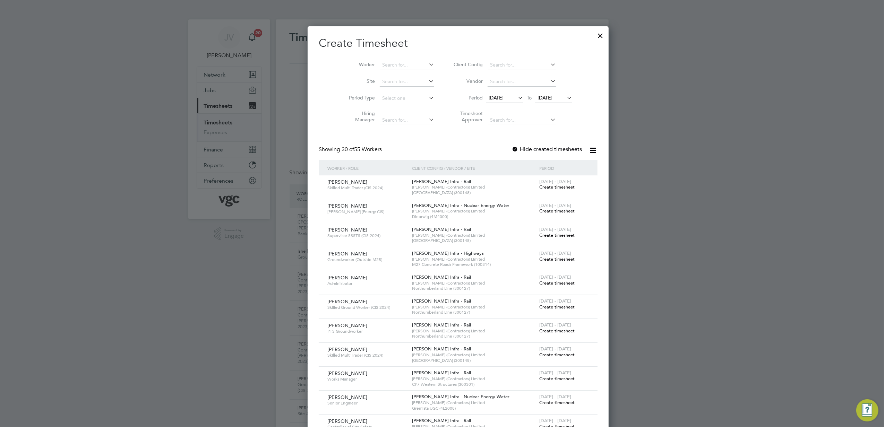
click at [537, 95] on span "[DATE]" at bounding box center [544, 98] width 15 height 6
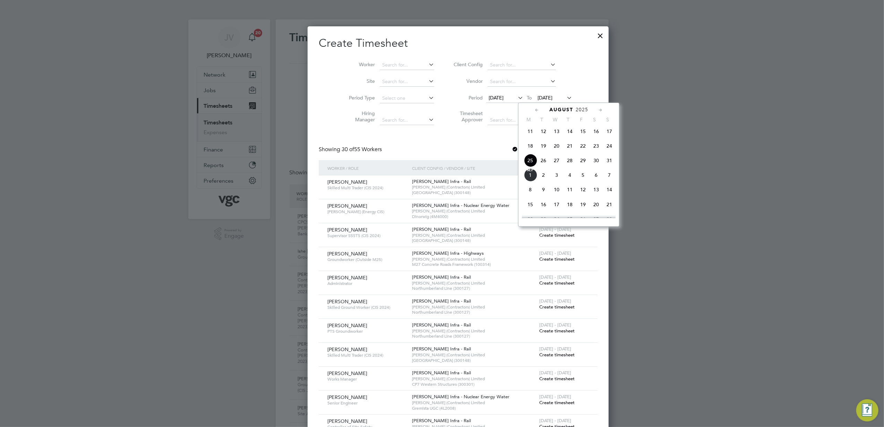
click at [586, 161] on span "29" at bounding box center [582, 160] width 13 height 13
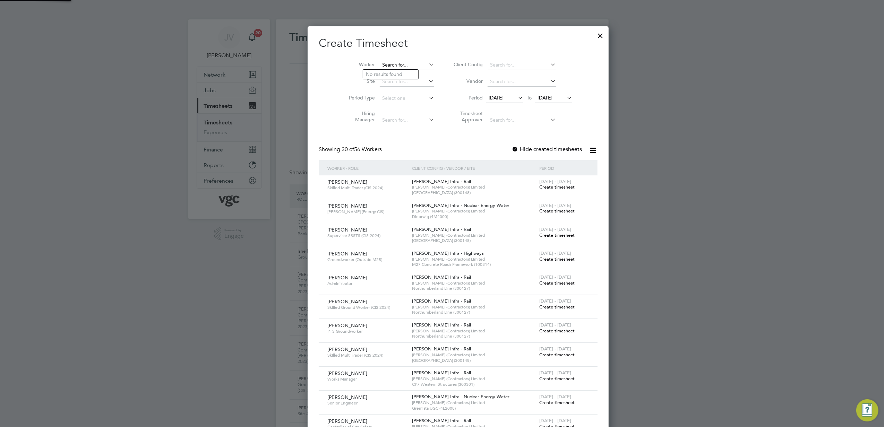
click at [380, 64] on input at bounding box center [407, 65] width 54 height 10
paste input "[PERSON_NAME]"
type input "[PERSON_NAME]"
click at [407, 76] on b "[PERSON_NAME]" at bounding box center [427, 74] width 40 height 6
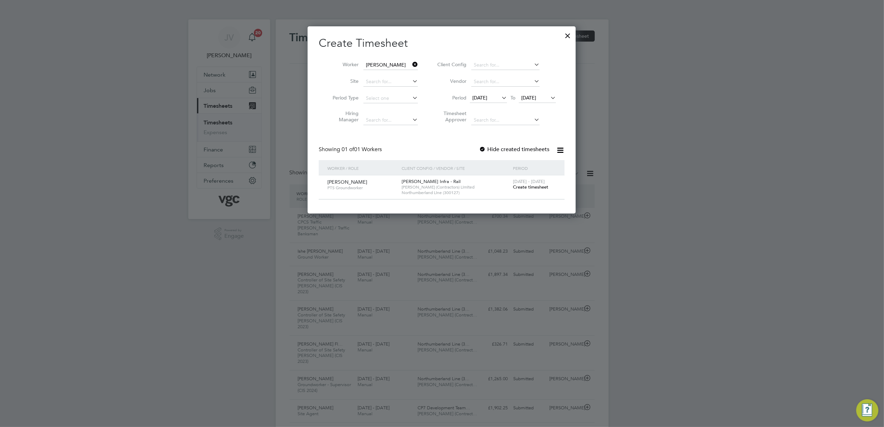
click at [534, 182] on span "[DATE] - [DATE]" at bounding box center [529, 182] width 32 height 6
click at [519, 189] on span "Create timesheet" at bounding box center [530, 187] width 35 height 6
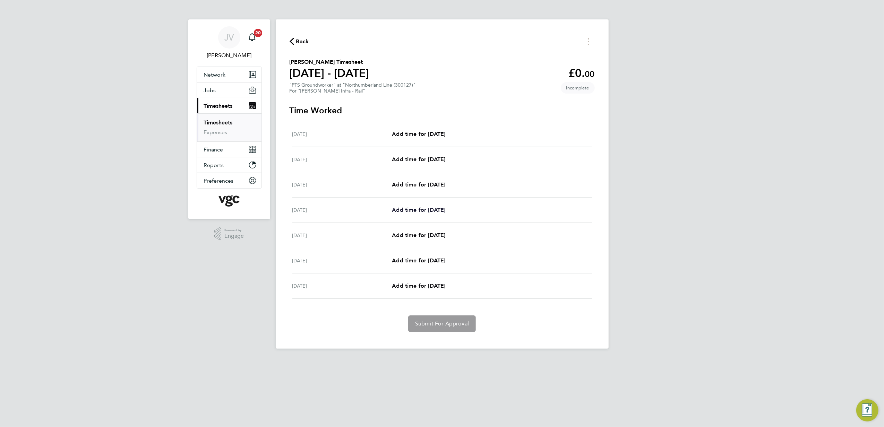
click at [423, 211] on span "Add time for [DATE]" at bounding box center [418, 210] width 53 height 7
select select "30"
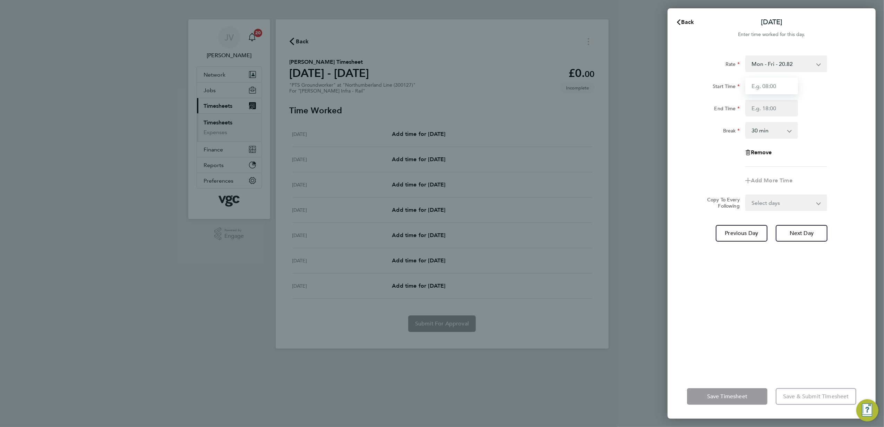
click at [767, 91] on input "Start Time" at bounding box center [771, 86] width 53 height 17
type input "07:30"
type input "17:30"
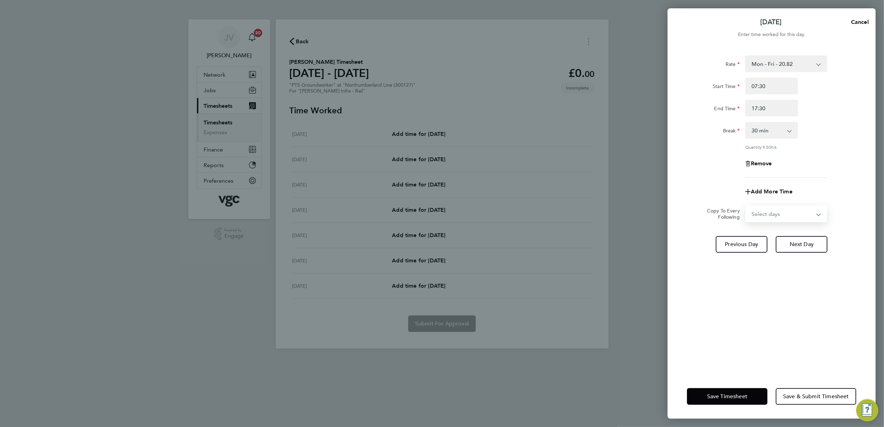
drag, startPoint x: 761, startPoint y: 211, endPoint x: 761, endPoint y: 215, distance: 4.6
click at [761, 213] on select "Select days Day [DATE] [DATE] [DATE]" at bounding box center [782, 213] width 73 height 15
select select "DAY"
click at [746, 206] on select "Select days Day [DATE] [DATE] [DATE]" at bounding box center [782, 213] width 73 height 15
select select "[DATE]"
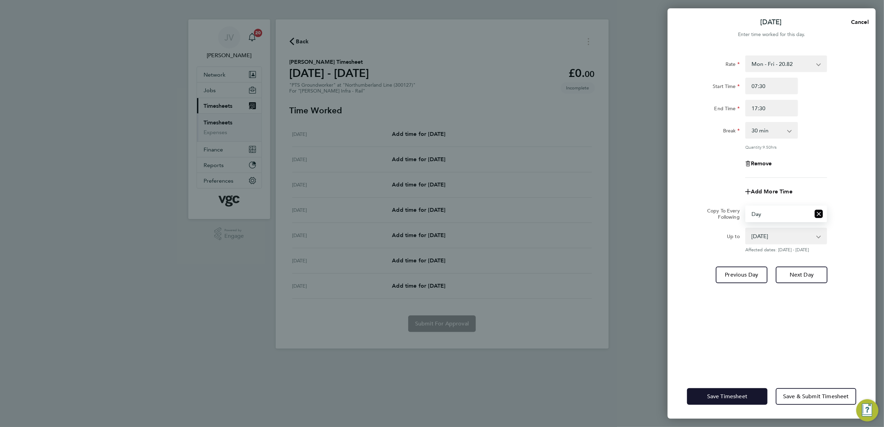
click at [733, 391] on button "Save Timesheet" at bounding box center [727, 396] width 80 height 17
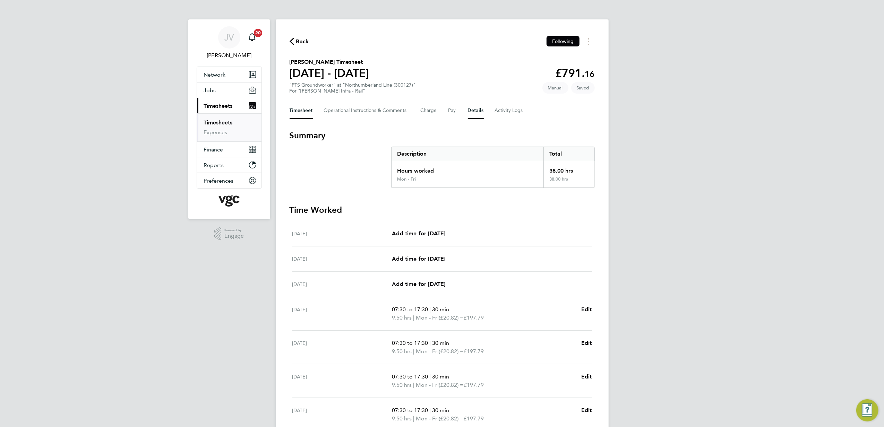
click at [475, 114] on button "Details" at bounding box center [476, 110] width 16 height 17
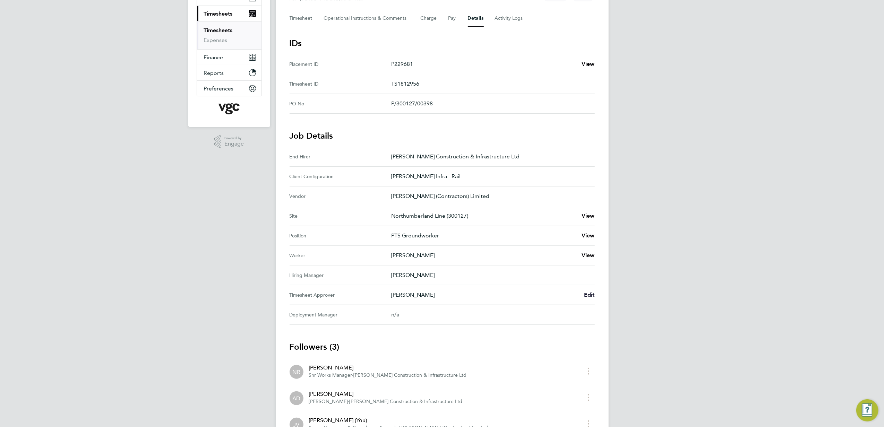
click at [591, 297] on span "Edit" at bounding box center [589, 295] width 11 height 7
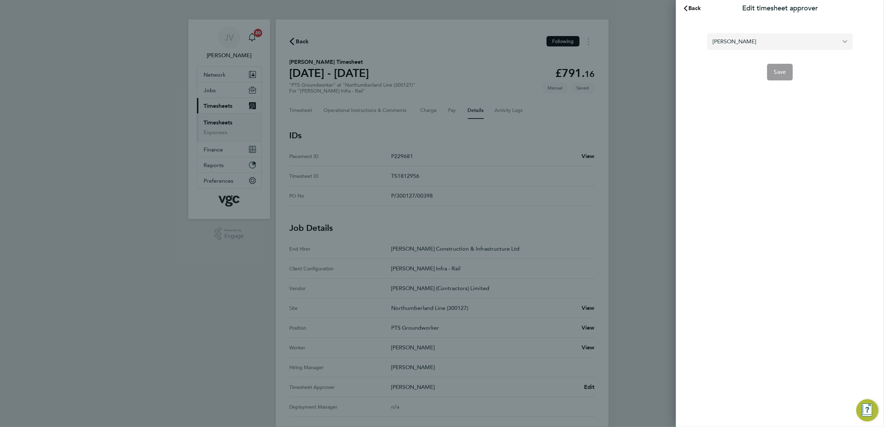
click at [758, 46] on input "[PERSON_NAME]" at bounding box center [780, 41] width 146 height 16
click at [745, 62] on li "[PERSON_NAME]" at bounding box center [782, 58] width 140 height 17
type input "[PERSON_NAME]"
click at [791, 72] on button "Save" at bounding box center [780, 72] width 26 height 17
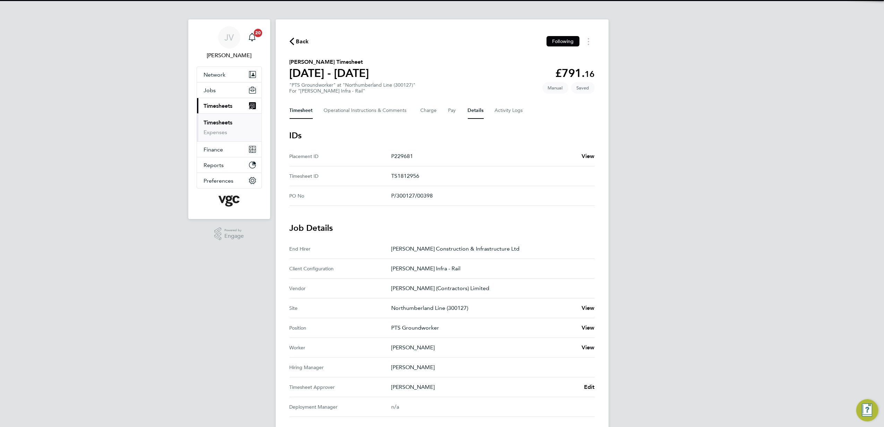
click at [294, 111] on button "Timesheet" at bounding box center [300, 110] width 23 height 17
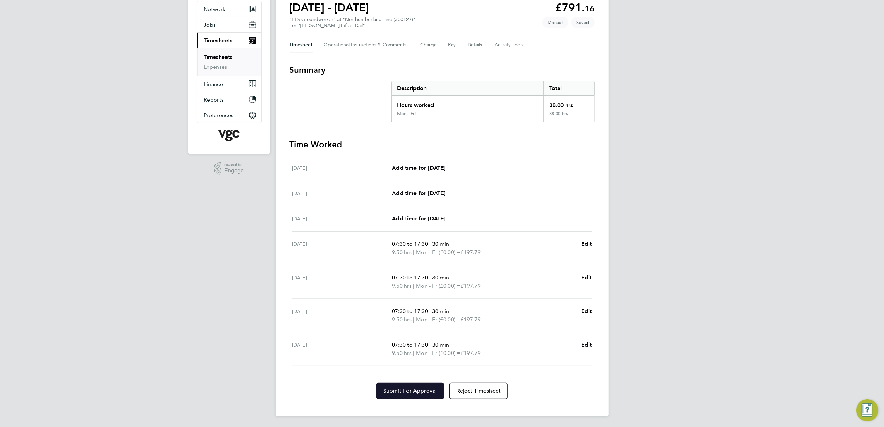
click at [401, 392] on span "Submit For Approval" at bounding box center [410, 391] width 54 height 7
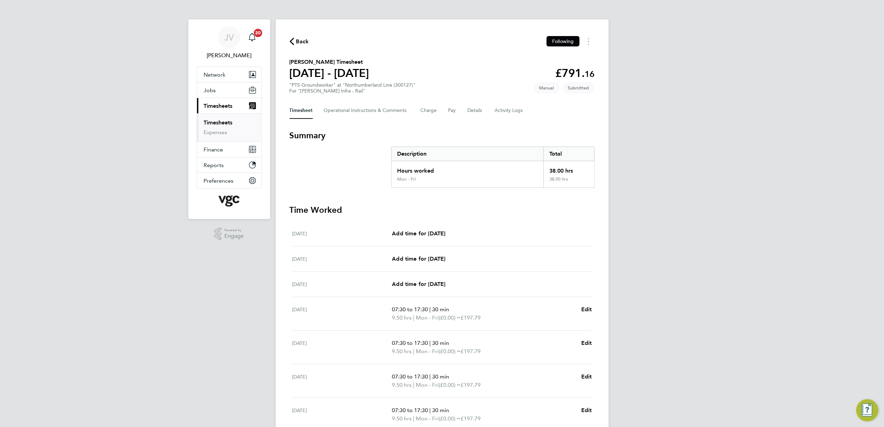
click at [301, 41] on span "Back" at bounding box center [302, 41] width 13 height 8
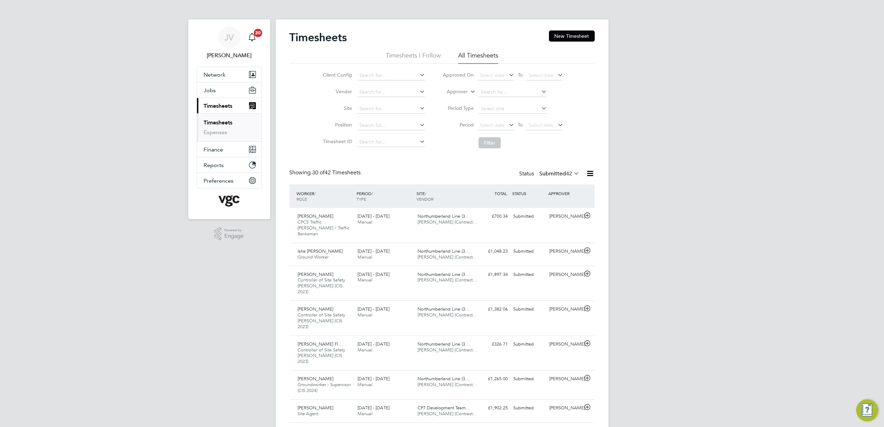
click at [561, 36] on button "New Timesheet" at bounding box center [572, 36] width 46 height 11
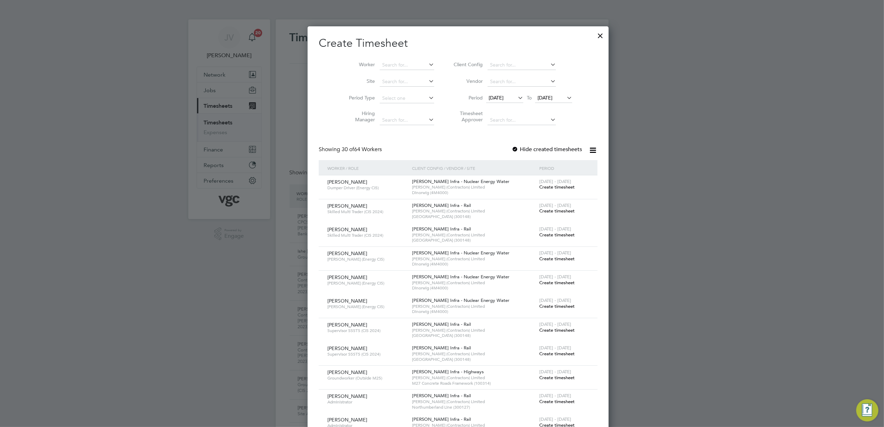
click at [483, 91] on li "Period [DATE] To [DATE]" at bounding box center [512, 98] width 138 height 17
click at [488, 96] on span "[DATE]" at bounding box center [495, 98] width 15 height 6
click at [547, 166] on span "23" at bounding box center [547, 160] width 13 height 13
click at [537, 99] on span "[DATE]" at bounding box center [544, 98] width 15 height 6
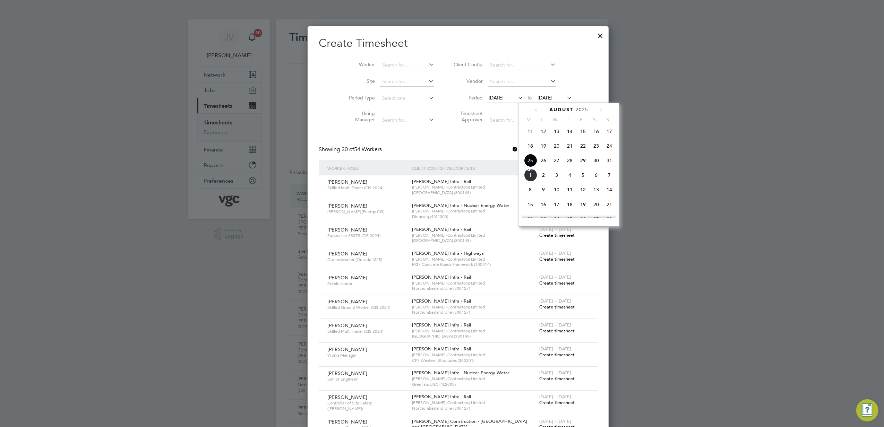
click at [580, 161] on span "29" at bounding box center [582, 160] width 13 height 13
drag, startPoint x: 580, startPoint y: 161, endPoint x: 439, endPoint y: 112, distance: 149.5
click at [580, 161] on span "29" at bounding box center [582, 160] width 13 height 13
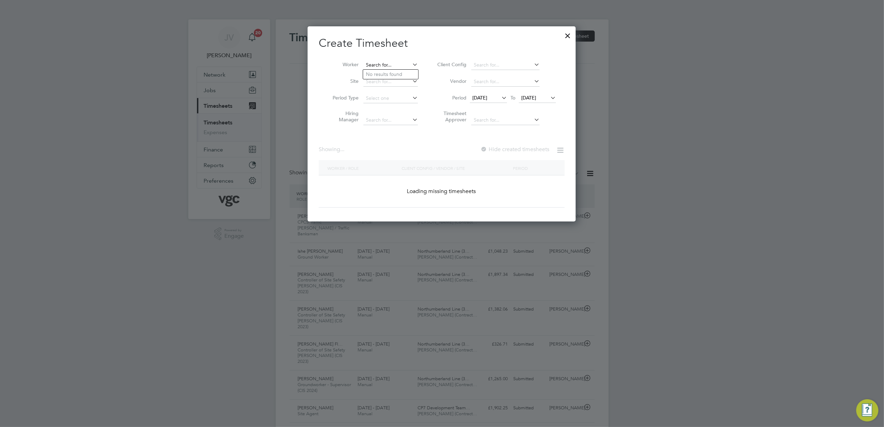
click at [382, 66] on input at bounding box center [390, 65] width 54 height 10
paste input "[PERSON_NAME]"
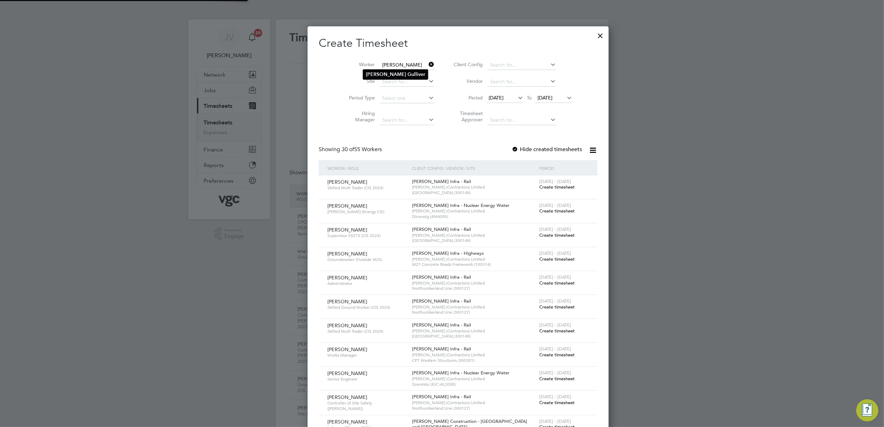
type input "[PERSON_NAME]"
click at [407, 71] on b "Gulliver" at bounding box center [416, 74] width 18 height 6
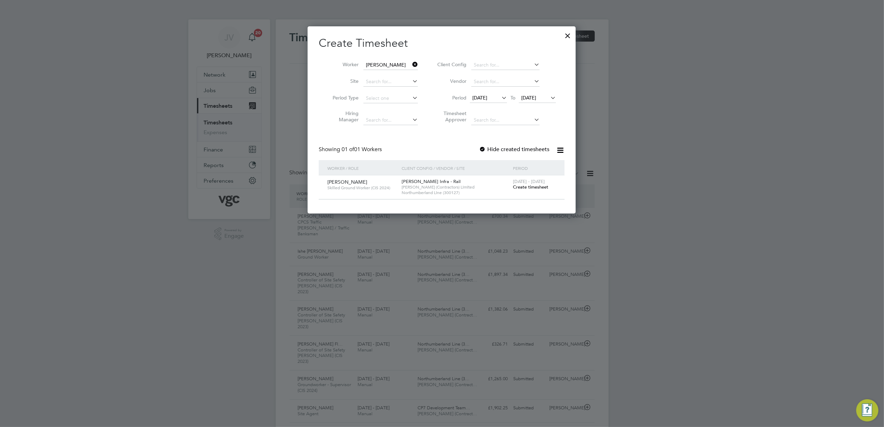
click at [539, 186] on span "Create timesheet" at bounding box center [530, 187] width 35 height 6
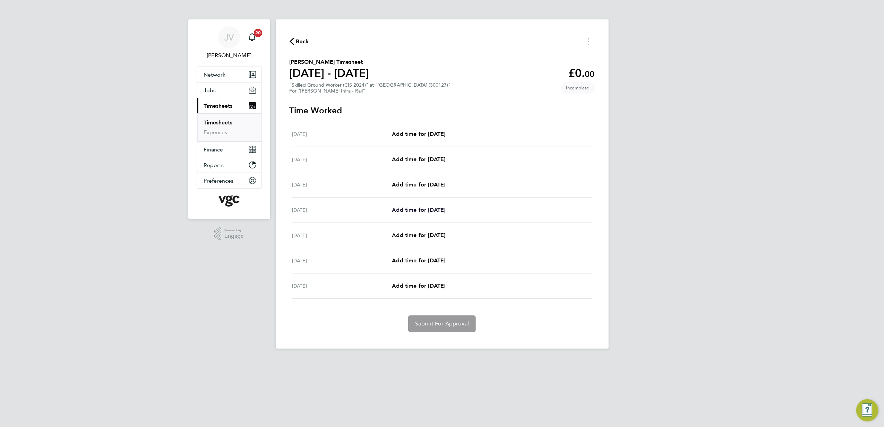
click at [429, 208] on span "Add time for [DATE]" at bounding box center [418, 210] width 53 height 7
select select "30"
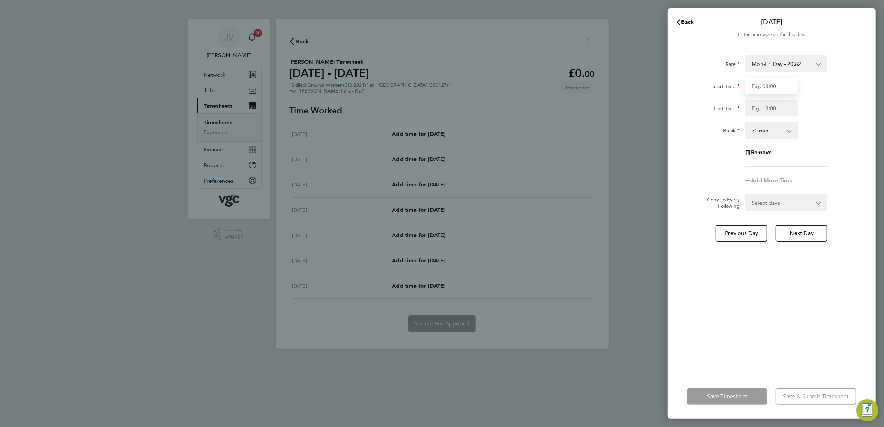
click at [745, 86] on input "Start Time" at bounding box center [771, 86] width 53 height 17
type input "07:30"
type input "17:30"
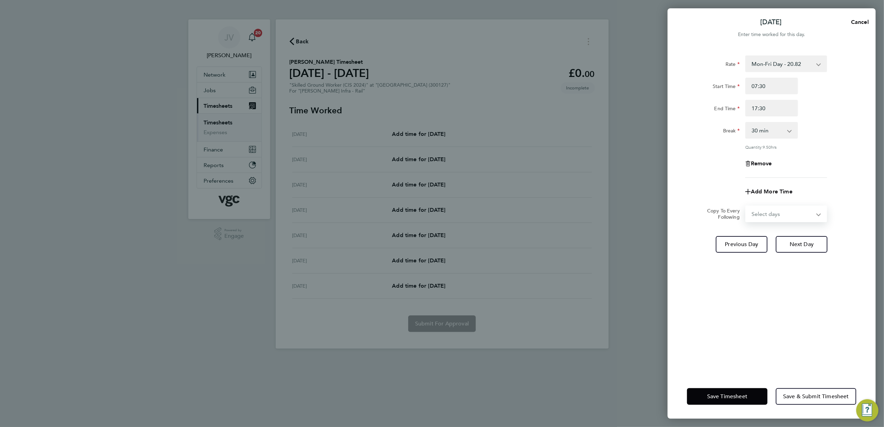
click at [766, 218] on select "Select days Day [DATE] [DATE] [DATE]" at bounding box center [782, 213] width 73 height 15
select select "DAY"
click at [746, 206] on select "Select days Day [DATE] [DATE] [DATE]" at bounding box center [782, 213] width 73 height 15
select select "[DATE]"
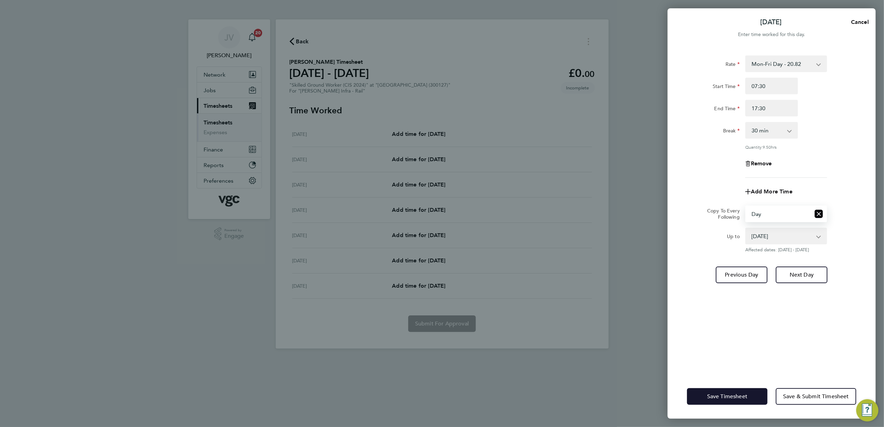
click at [727, 395] on span "Save Timesheet" at bounding box center [727, 396] width 40 height 7
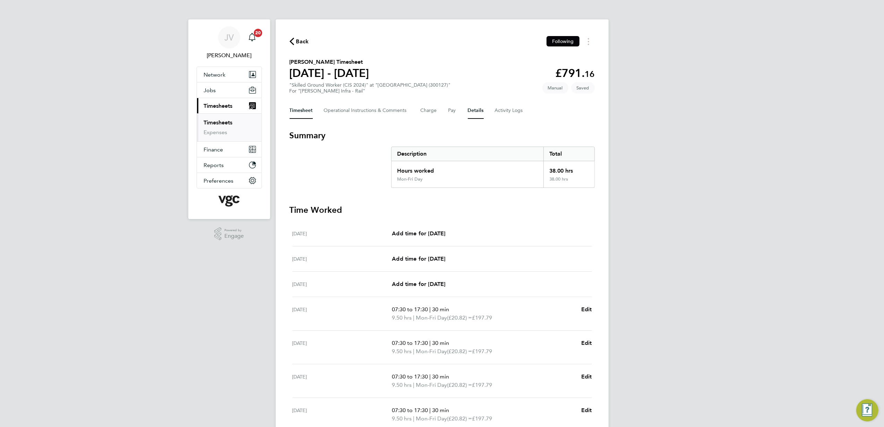
click at [473, 104] on button "Details" at bounding box center [476, 110] width 16 height 17
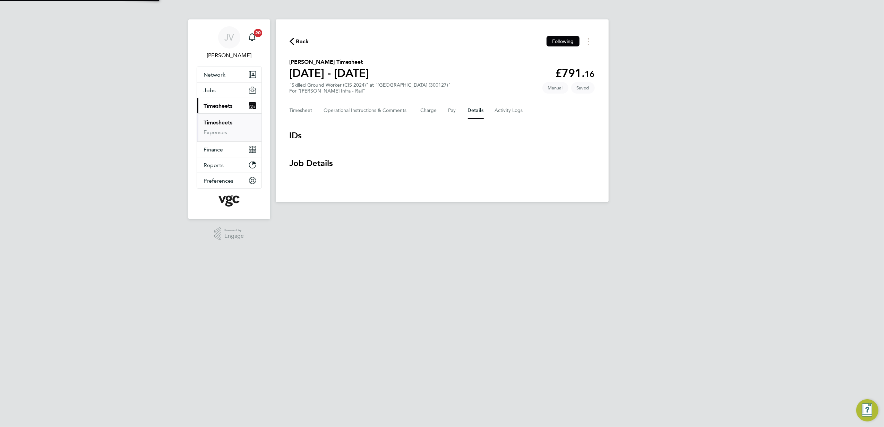
click at [473, 107] on button "Details" at bounding box center [476, 110] width 16 height 17
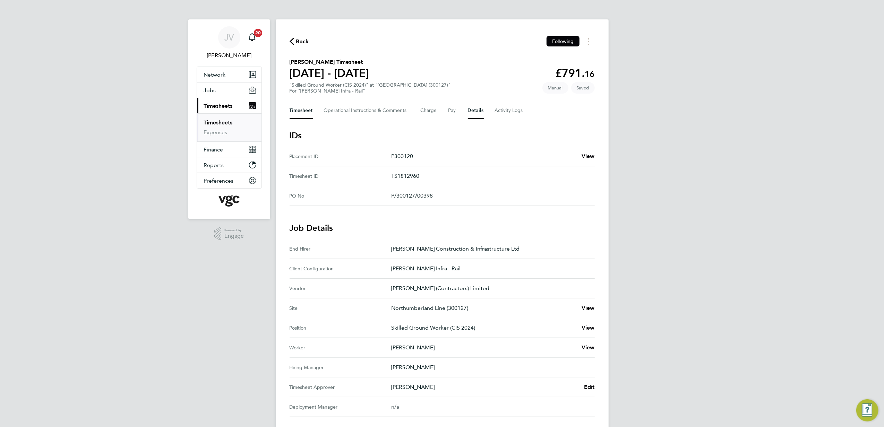
click at [299, 109] on button "Timesheet" at bounding box center [300, 110] width 23 height 17
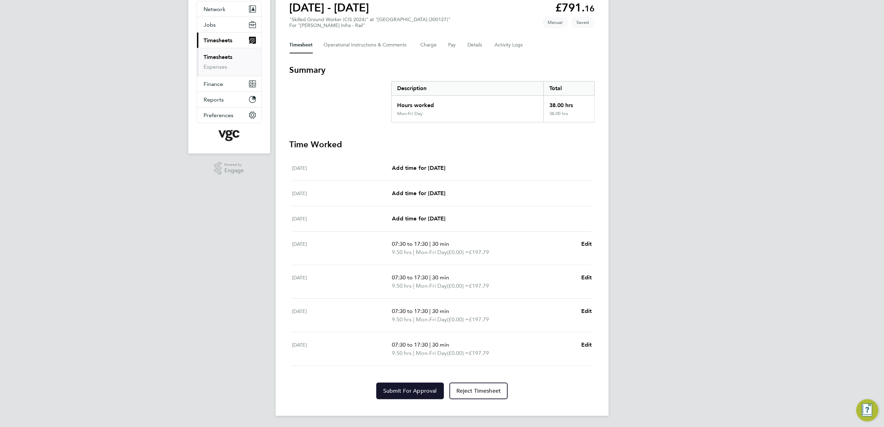
click at [419, 390] on span "Submit For Approval" at bounding box center [410, 391] width 54 height 7
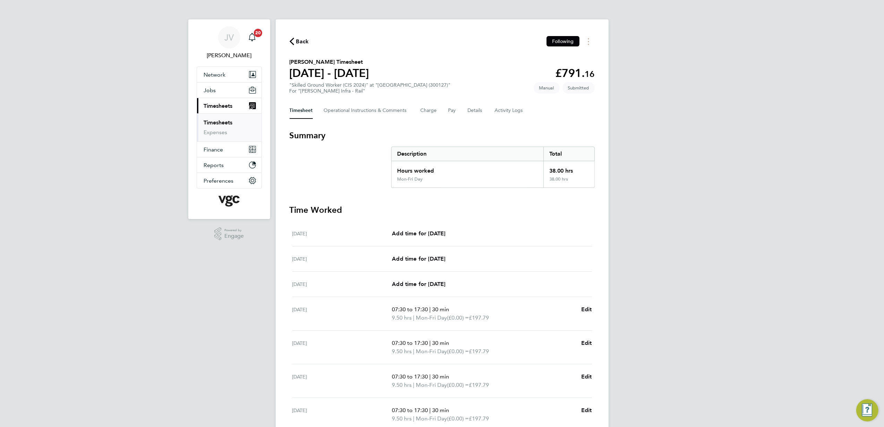
click at [302, 42] on span "Back" at bounding box center [302, 41] width 13 height 8
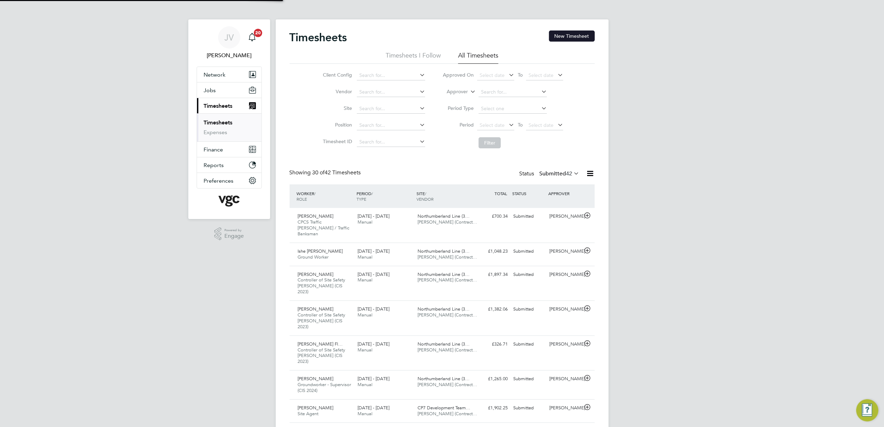
click at [571, 37] on button "New Timesheet" at bounding box center [572, 36] width 46 height 11
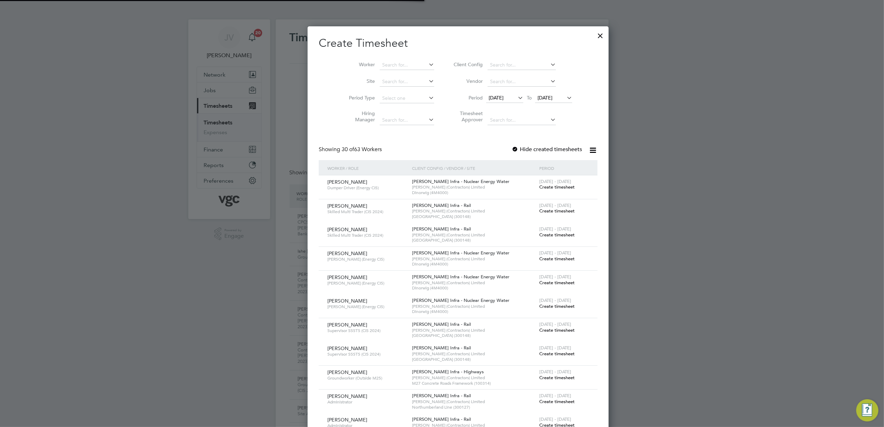
click at [487, 101] on span "[DATE]" at bounding box center [504, 98] width 37 height 9
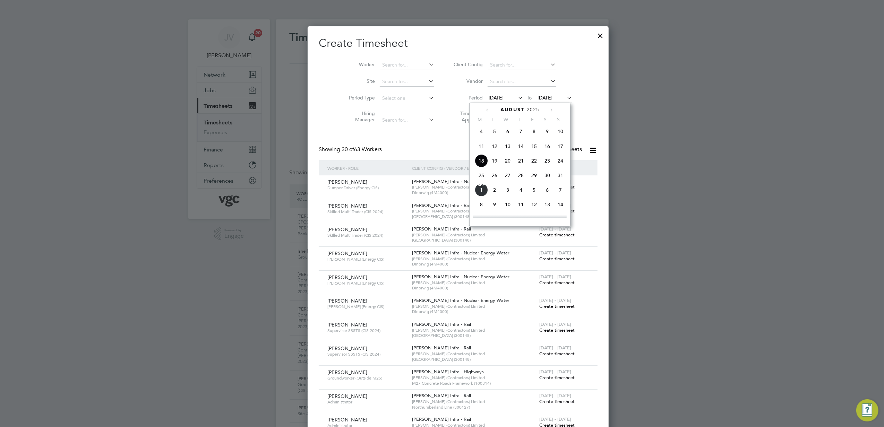
click at [545, 165] on span "23" at bounding box center [547, 160] width 13 height 13
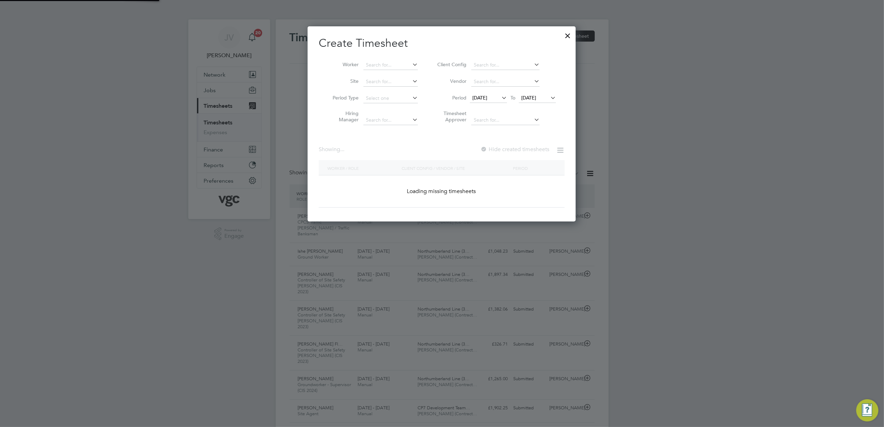
click at [534, 100] on span "[DATE]" at bounding box center [528, 98] width 15 height 6
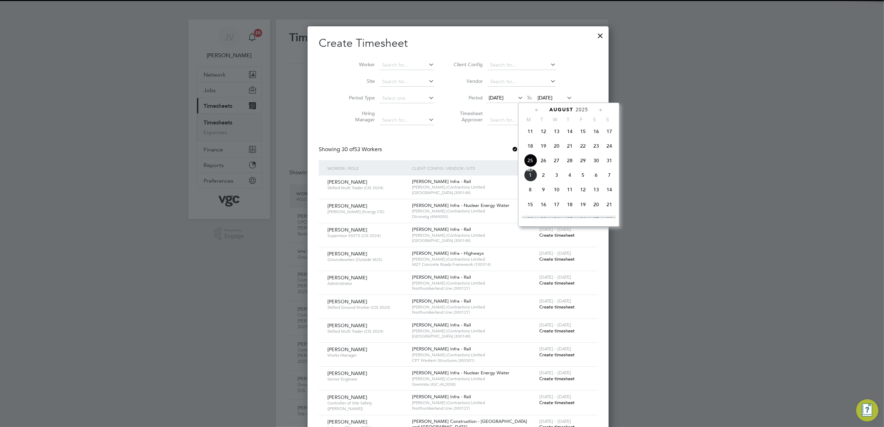
click at [584, 166] on span "29" at bounding box center [582, 160] width 13 height 13
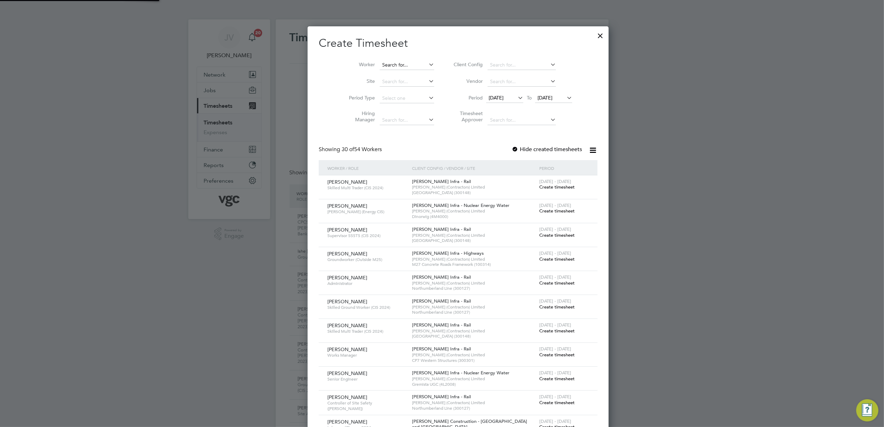
click at [391, 67] on input at bounding box center [407, 65] width 54 height 10
paste input "[PERSON_NAME]"
type input "[PERSON_NAME]"
click at [407, 73] on b "[PERSON_NAME]" at bounding box center [427, 74] width 40 height 6
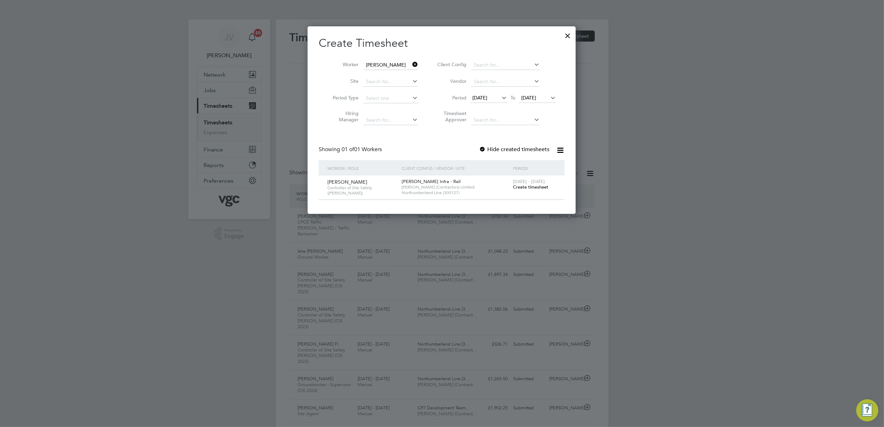
click at [534, 186] on span "Create timesheet" at bounding box center [530, 187] width 35 height 6
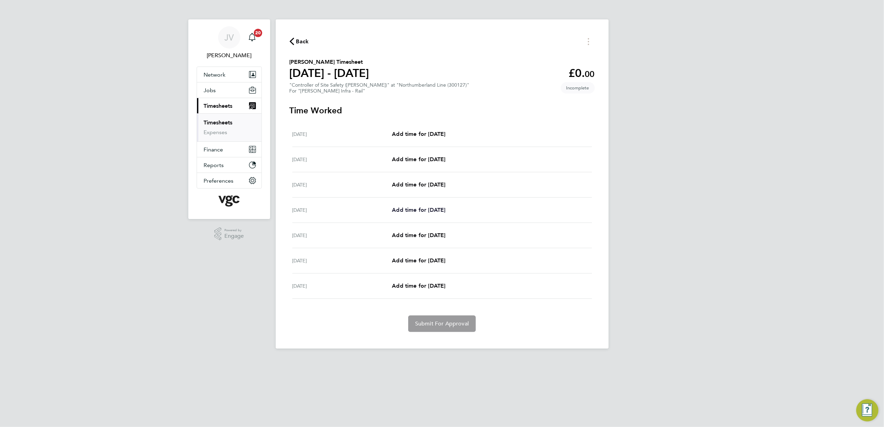
click at [420, 207] on span "Add time for [DATE]" at bounding box center [418, 210] width 53 height 7
select select "30"
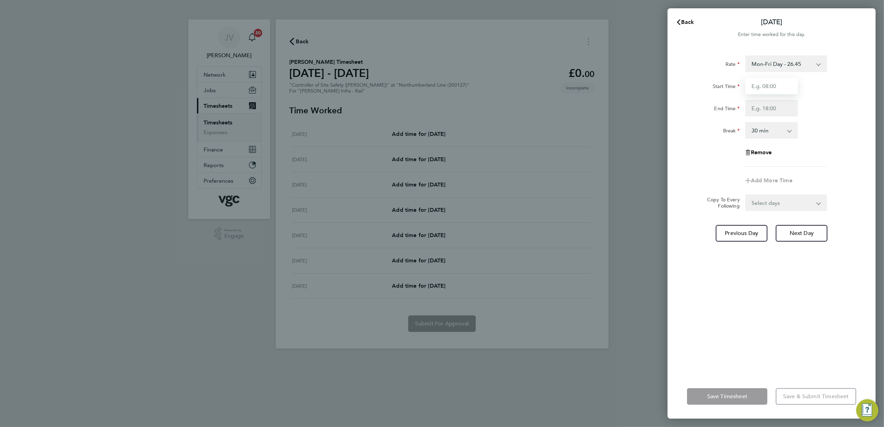
click at [775, 88] on input "Start Time" at bounding box center [771, 86] width 53 height 17
type input "07:30"
type input "17:30"
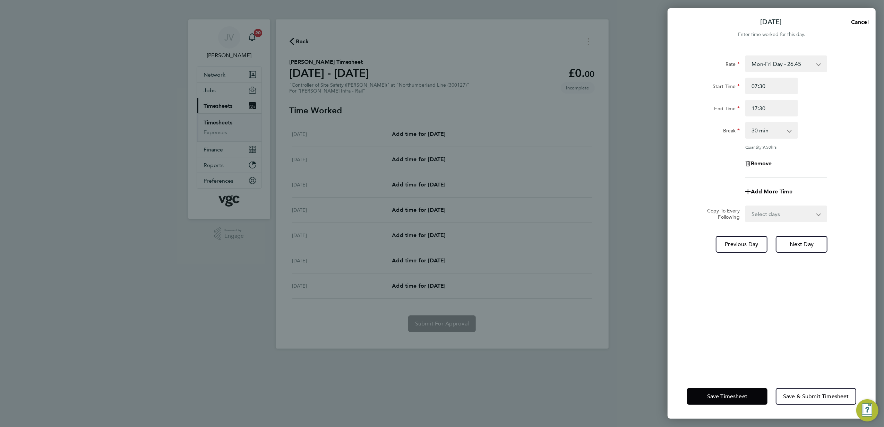
drag, startPoint x: 766, startPoint y: 214, endPoint x: 764, endPoint y: 221, distance: 7.1
click at [766, 214] on select "Select days Day [DATE] [DATE] [DATE]" at bounding box center [782, 213] width 73 height 15
select select "DAY"
click at [746, 206] on select "Select days Day [DATE] [DATE] [DATE]" at bounding box center [782, 213] width 73 height 15
select select "[DATE]"
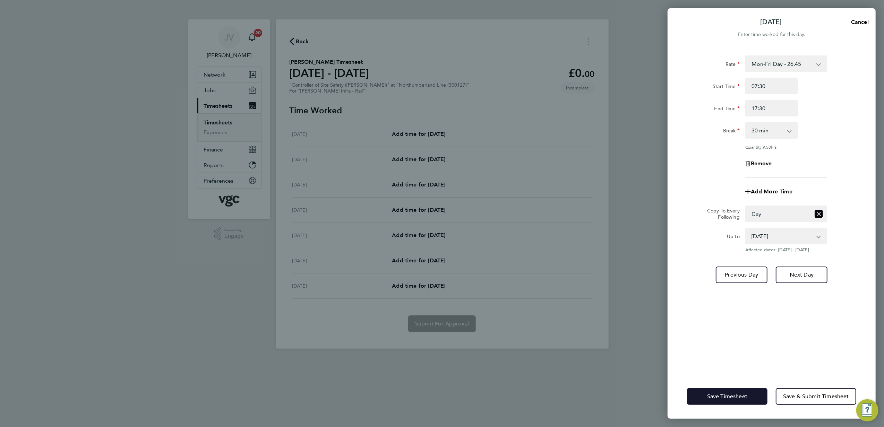
click at [739, 399] on span "Save Timesheet" at bounding box center [727, 396] width 40 height 7
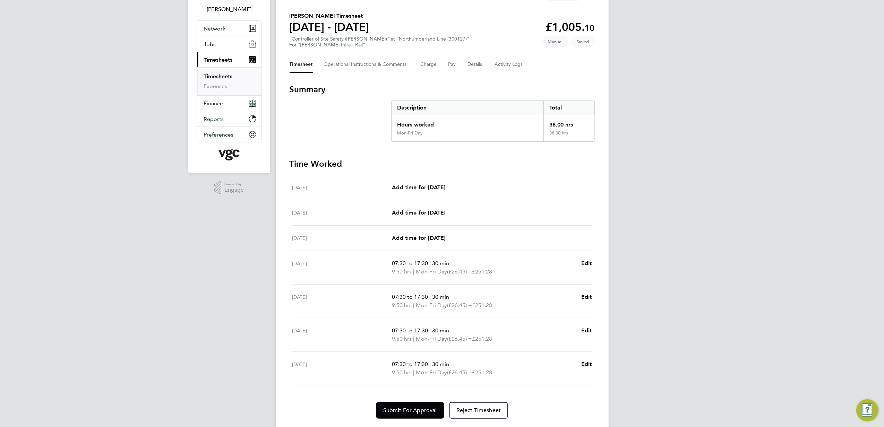
click at [485, 59] on div "Timesheet Operational Instructions & Comments Charge Pay Details Activity Logs" at bounding box center [441, 64] width 305 height 17
click at [480, 61] on button "Details" at bounding box center [476, 64] width 16 height 17
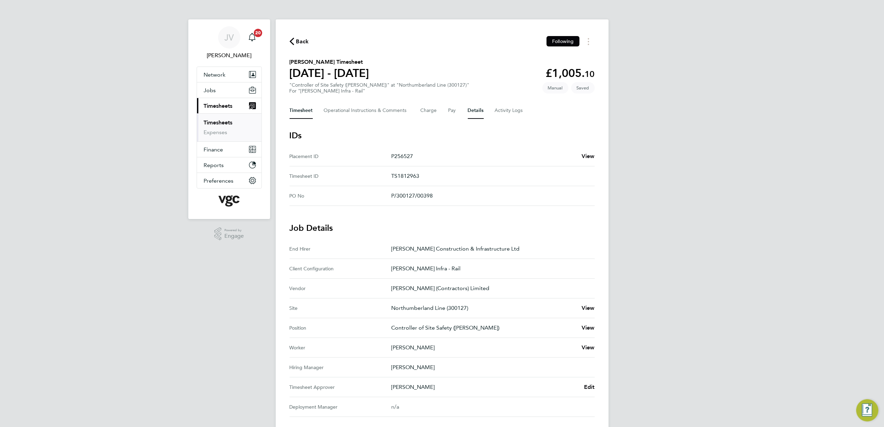
click at [293, 104] on button "Timesheet" at bounding box center [300, 110] width 23 height 17
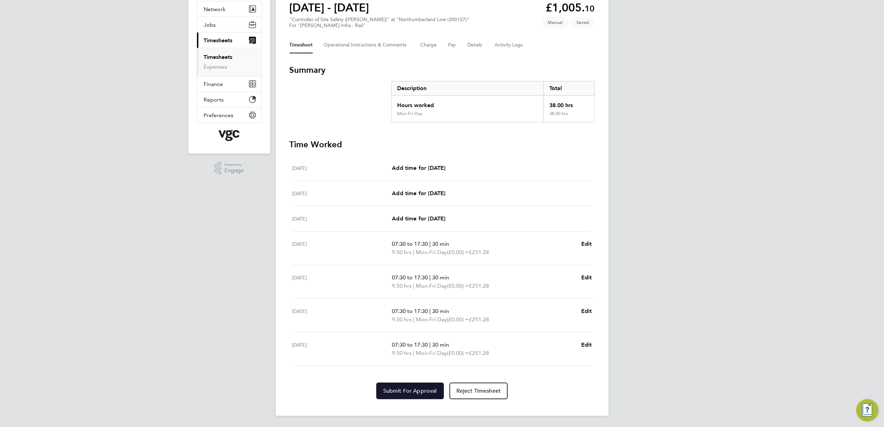
click at [401, 388] on span "Submit For Approval" at bounding box center [410, 391] width 54 height 7
